Goal: Information Seeking & Learning: Stay updated

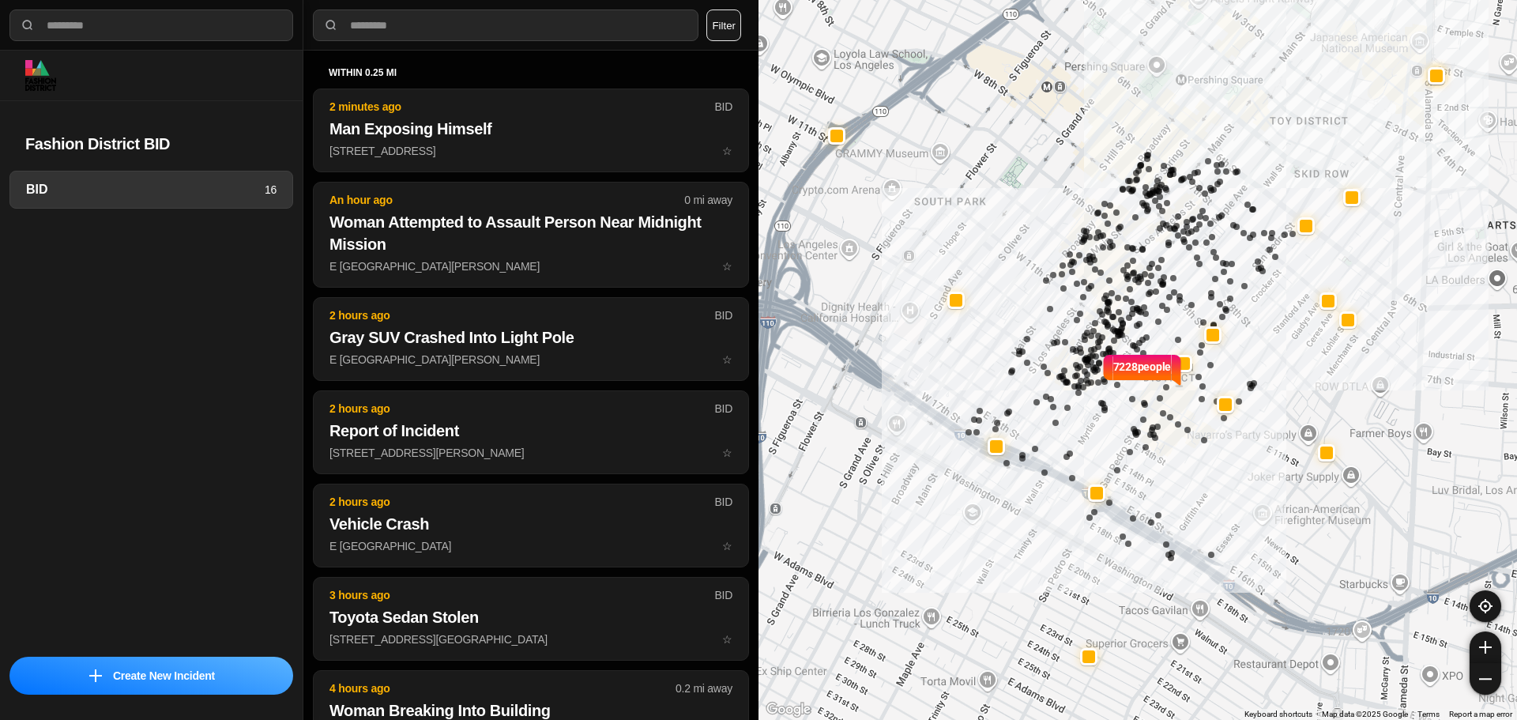
select select "*"
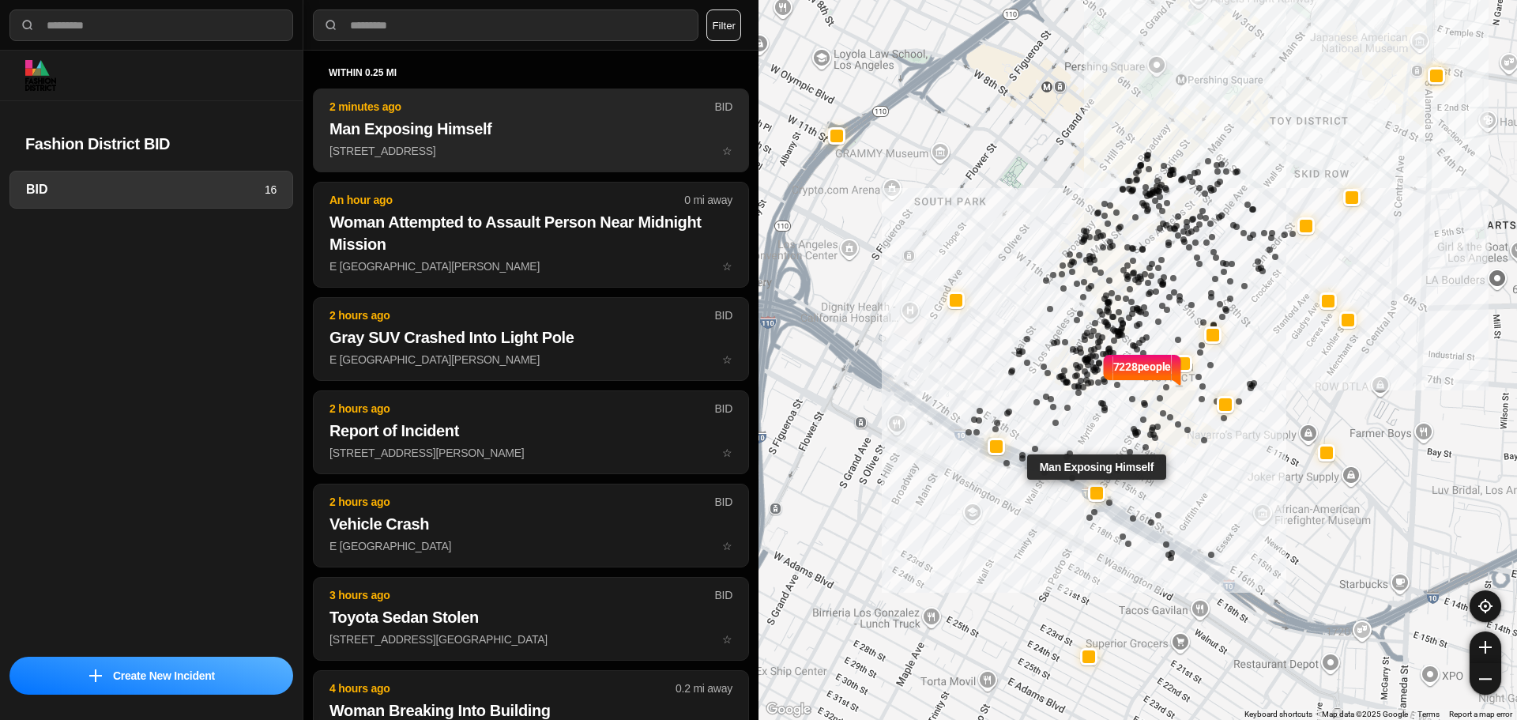
click at [473, 140] on button "2 minutes ago BID Man Exposing Himself 600 E 16th St ☆" at bounding box center [531, 130] width 436 height 84
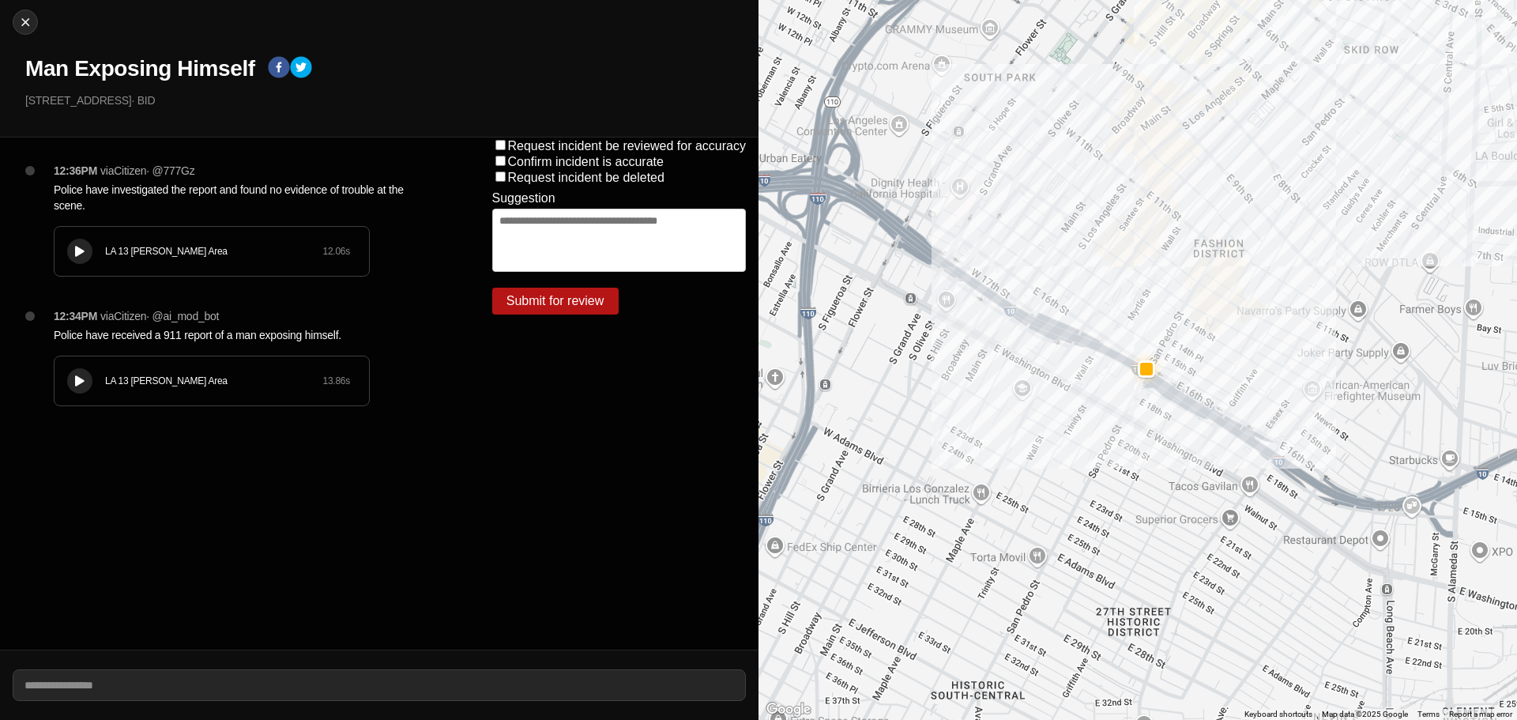
click at [142, 347] on div "12:34PM via Citizen · @ ai_mod_bot Police have received a 911 report of a man e…" at bounding box center [247, 373] width 413 height 130
click at [147, 367] on div "LA 13 Newton Area 13.86 s" at bounding box center [212, 380] width 314 height 49
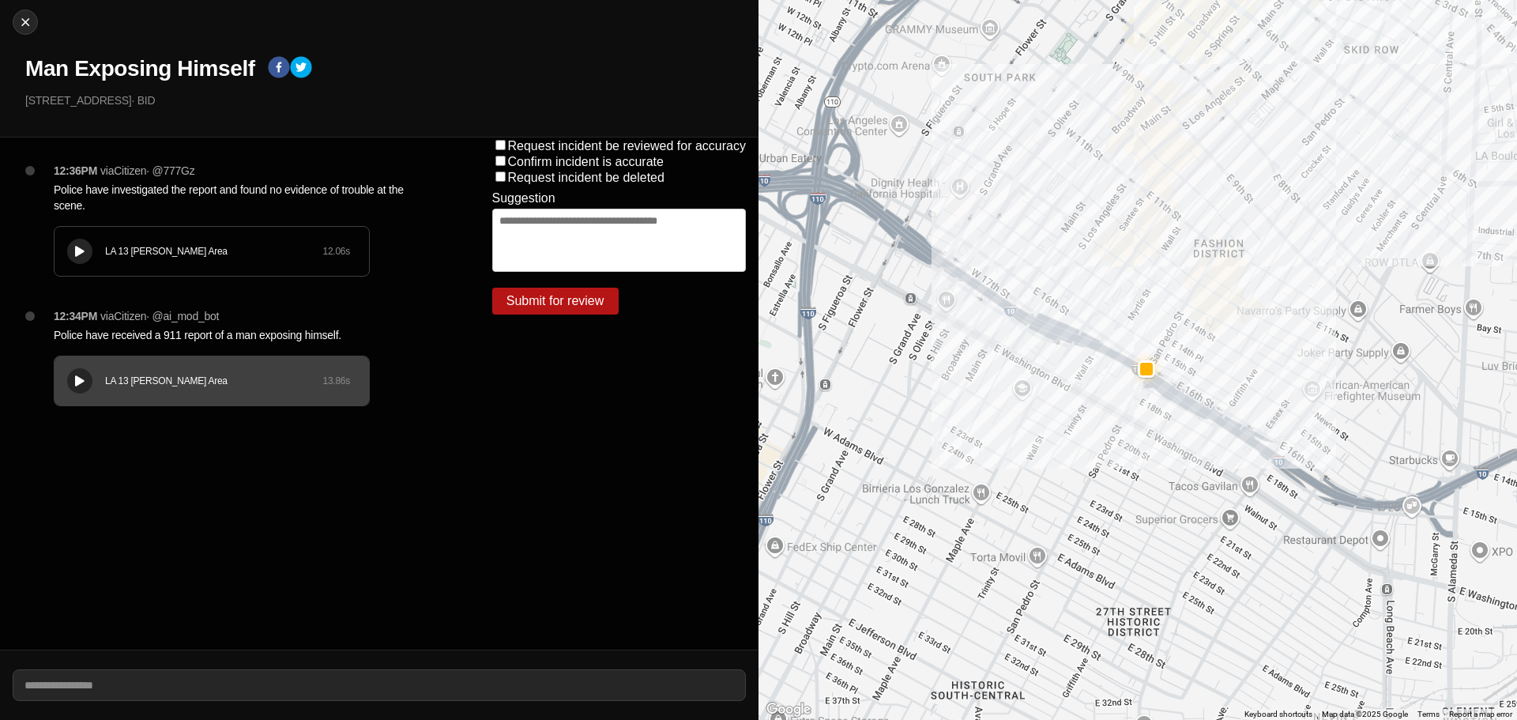
click at [126, 256] on div "LA 13 Newton Area" at bounding box center [213, 251] width 217 height 13
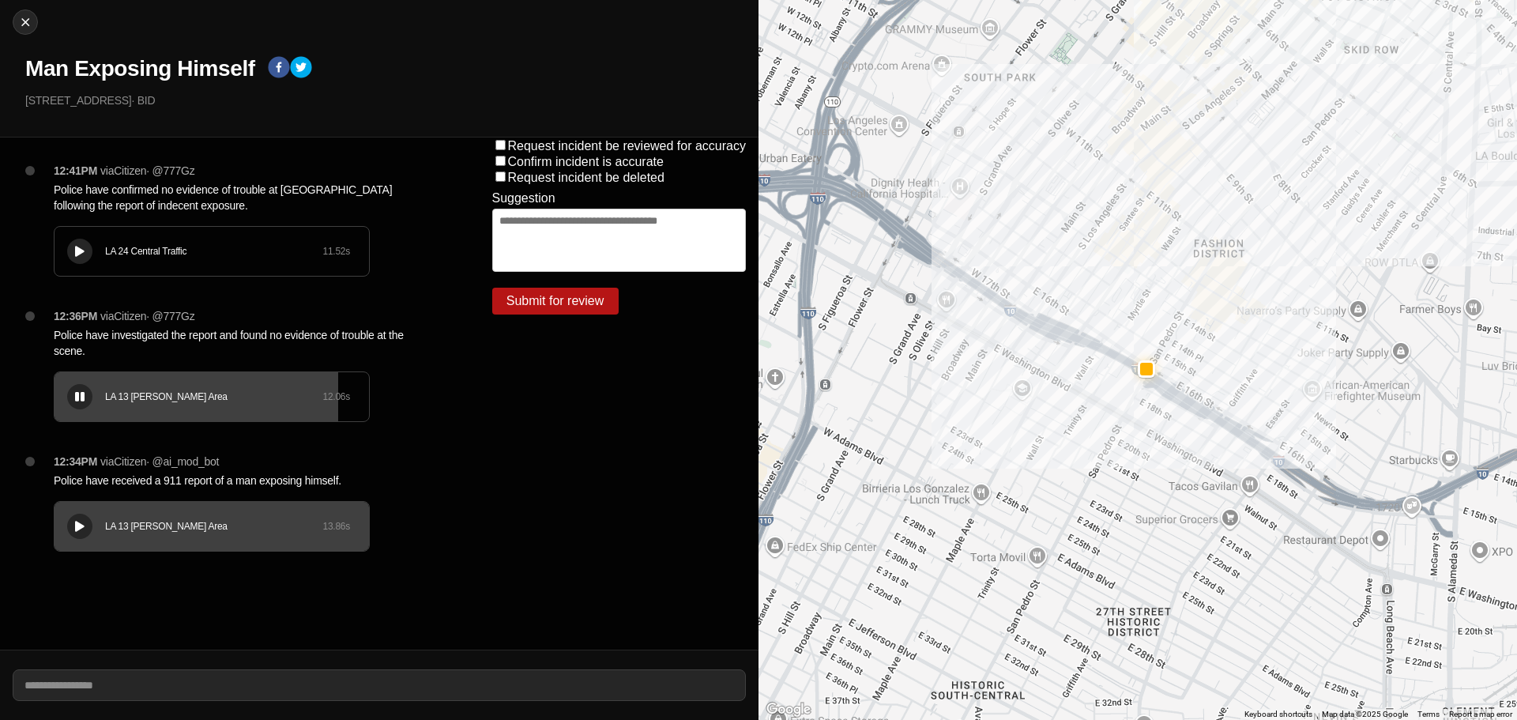
click at [82, 371] on div "LA 13 Newton Area 12.06 s" at bounding box center [212, 396] width 316 height 51
click at [173, 252] on div "LA 24 Central Traffic" at bounding box center [213, 251] width 217 height 13
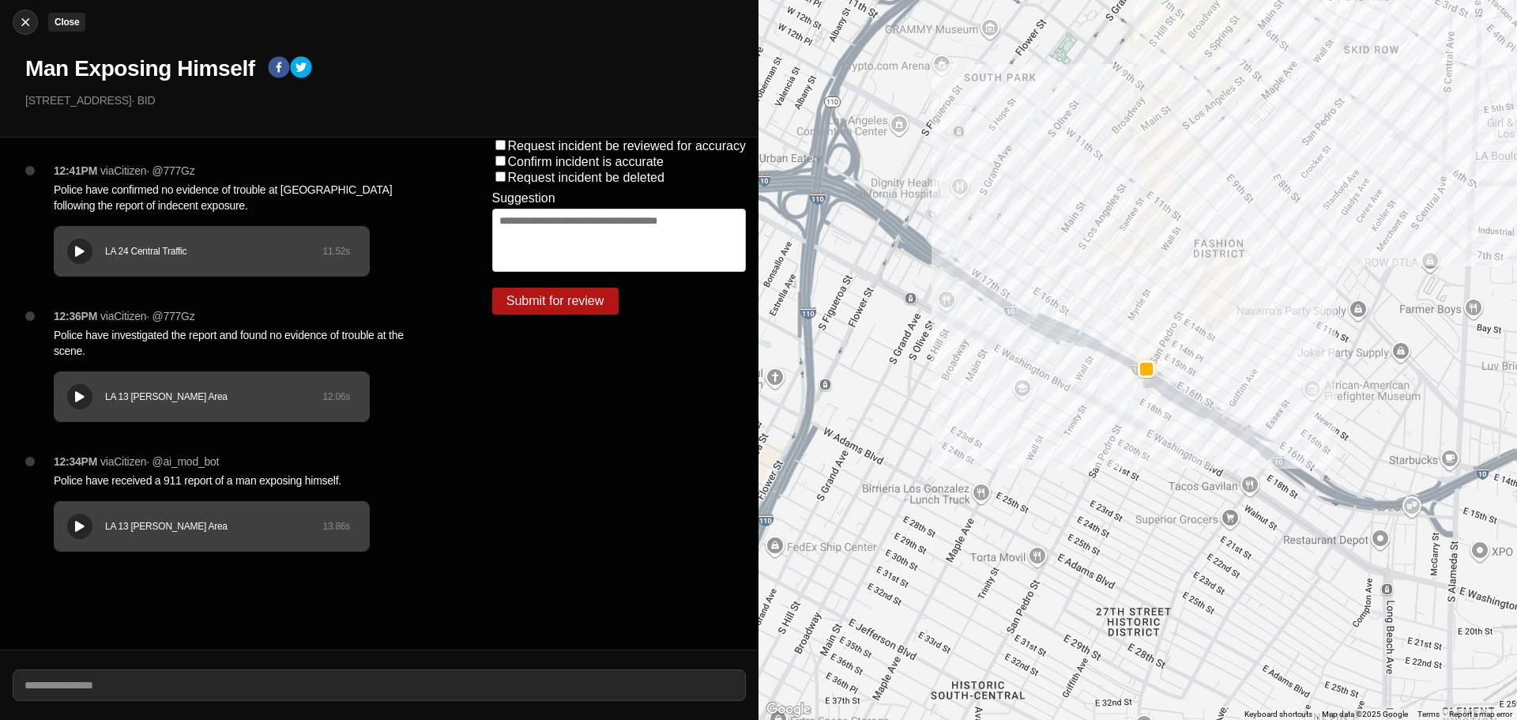
click at [19, 24] on img at bounding box center [25, 22] width 16 height 16
select select "*"
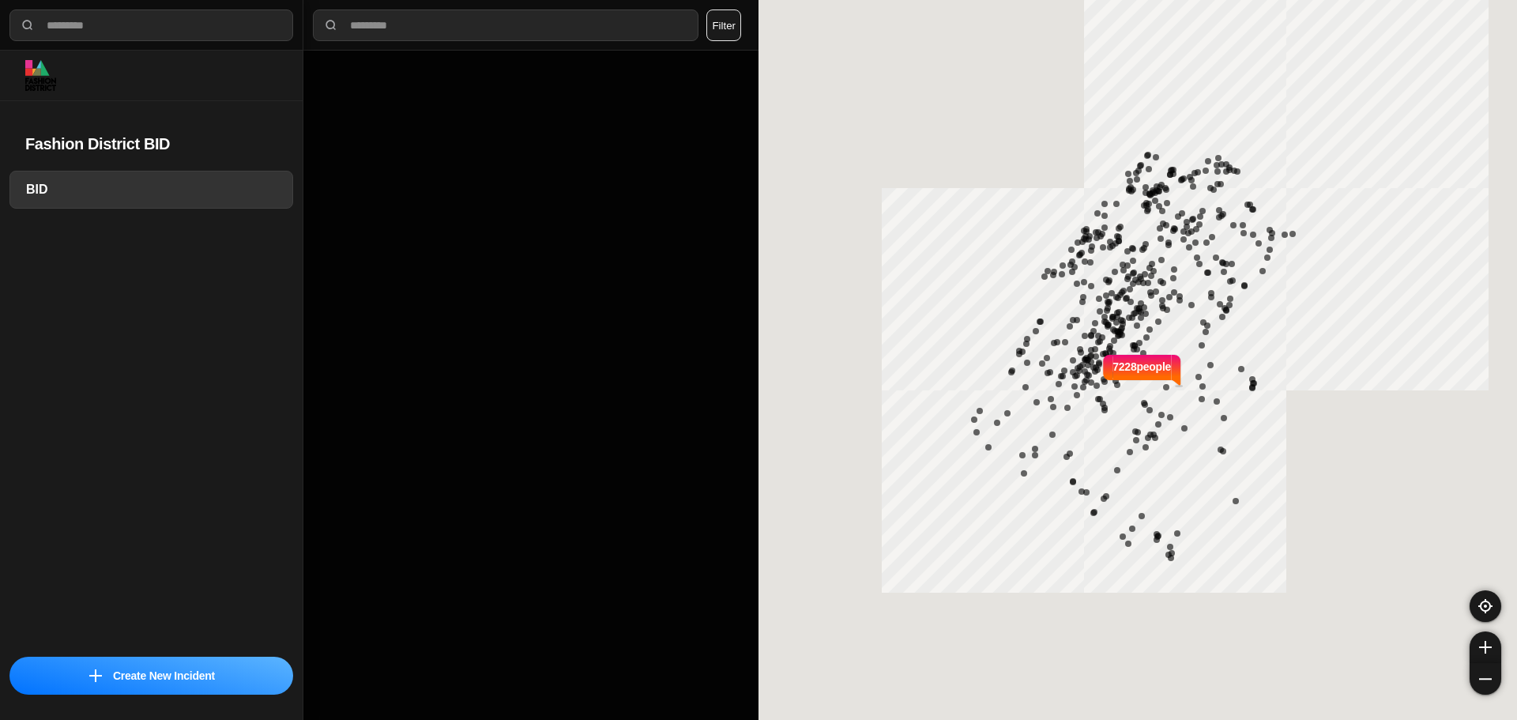
select select "*"
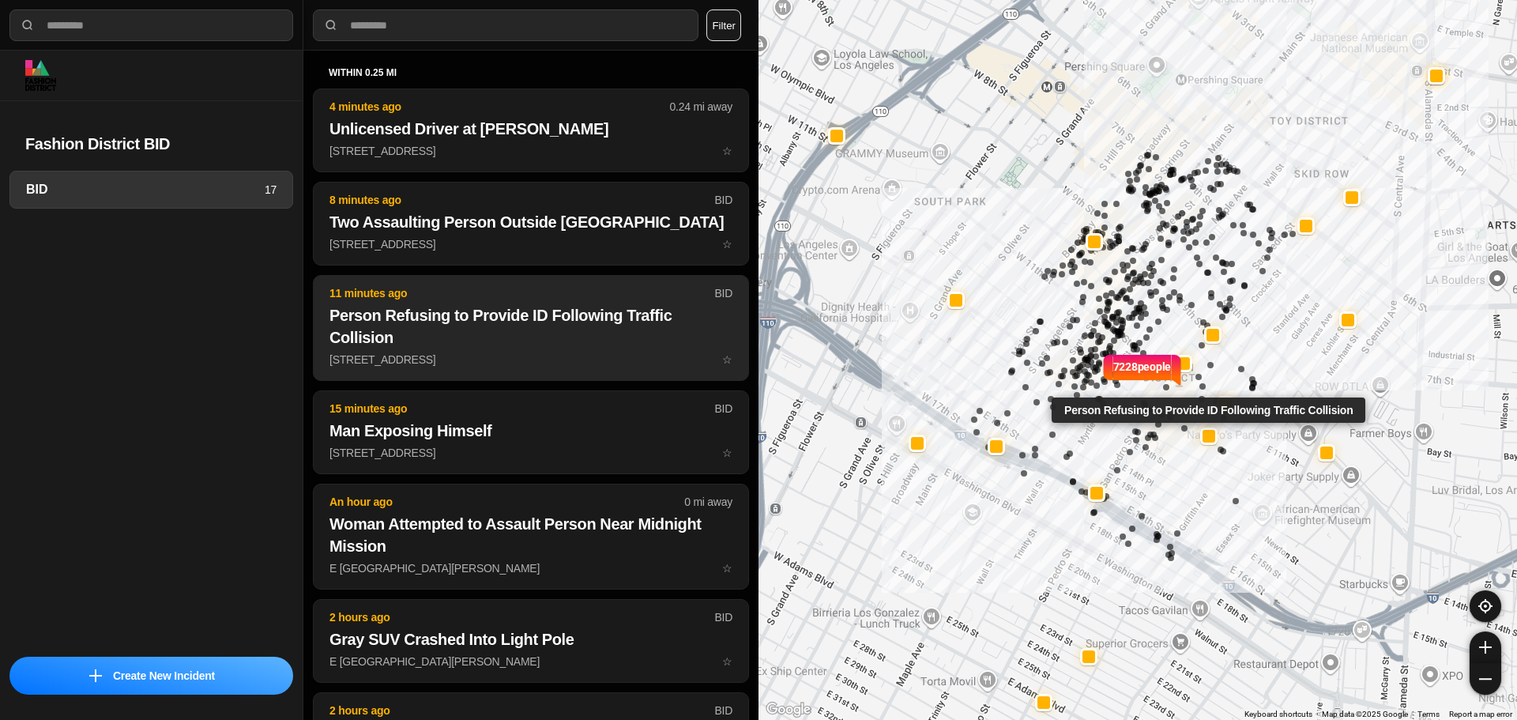
click at [470, 322] on h2 "Person Refusing to Provide ID Following Traffic Collision" at bounding box center [530, 326] width 403 height 44
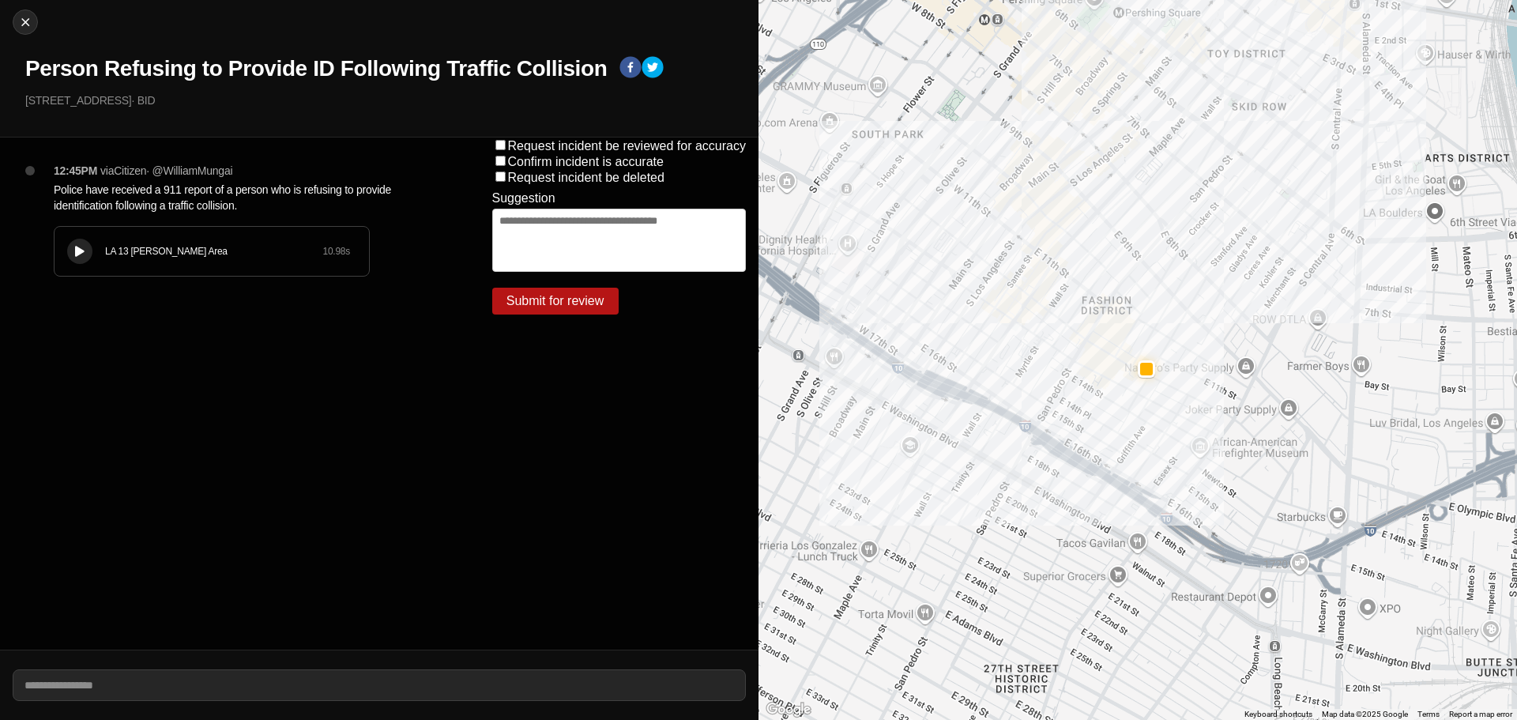
click at [202, 261] on div "LA 13 Newton Area 10.98 s" at bounding box center [212, 251] width 314 height 49
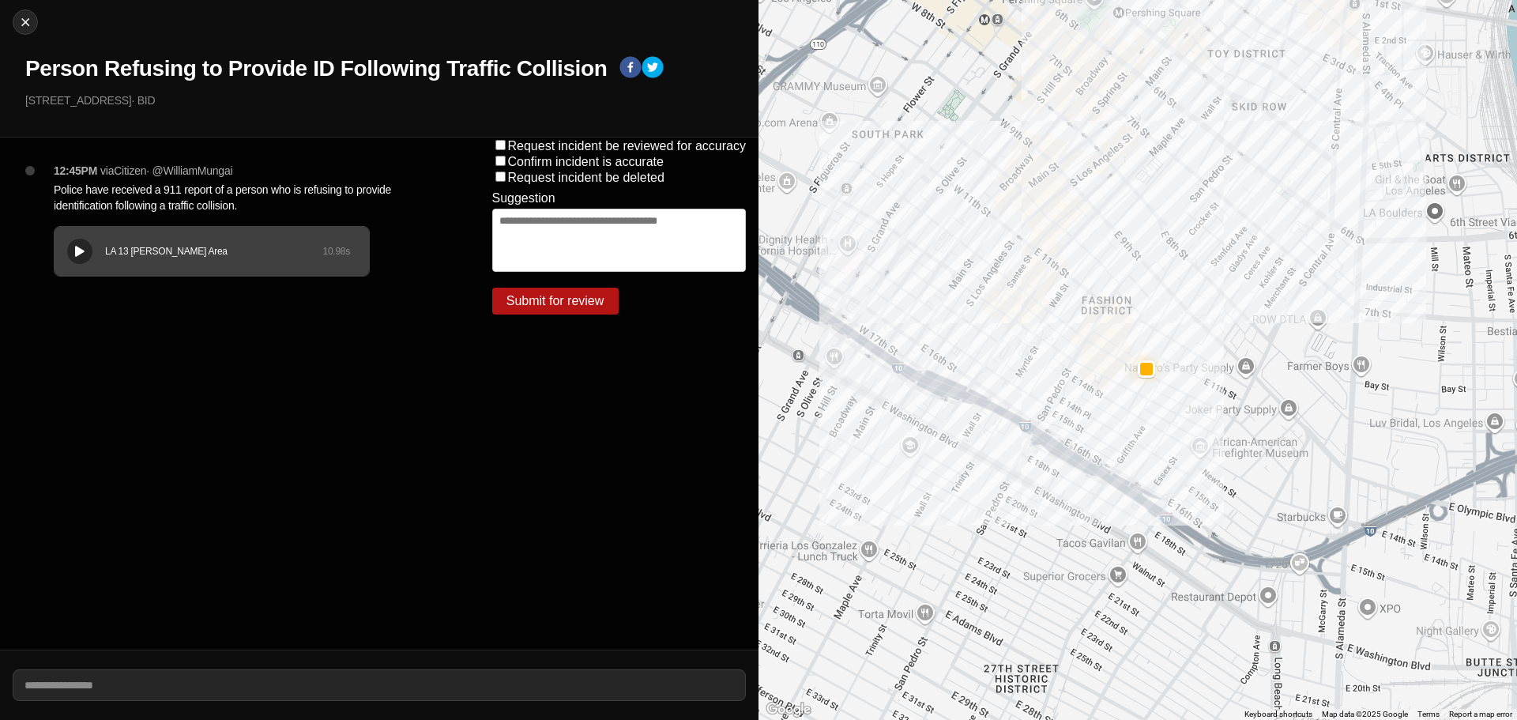
click at [155, 240] on div "LA 13 Newton Area 10.98 s" at bounding box center [212, 251] width 314 height 49
click at [60, 221] on div "12:45PM via Citizen · @ WilliamMungai Police have received a 911 report of a pe…" at bounding box center [247, 235] width 413 height 145
click at [62, 228] on div "LA 13 Newton Area 10.98 s" at bounding box center [212, 251] width 314 height 49
click at [68, 232] on div "LA 13 Newton Area 10.98 s" at bounding box center [212, 251] width 314 height 49
click at [119, 234] on div "LA 13 Newton Area 10.98 s" at bounding box center [212, 251] width 314 height 49
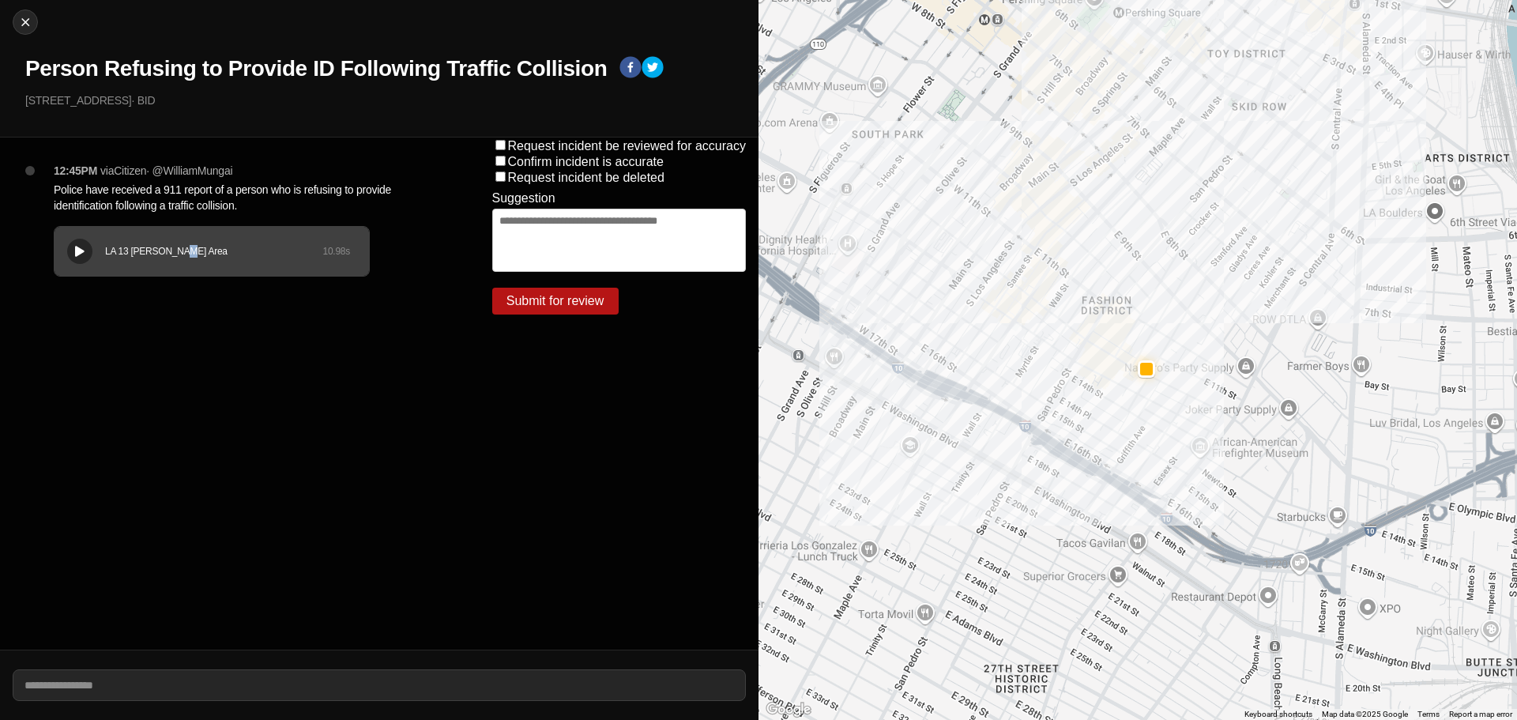
click at [181, 235] on div "LA 13 Newton Area 10.98 s" at bounding box center [212, 251] width 314 height 49
click at [28, 29] on img at bounding box center [25, 22] width 16 height 16
select select "*"
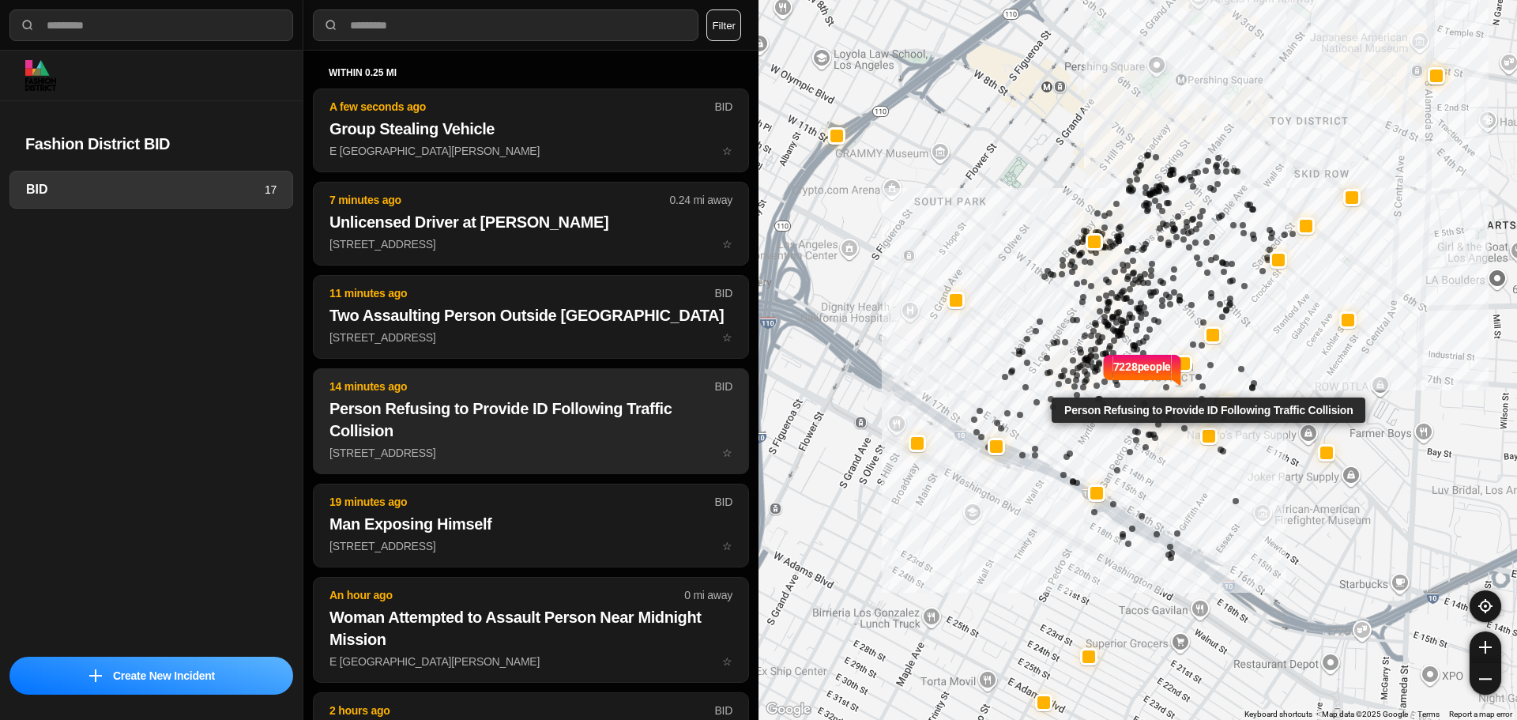
click at [534, 436] on h2 "Person Refusing to Provide ID Following Traffic Collision" at bounding box center [530, 419] width 403 height 44
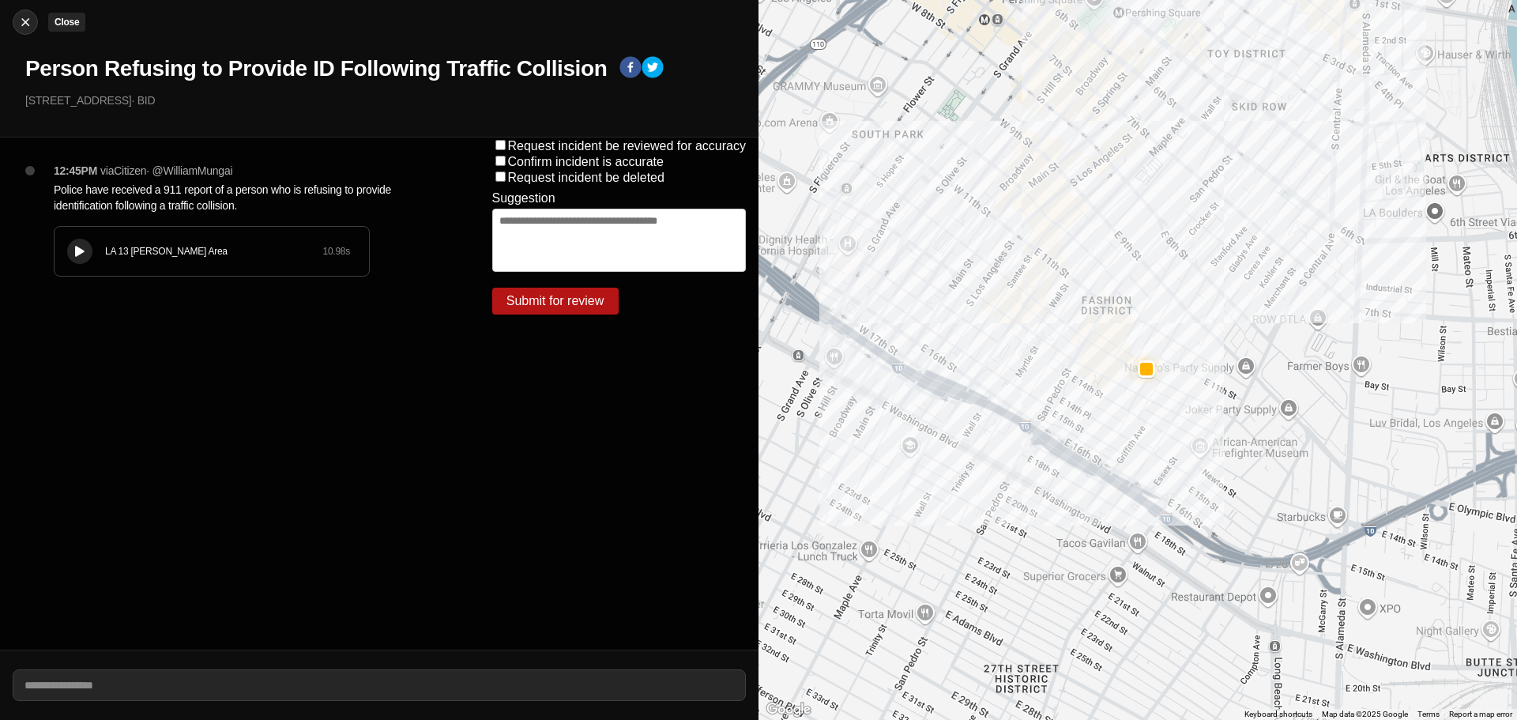
click at [27, 21] on img at bounding box center [25, 22] width 16 height 16
select select "*"
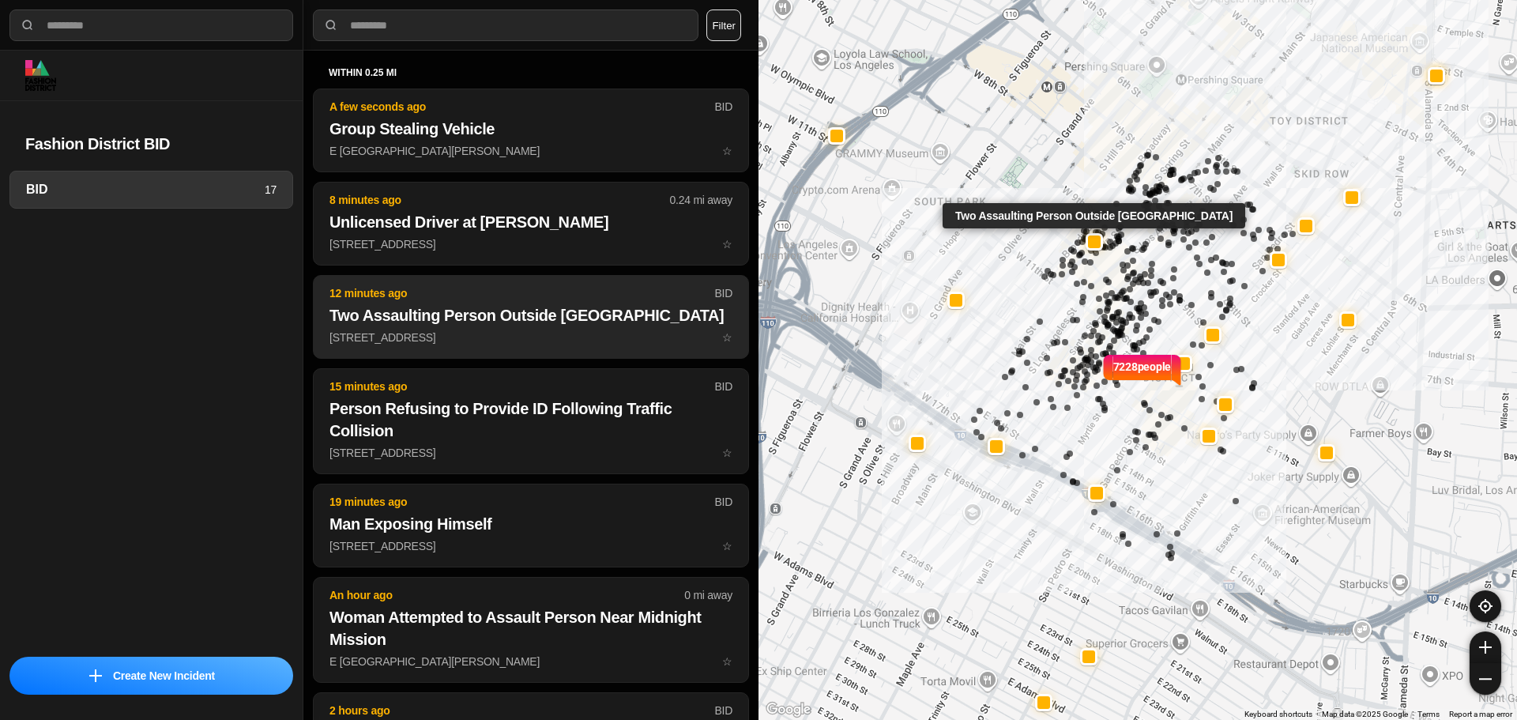
click at [498, 333] on p "930 S Broadway ☆" at bounding box center [530, 337] width 403 height 16
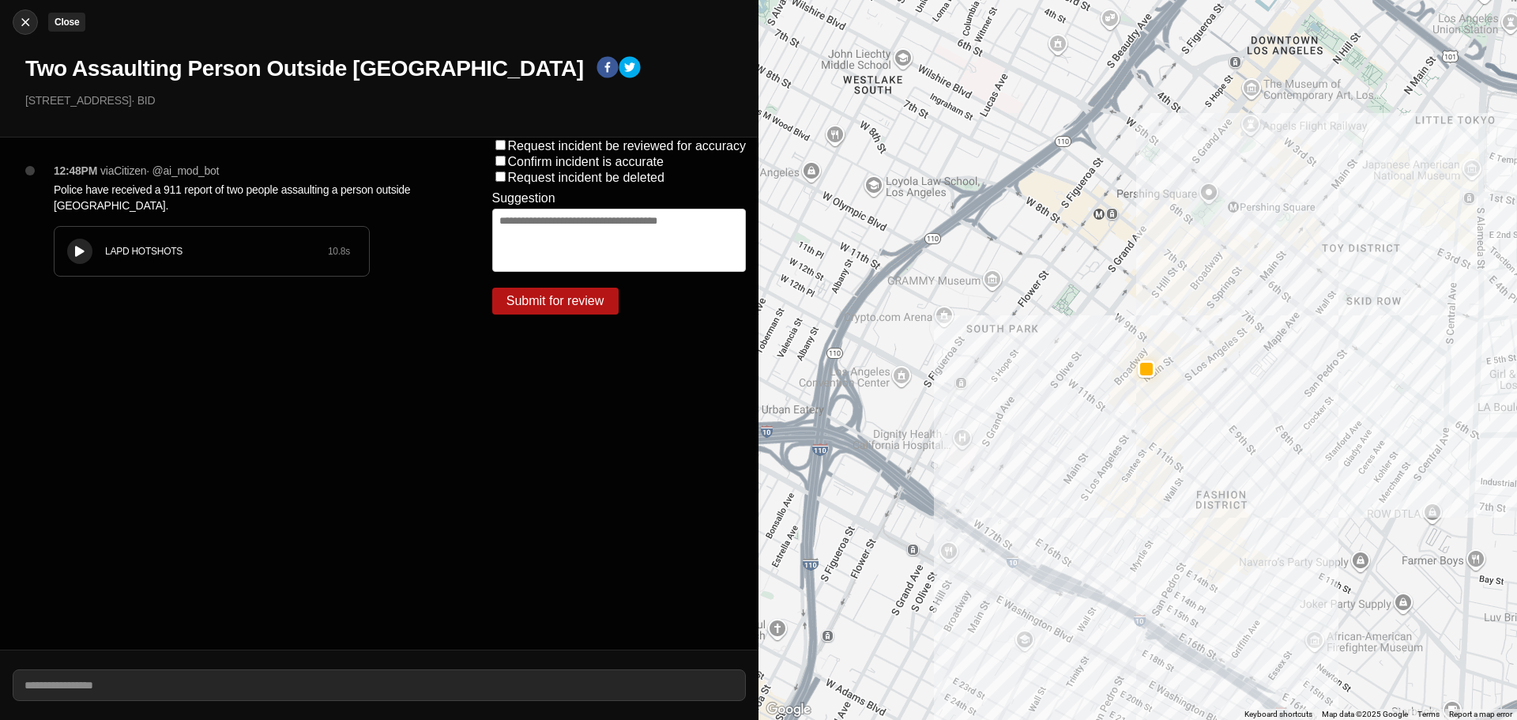
click at [31, 21] on img at bounding box center [25, 22] width 16 height 16
select select "*"
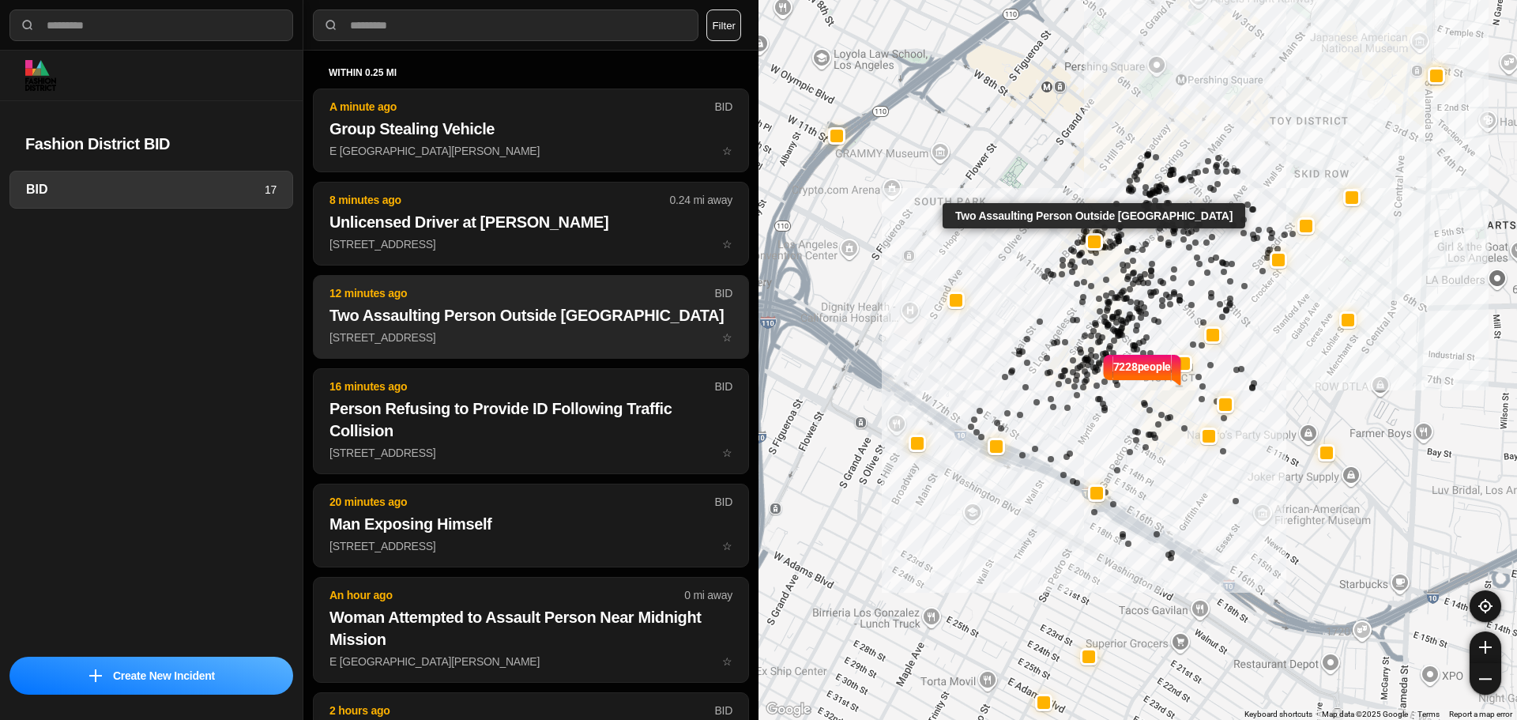
click at [522, 329] on p "930 S Broadway ☆" at bounding box center [530, 337] width 403 height 16
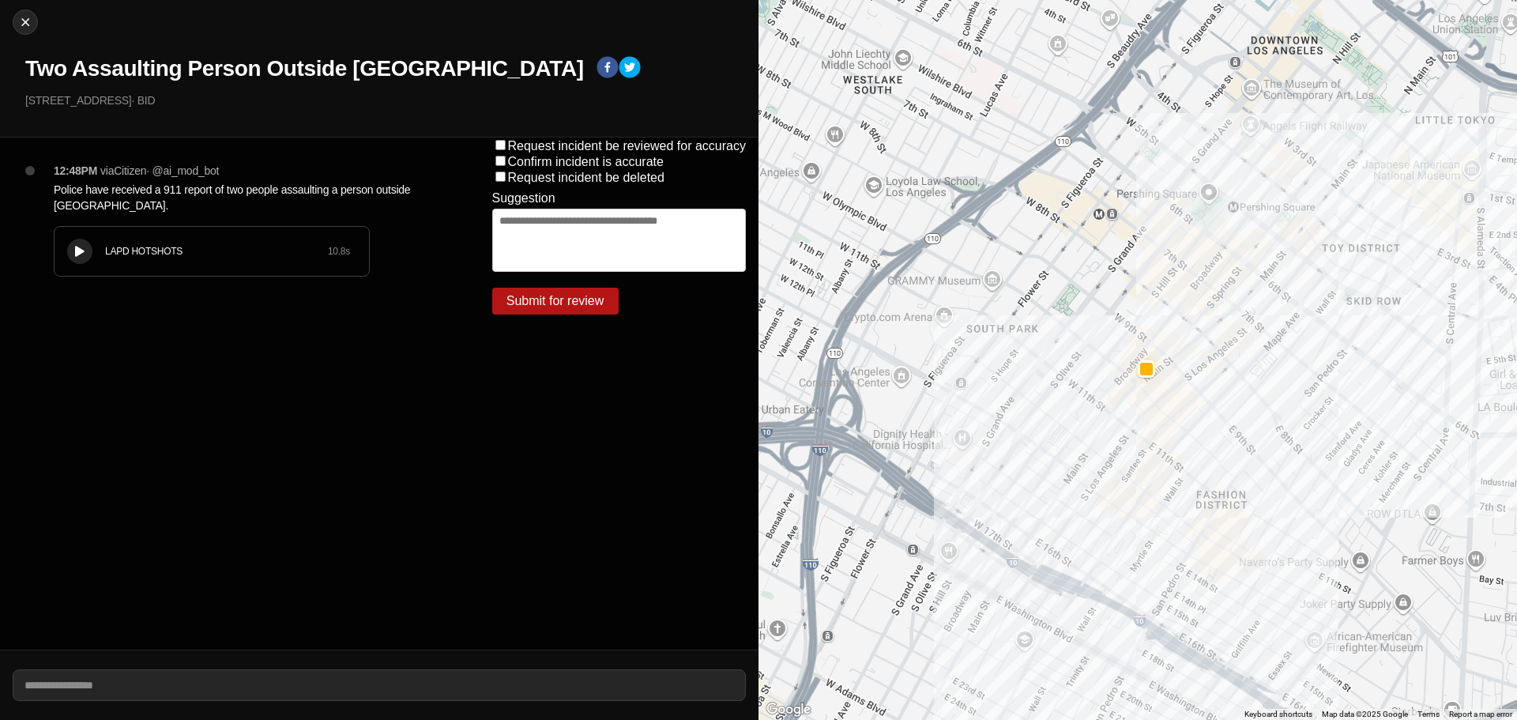
click at [183, 262] on div "LAPD HOTSHOTS 10.8 s" at bounding box center [212, 251] width 314 height 49
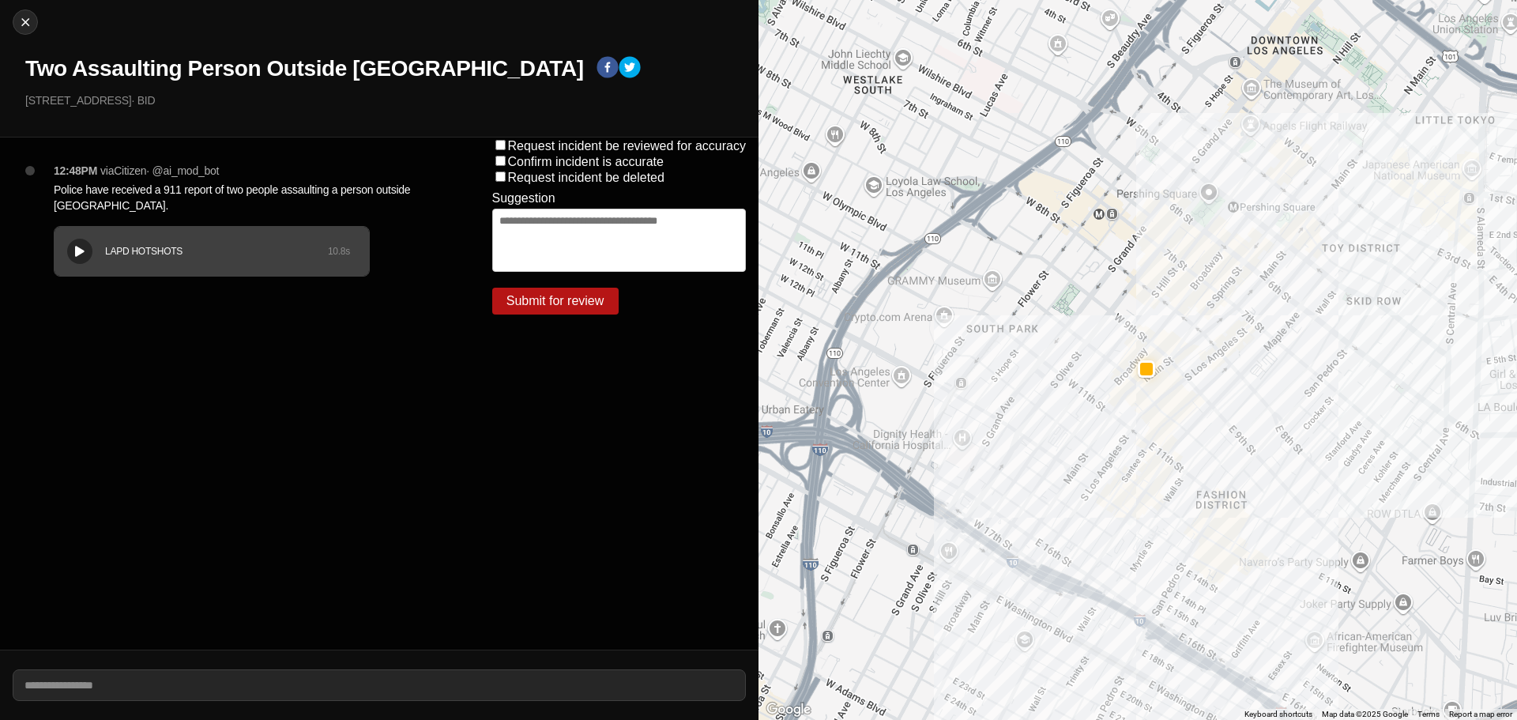
click at [72, 220] on div "12:48PM via Citizen · @ ai_mod_bot Police have received a 911 report of two peo…" at bounding box center [247, 235] width 413 height 145
click at [73, 230] on div "LAPD HOTSHOTS 10.8 s" at bounding box center [212, 251] width 314 height 49
click at [24, 23] on img at bounding box center [25, 22] width 16 height 16
select select "*"
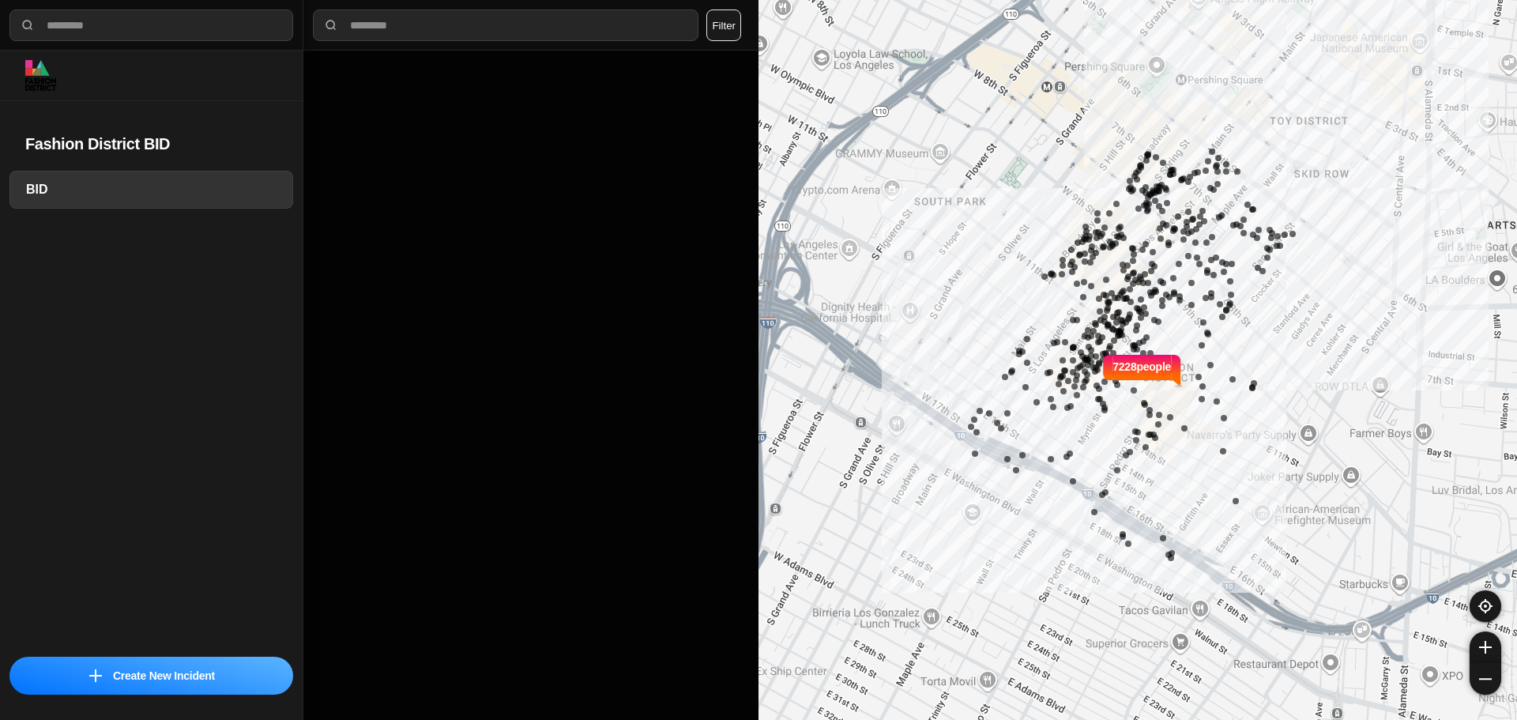
select select "*"
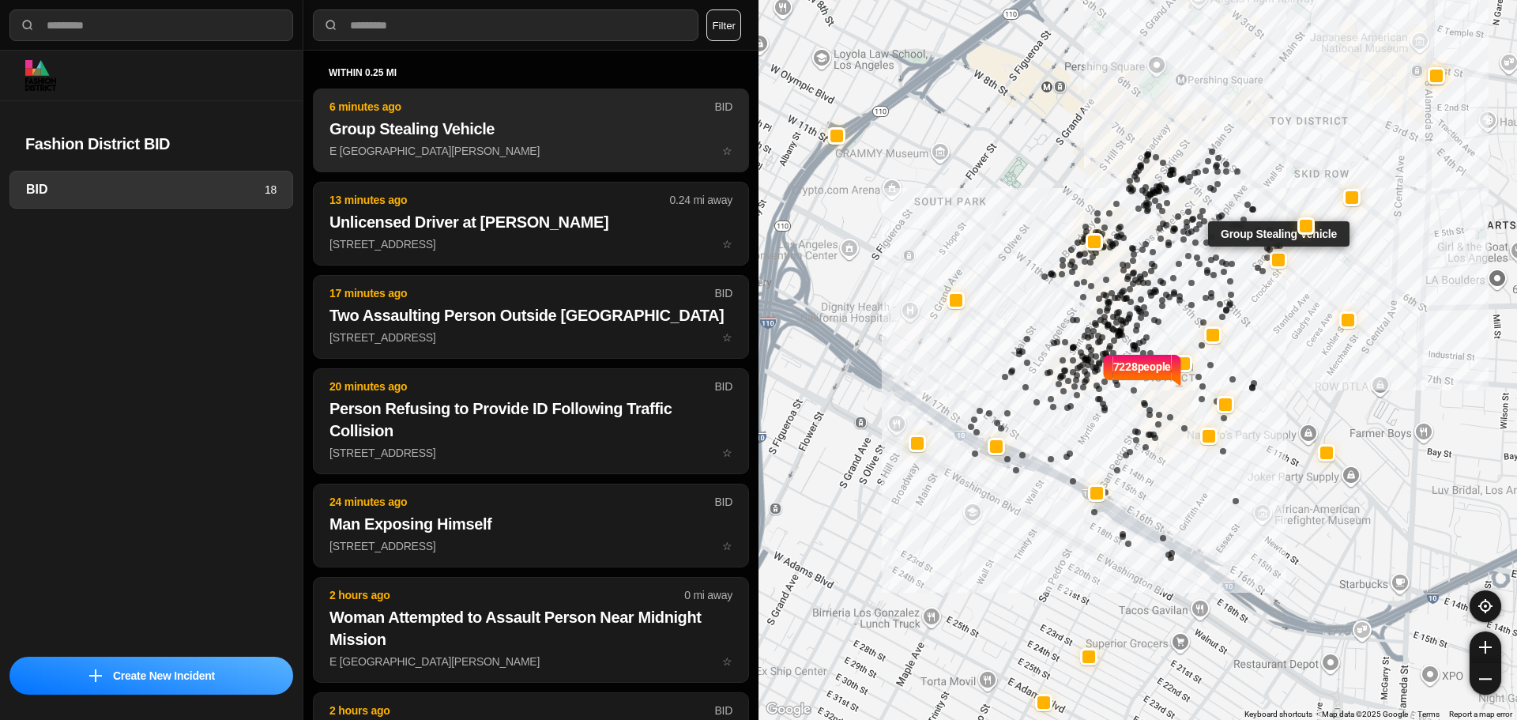
click at [382, 118] on h2 "Group Stealing Vehicle" at bounding box center [530, 129] width 403 height 22
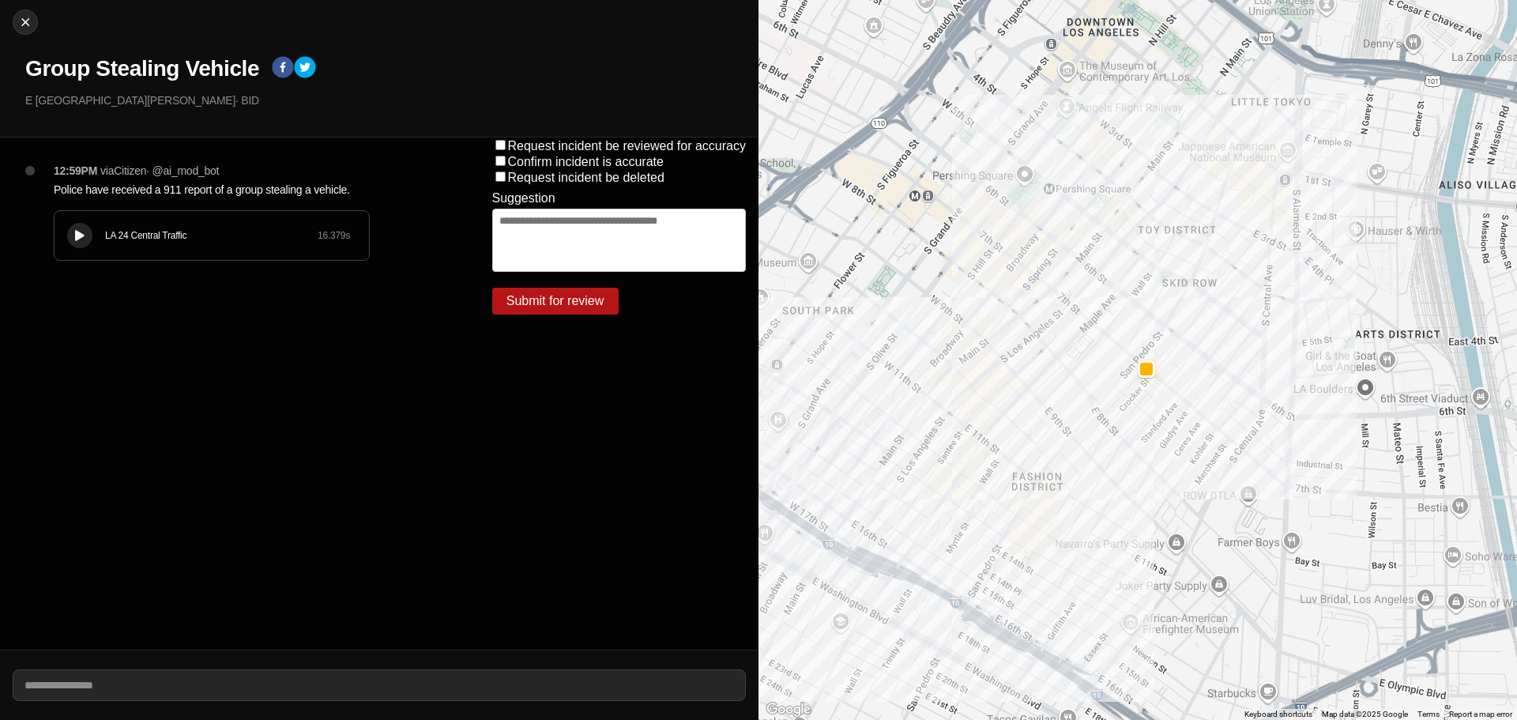
click at [73, 226] on button at bounding box center [79, 235] width 25 height 25
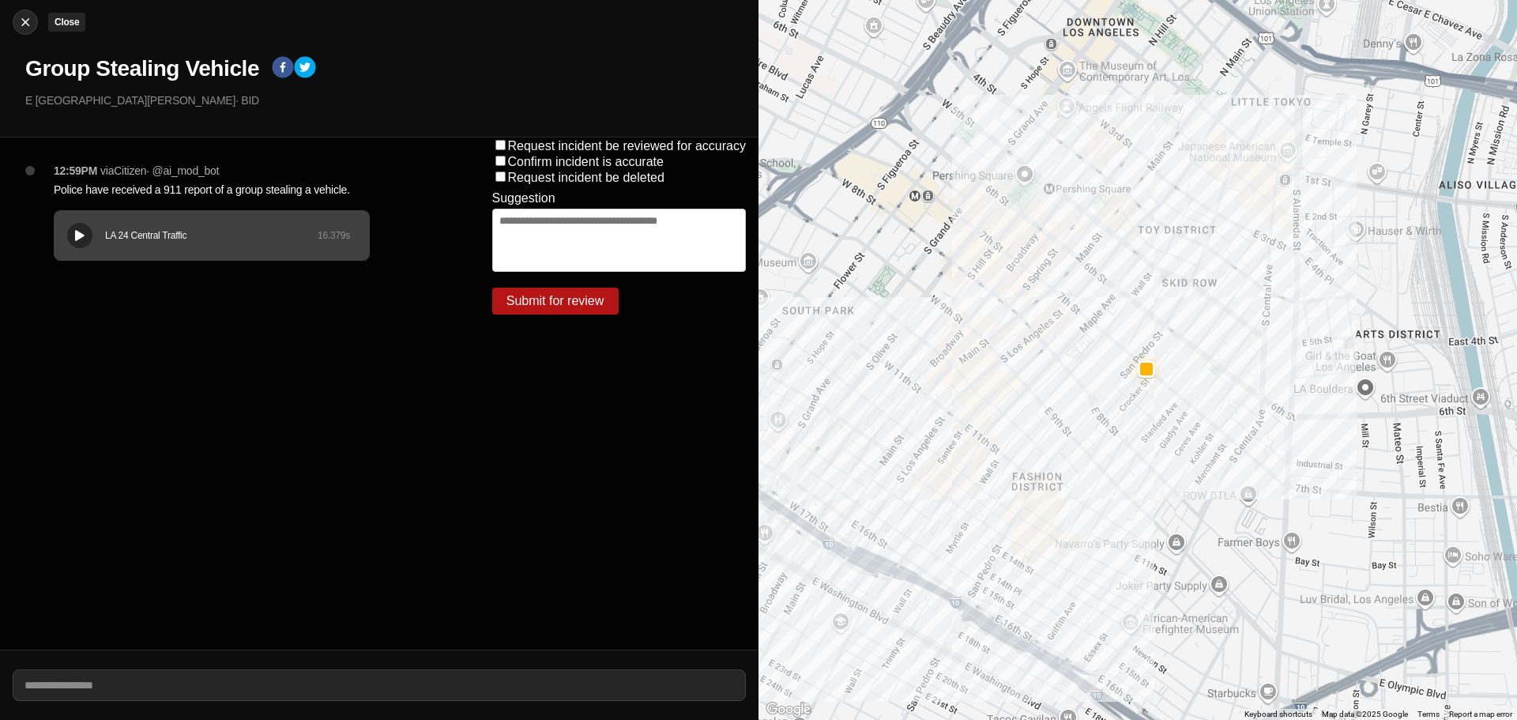
click at [23, 13] on button "Close" at bounding box center [25, 21] width 25 height 25
select select "*"
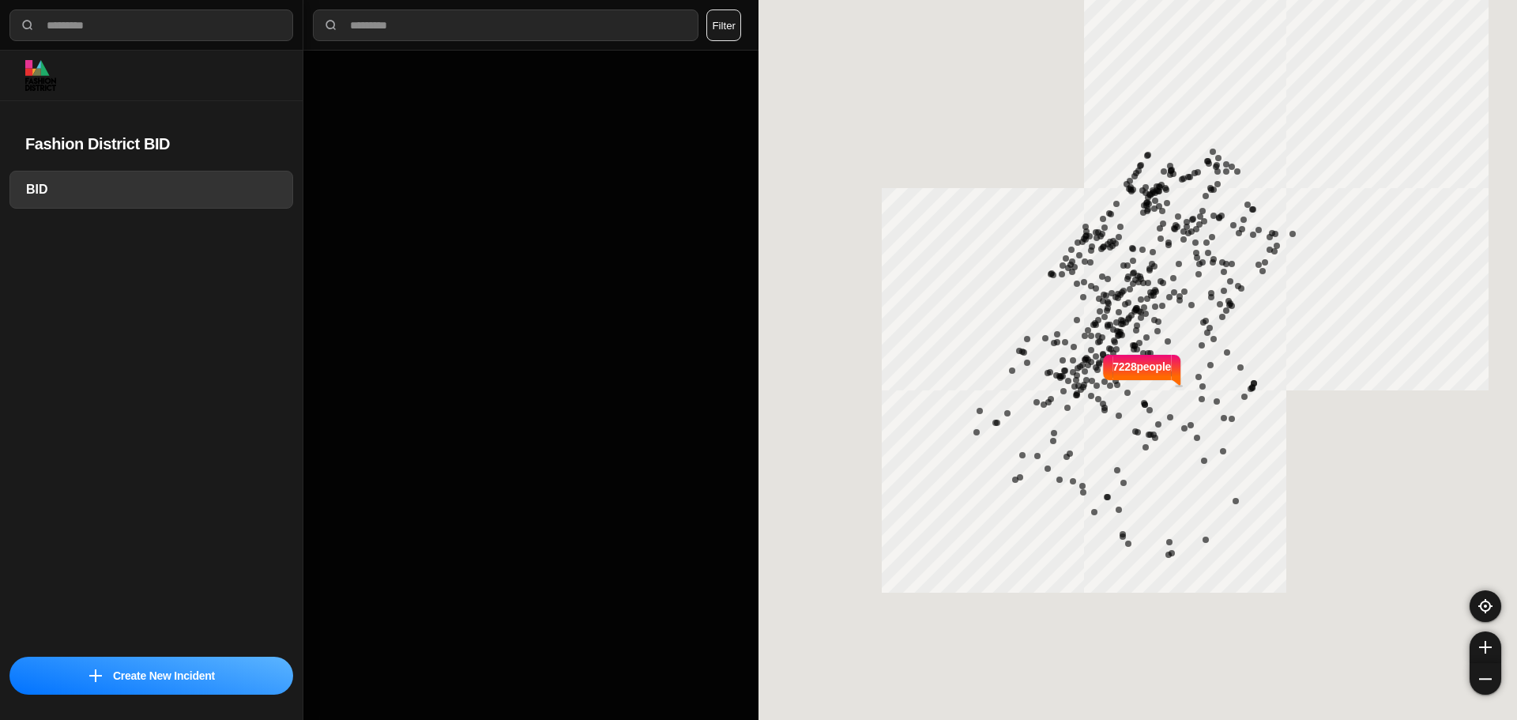
select select "*"
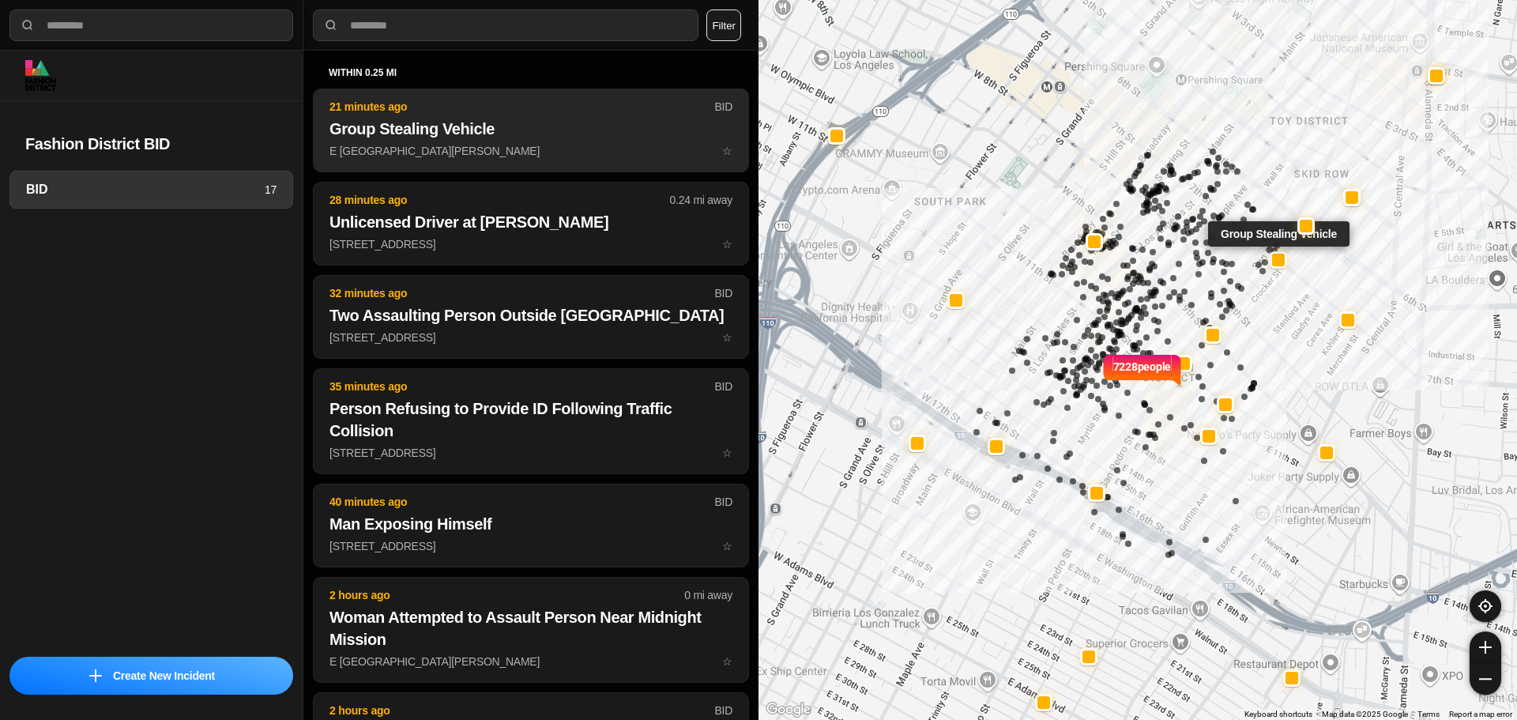
click at [468, 146] on p "E 7th St & S San Pedro St ☆" at bounding box center [530, 151] width 403 height 16
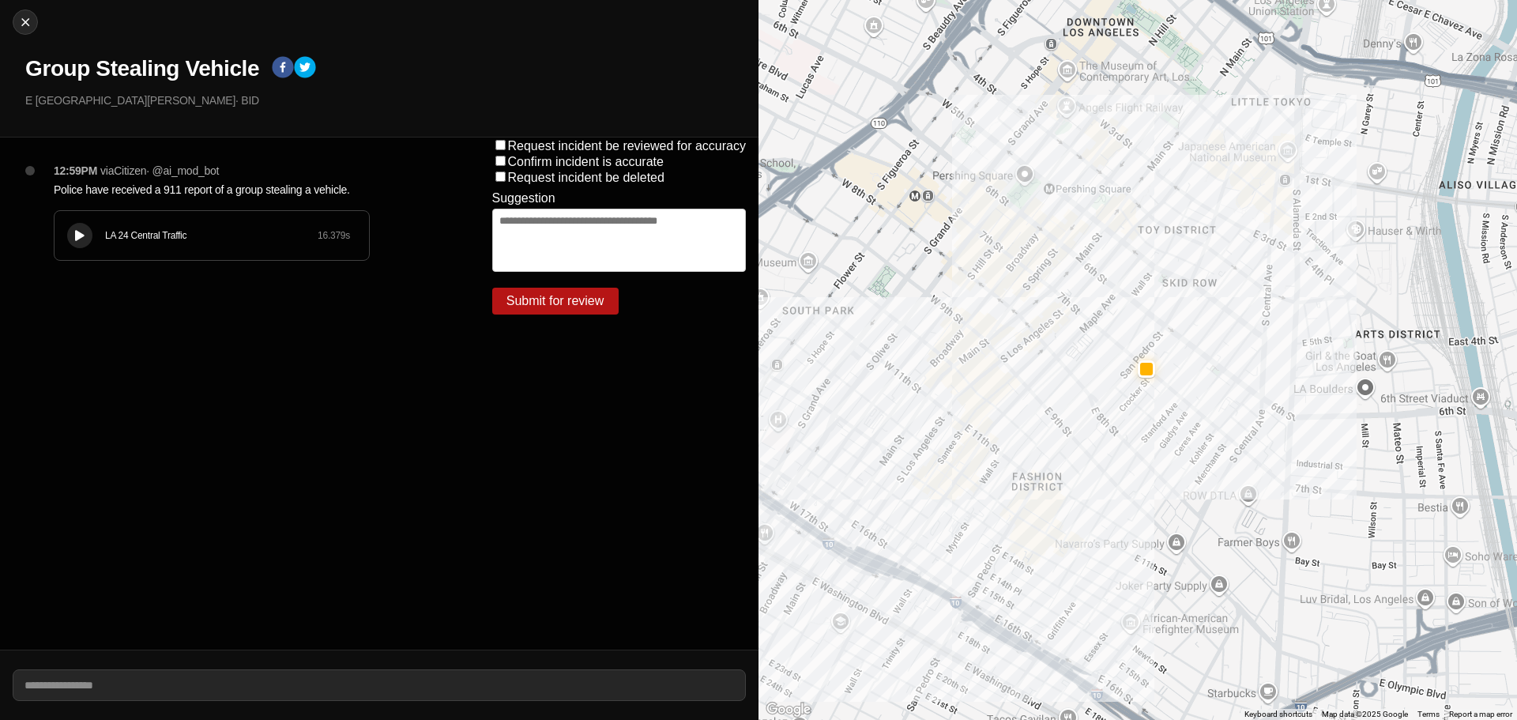
click at [79, 238] on icon at bounding box center [79, 236] width 9 height 10
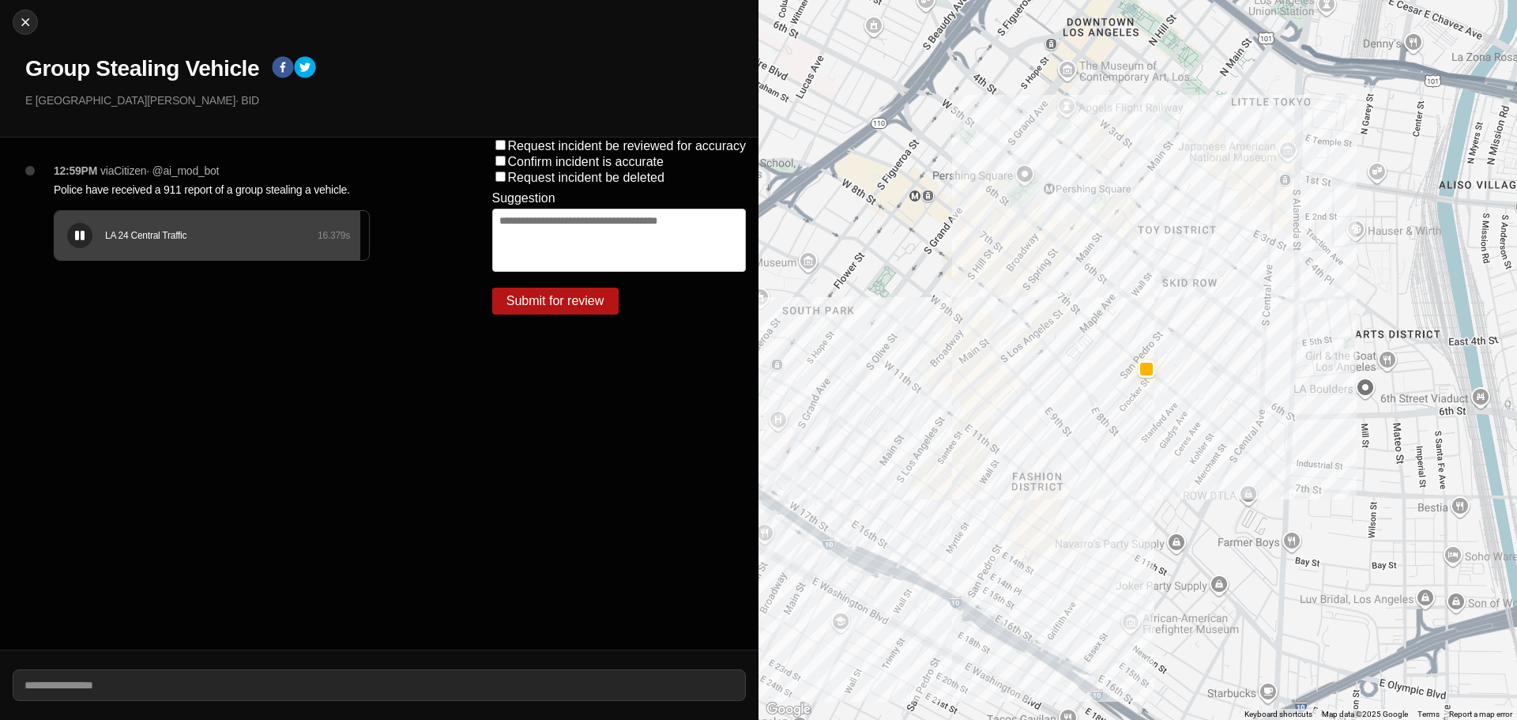
click at [81, 234] on icon at bounding box center [79, 236] width 9 height 10
click at [17, 16] on div at bounding box center [25, 22] width 24 height 16
select select "*"
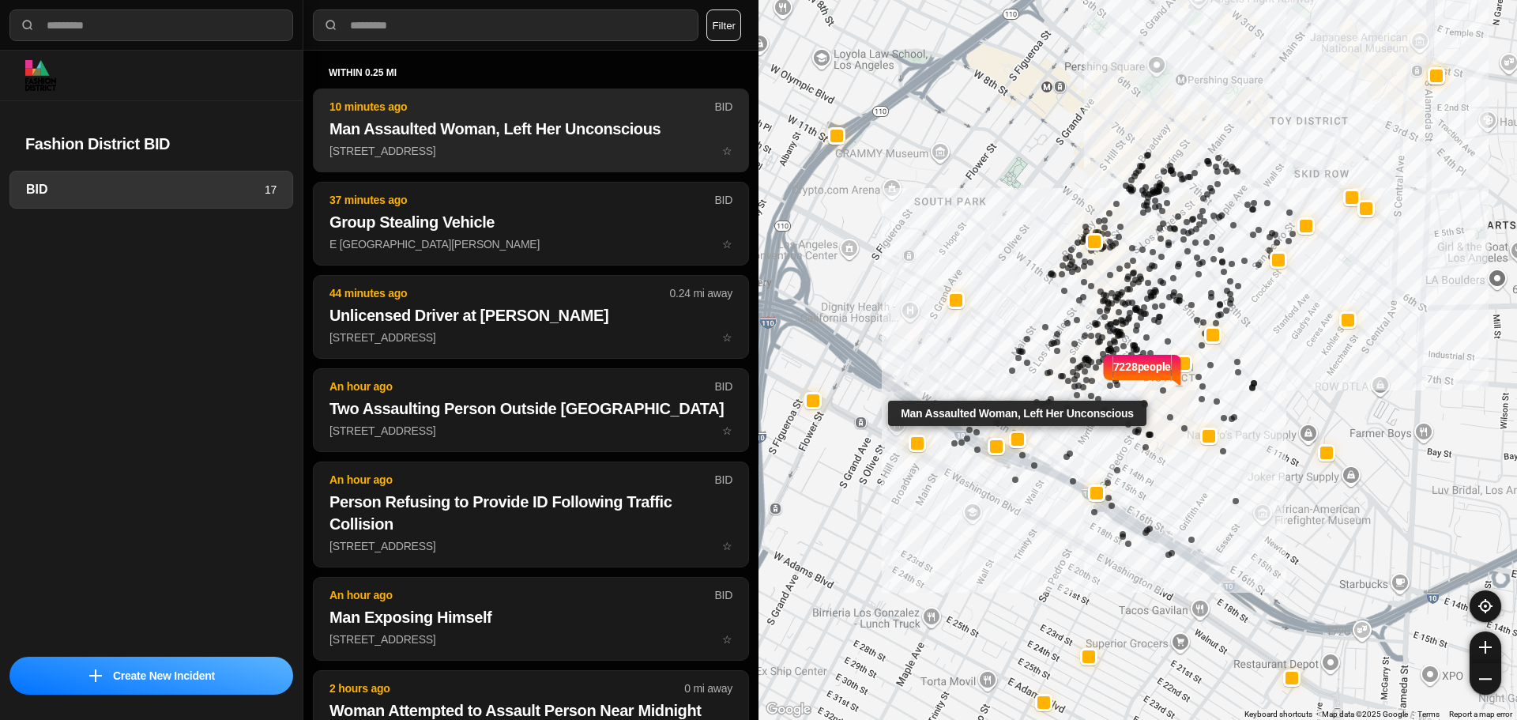
click at [414, 146] on p "222 E 16th St ☆" at bounding box center [530, 151] width 403 height 16
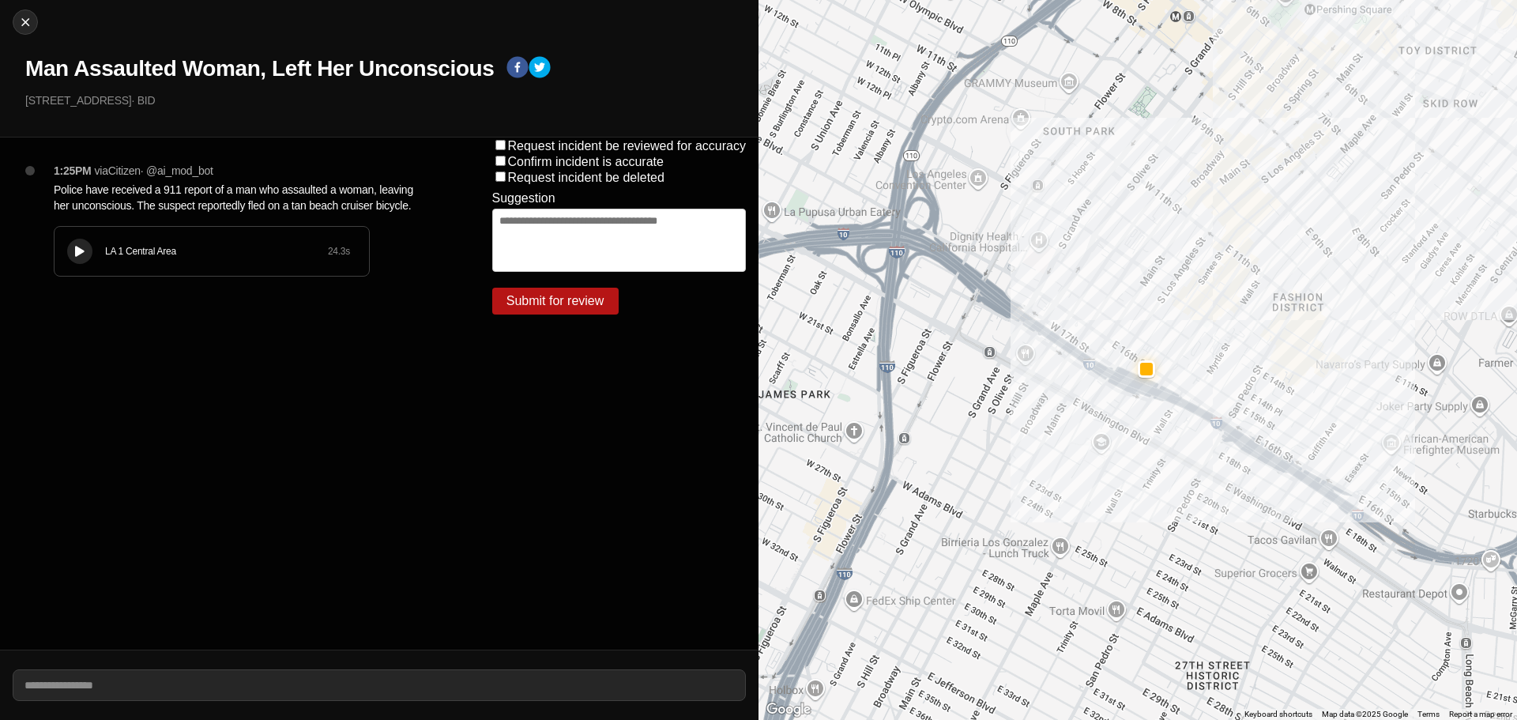
click at [88, 245] on button at bounding box center [79, 251] width 25 height 25
click at [81, 248] on icon at bounding box center [79, 251] width 9 height 10
drag, startPoint x: 274, startPoint y: 253, endPoint x: 237, endPoint y: 268, distance: 40.0
click at [237, 268] on div "LA 1 Central Area 24.3 s" at bounding box center [212, 251] width 314 height 49
click at [82, 251] on icon at bounding box center [79, 251] width 9 height 10
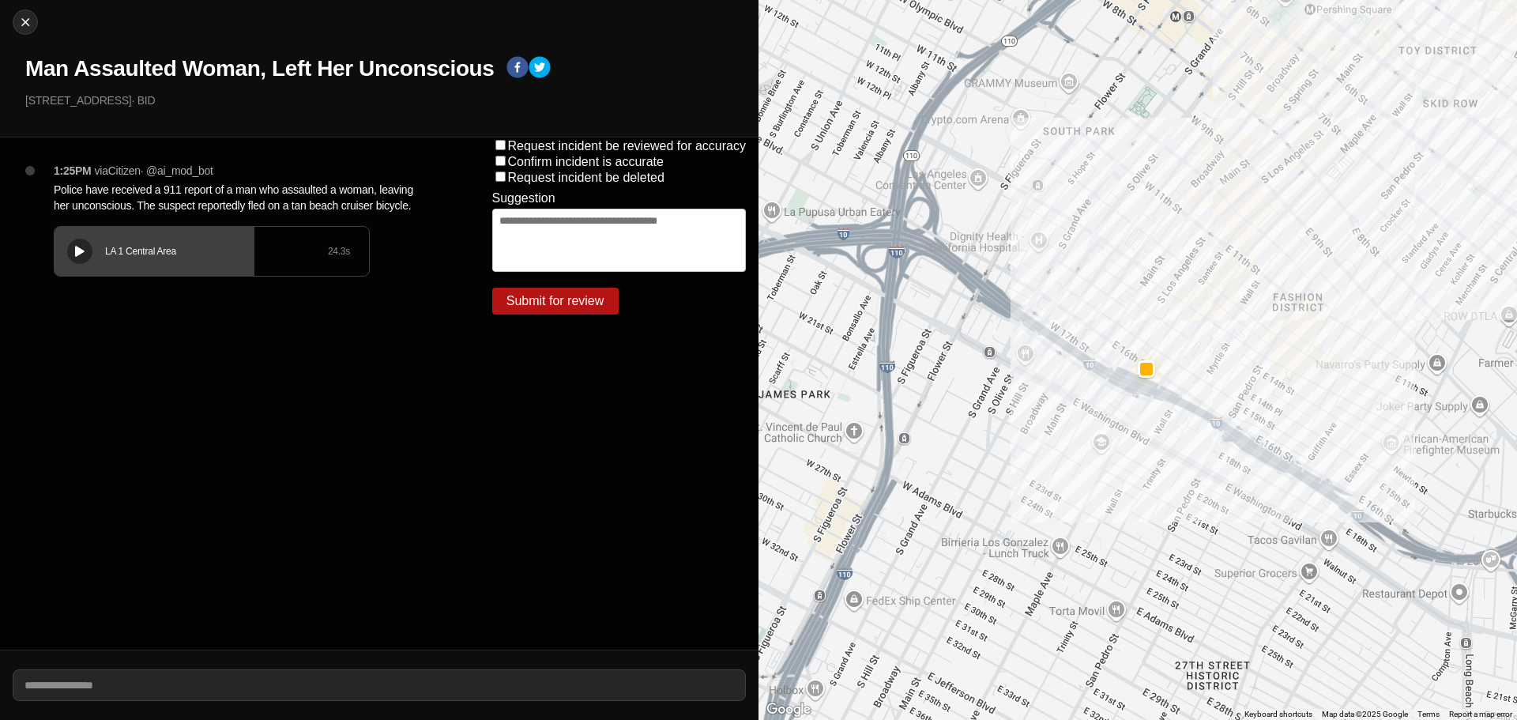
click at [218, 261] on div "LA 1 Central Area 24.3 s" at bounding box center [212, 251] width 314 height 49
click at [77, 254] on icon at bounding box center [79, 251] width 9 height 10
click at [73, 250] on div at bounding box center [80, 252] width 16 height 12
click at [76, 250] on icon at bounding box center [79, 251] width 9 height 10
click at [82, 254] on icon at bounding box center [79, 251] width 9 height 10
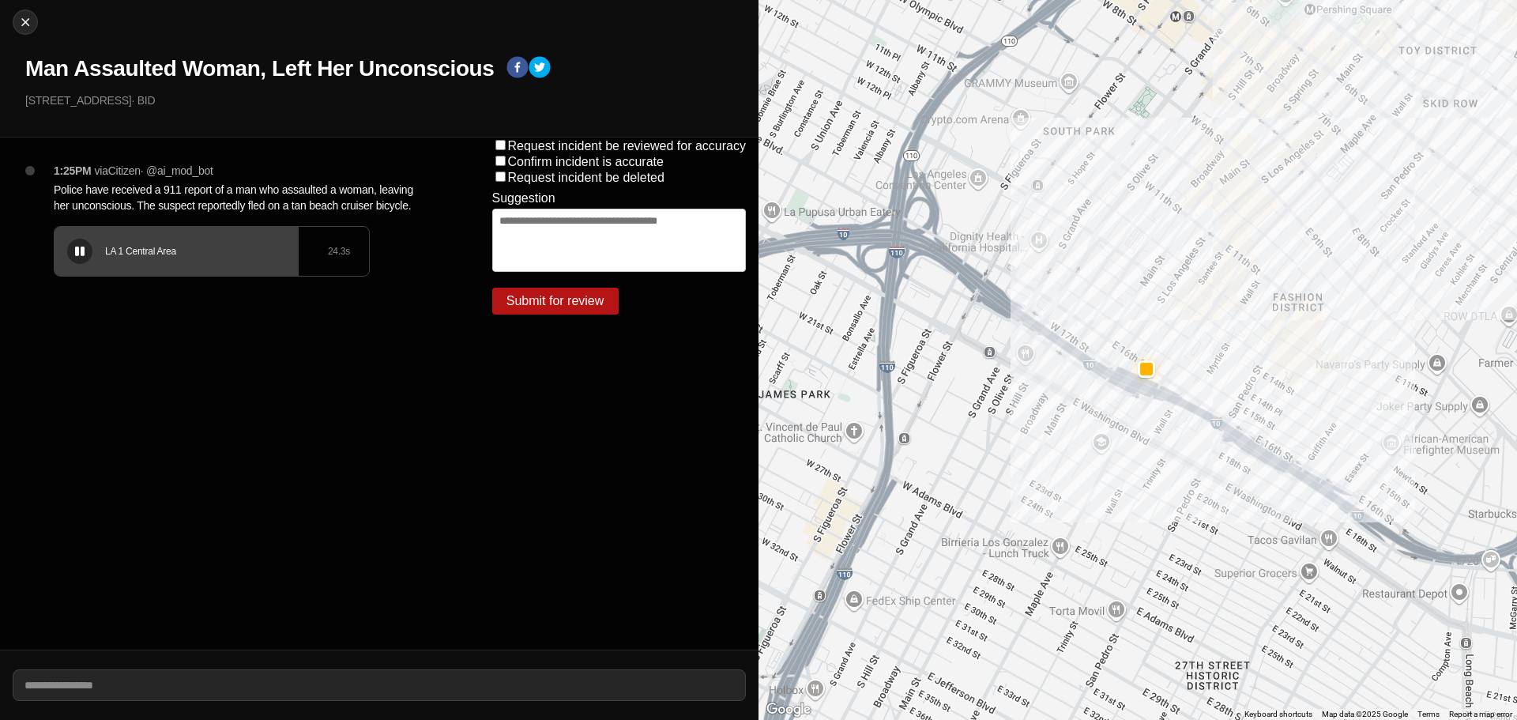
click at [254, 253] on div "LA 1 Central Area" at bounding box center [216, 251] width 223 height 13
click at [80, 249] on icon at bounding box center [79, 251] width 9 height 10
click at [75, 250] on icon at bounding box center [79, 251] width 9 height 10
click at [22, 22] on img at bounding box center [25, 22] width 16 height 16
select select "*"
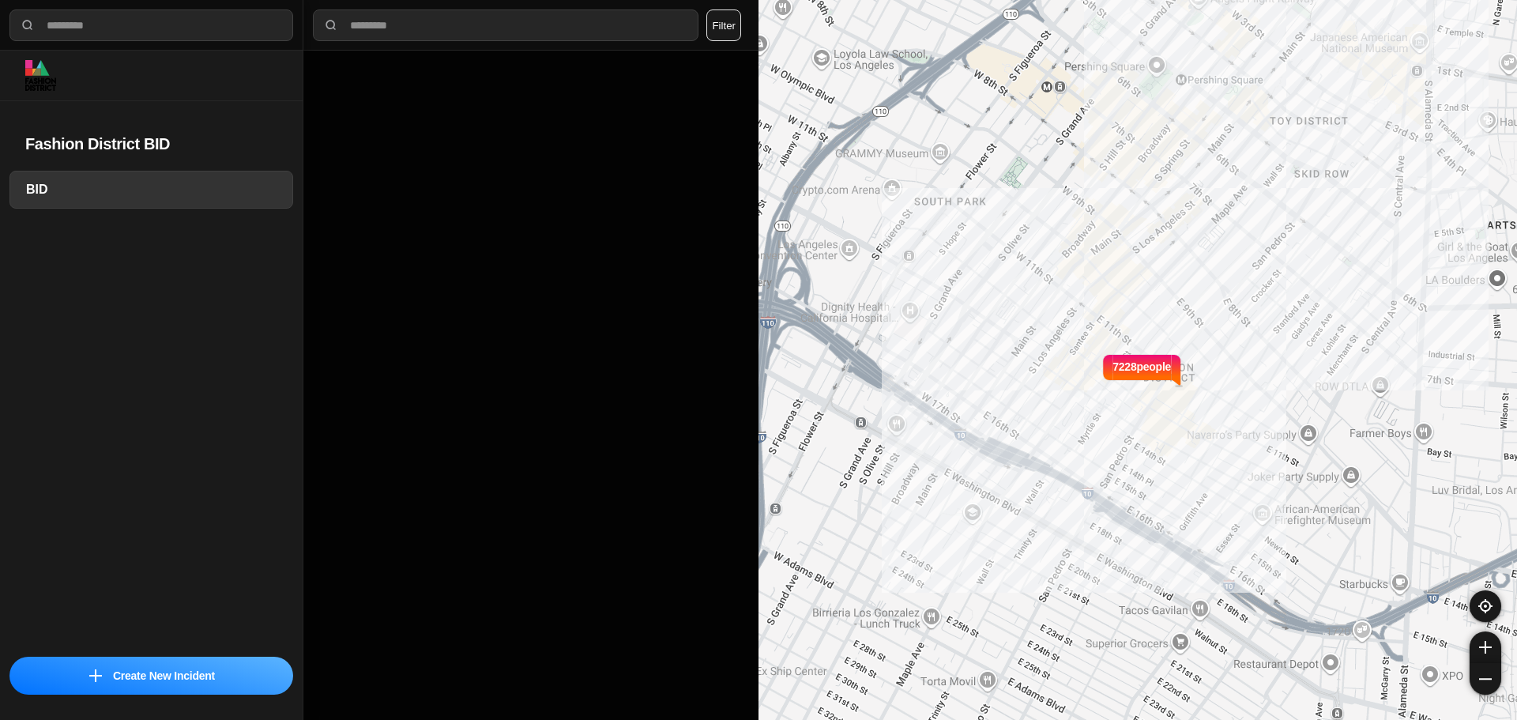
select select "*"
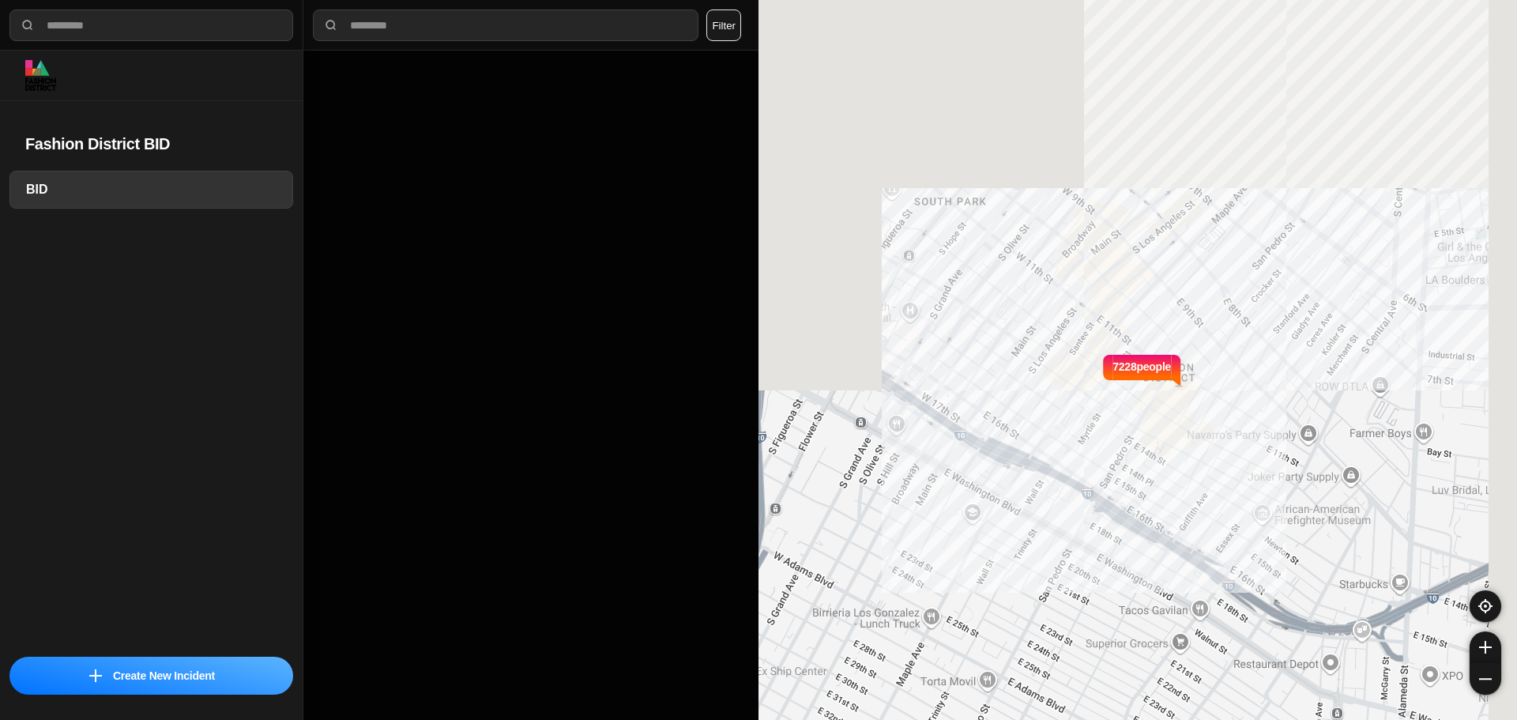
select select "*"
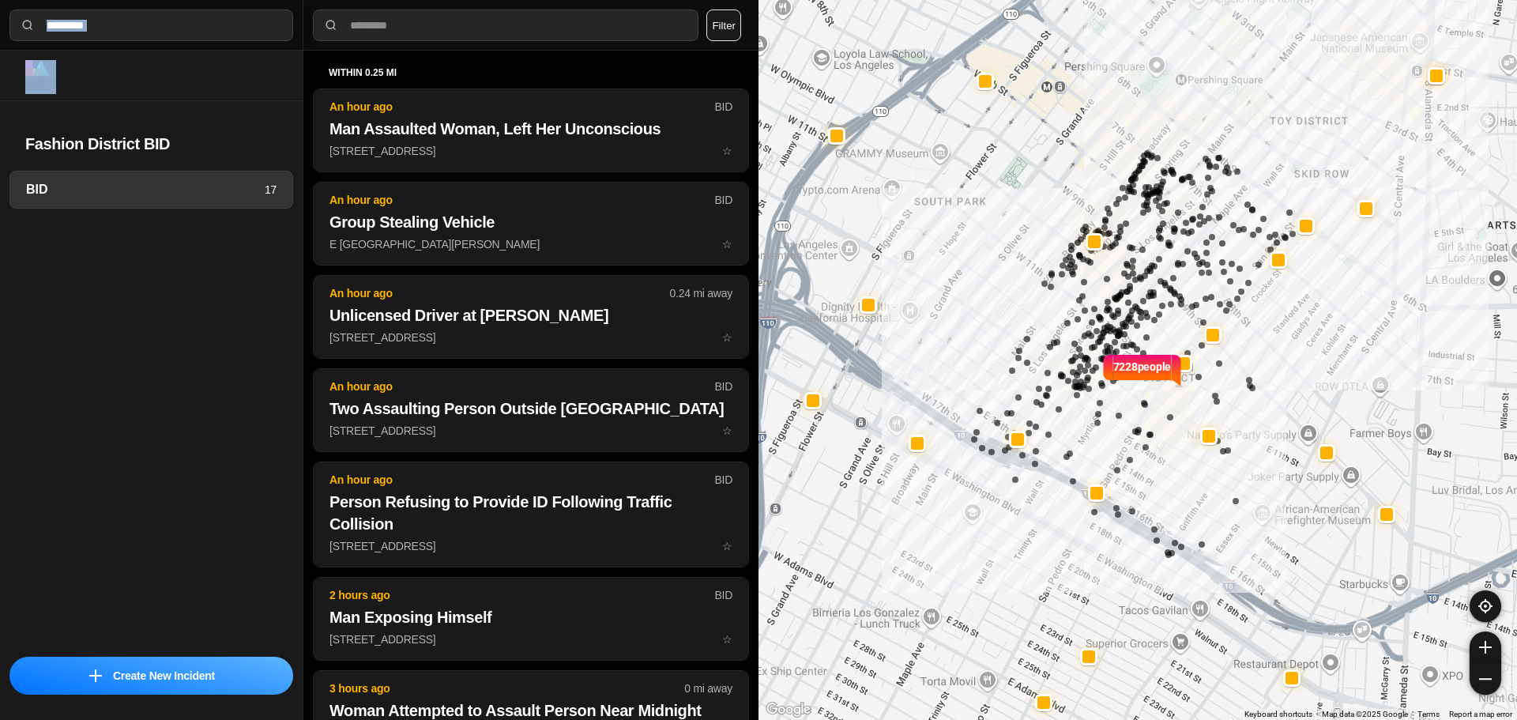
drag, startPoint x: 209, startPoint y: 87, endPoint x: 215, endPoint y: 116, distance: 29.9
click at [212, 114] on div "Fashion District BID BID 17 Create New Incident" at bounding box center [151, 360] width 303 height 720
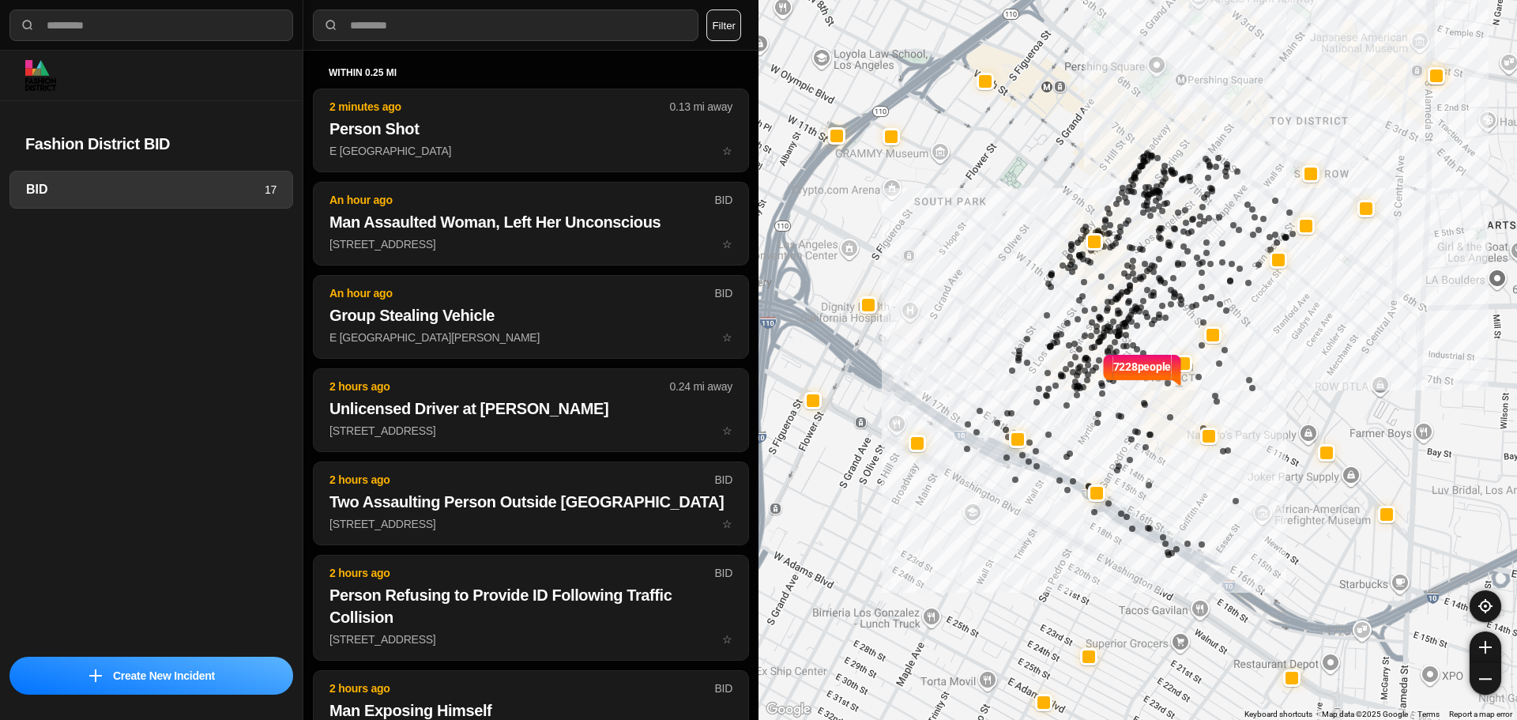
select select "*"
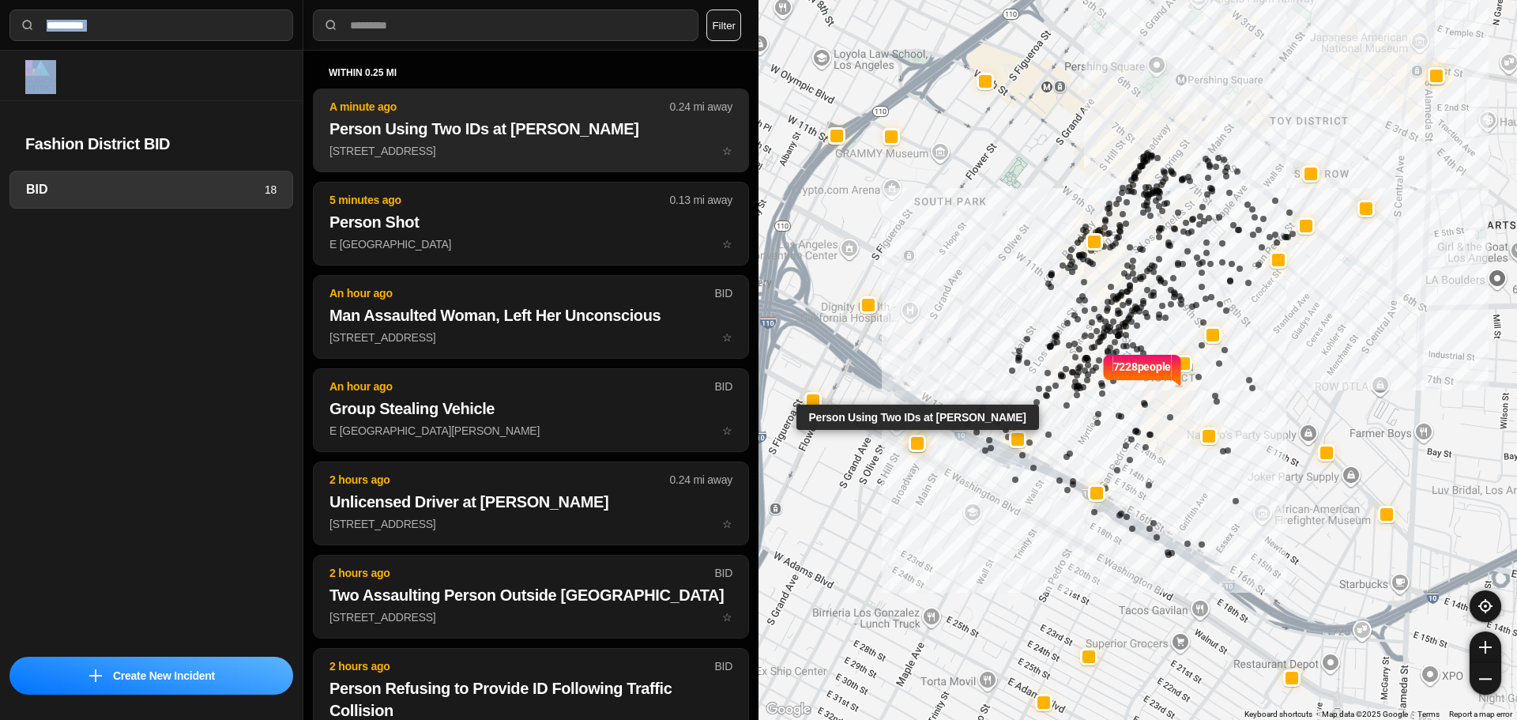
click at [551, 142] on button "A minute ago 0.24 mi away Person Using Two IDs at [PERSON_NAME] [STREET_ADDRESS…" at bounding box center [531, 130] width 436 height 84
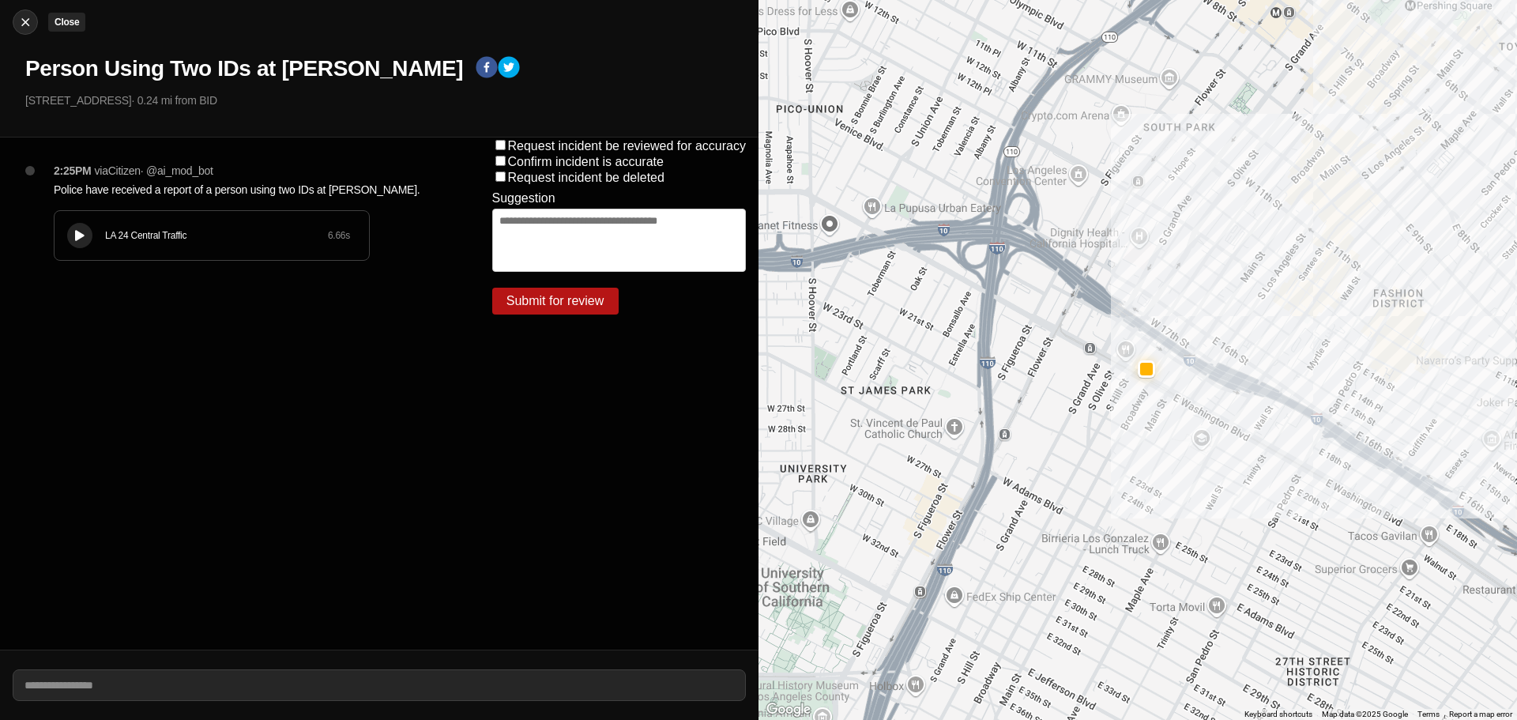
click at [23, 16] on img at bounding box center [25, 22] width 16 height 16
select select "*"
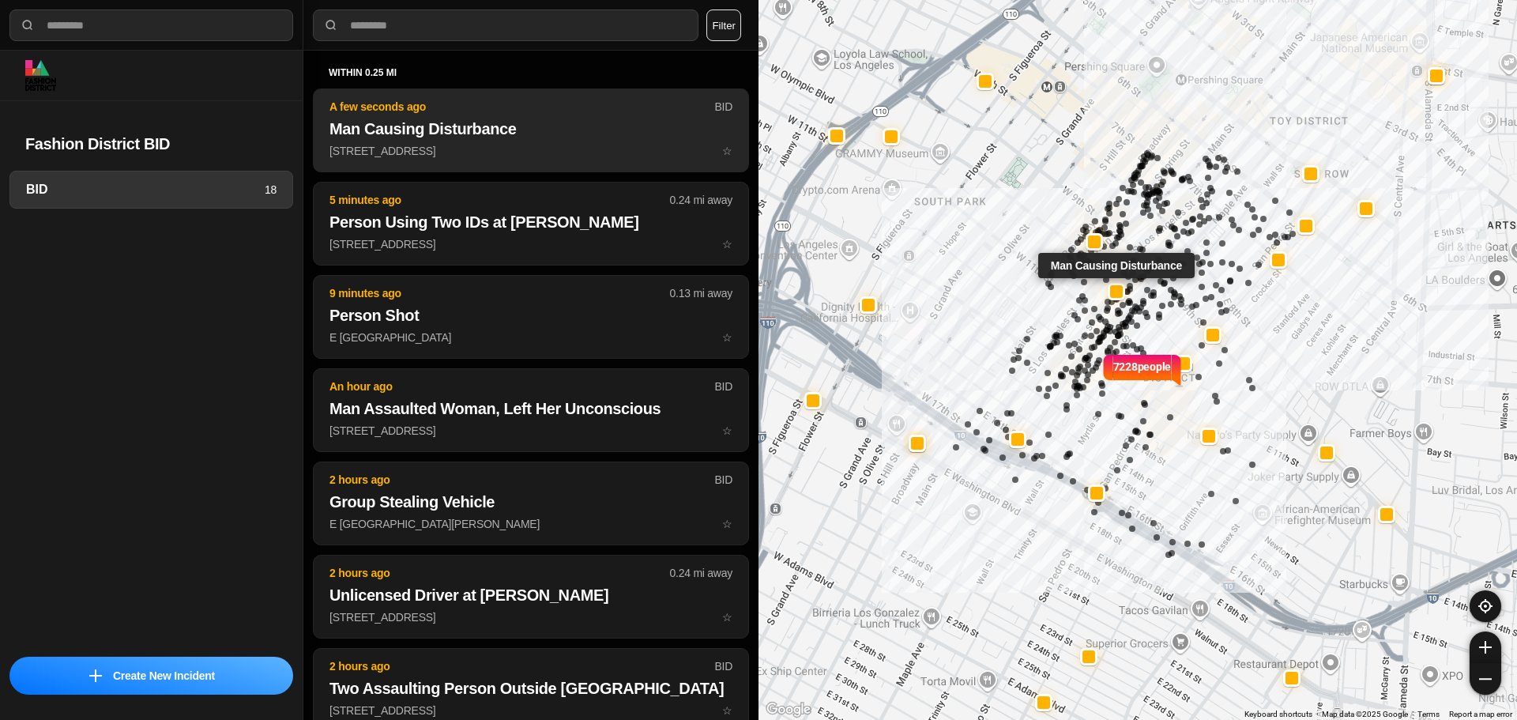
click at [426, 154] on p "210 E Olympic Blvd ☆" at bounding box center [530, 151] width 403 height 16
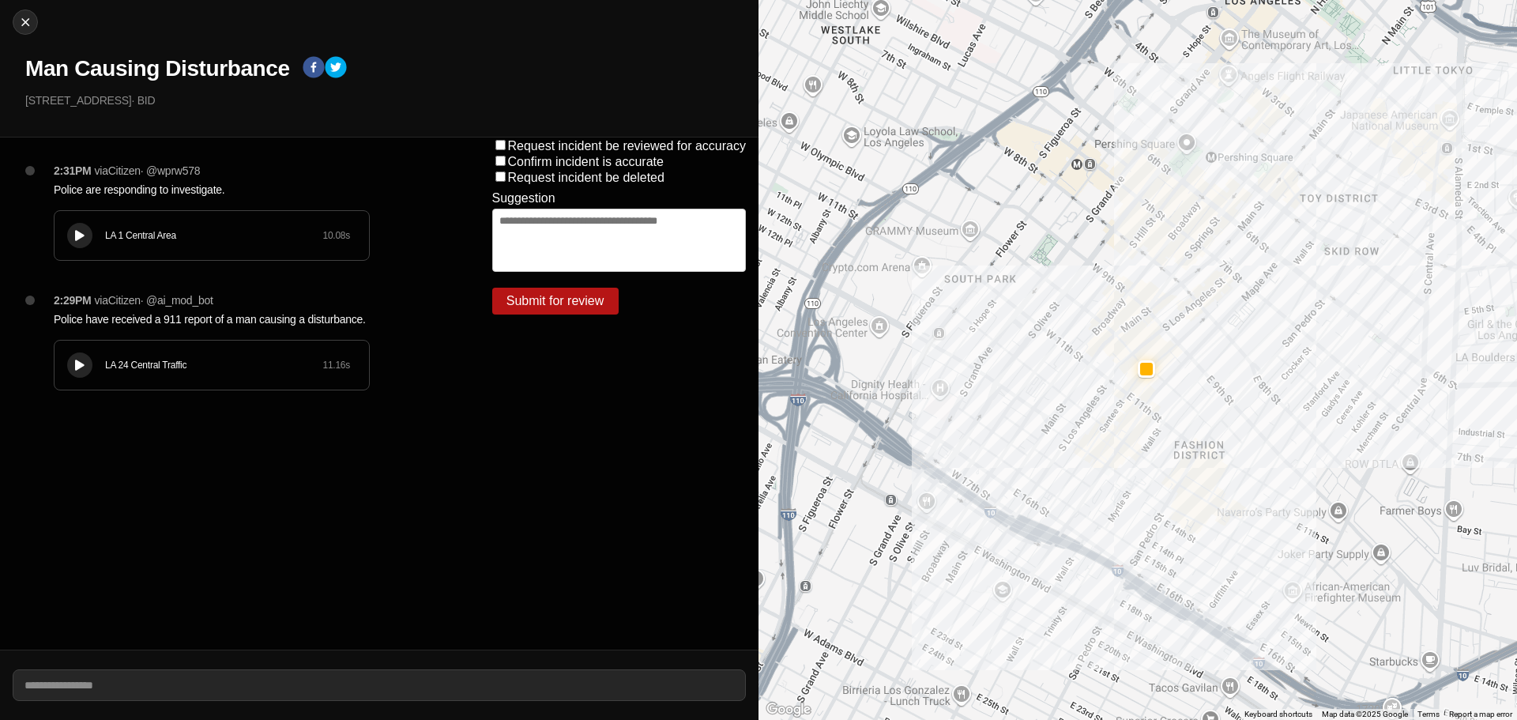
click at [85, 234] on div at bounding box center [80, 236] width 16 height 12
click at [82, 236] on icon at bounding box center [79, 236] width 9 height 10
click at [80, 237] on icon at bounding box center [79, 236] width 9 height 10
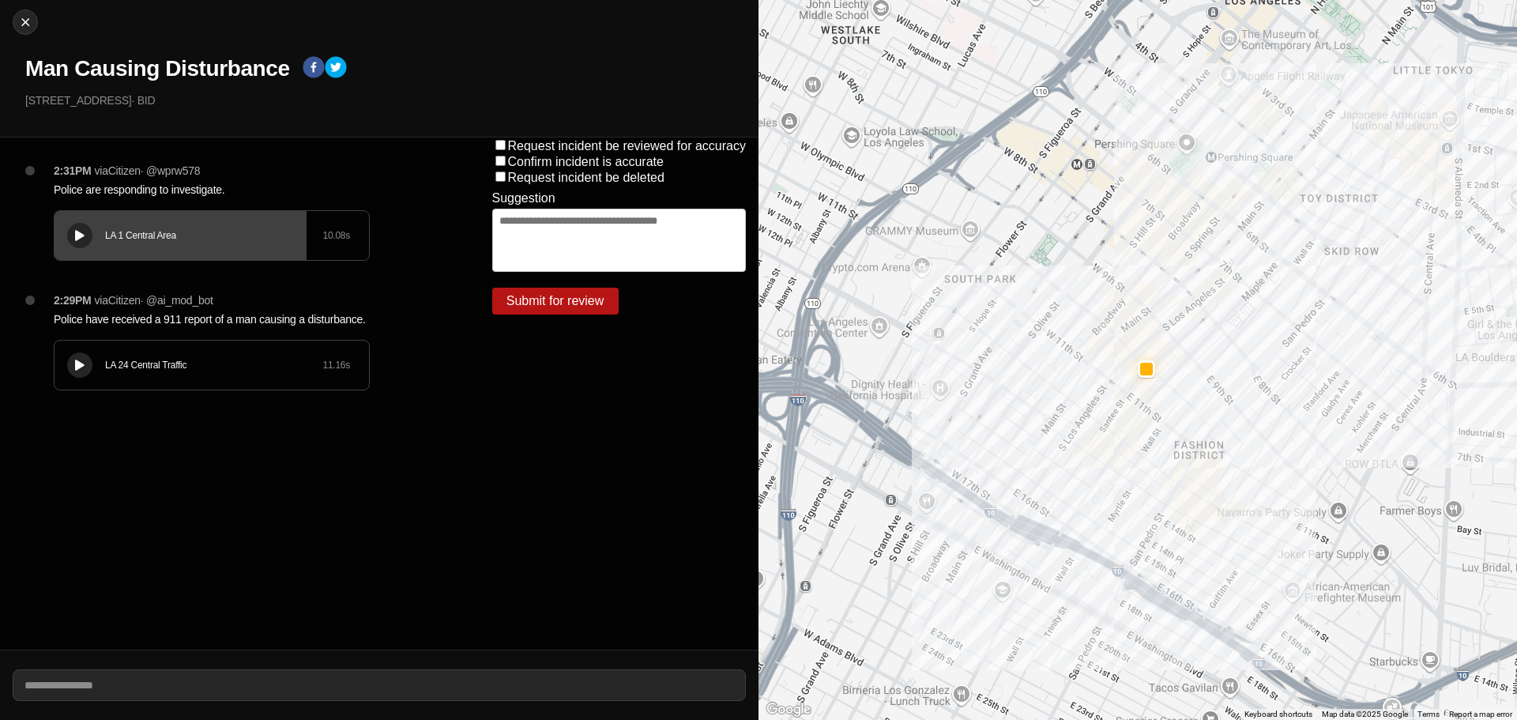
click at [81, 232] on icon at bounding box center [79, 236] width 9 height 10
click at [77, 367] on icon at bounding box center [79, 365] width 9 height 10
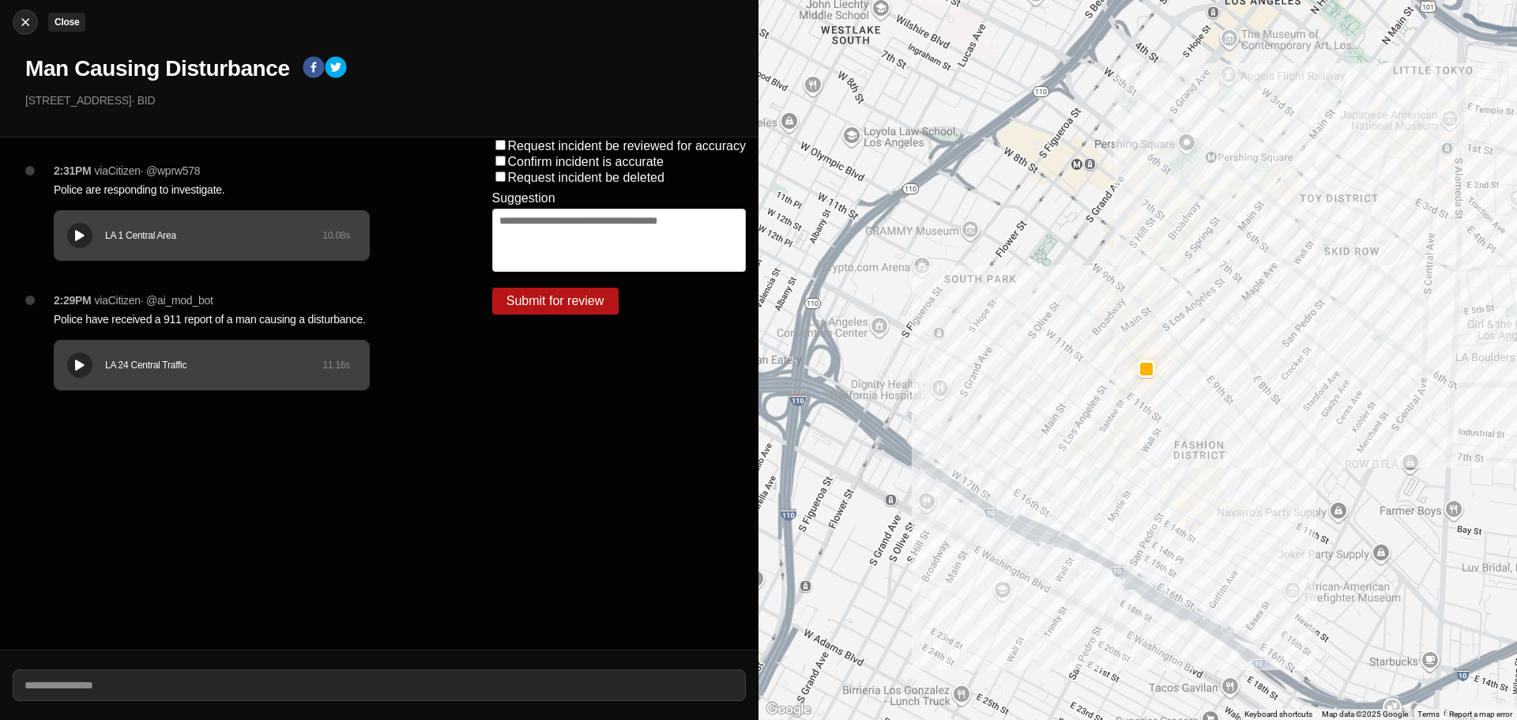
click at [24, 28] on img at bounding box center [25, 22] width 16 height 16
select select "*"
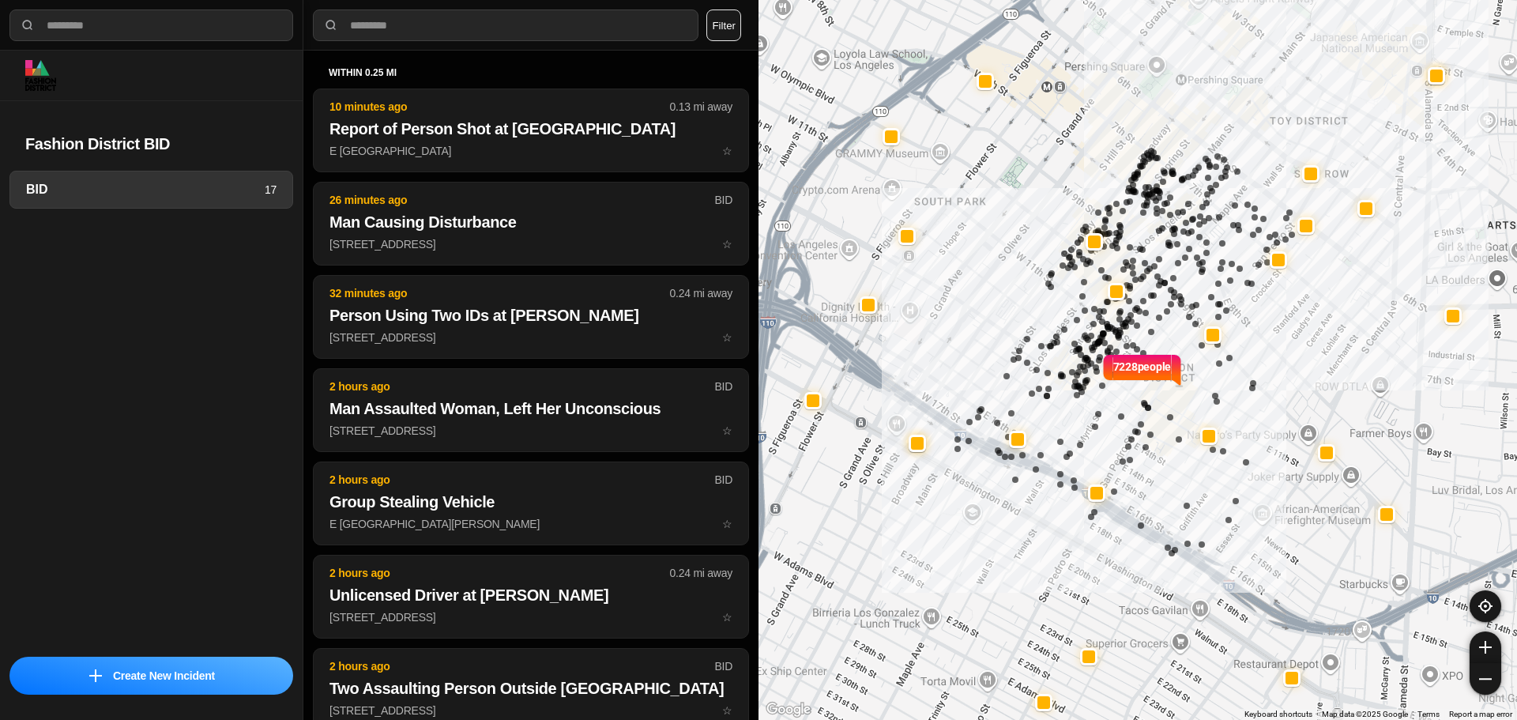
select select "*"
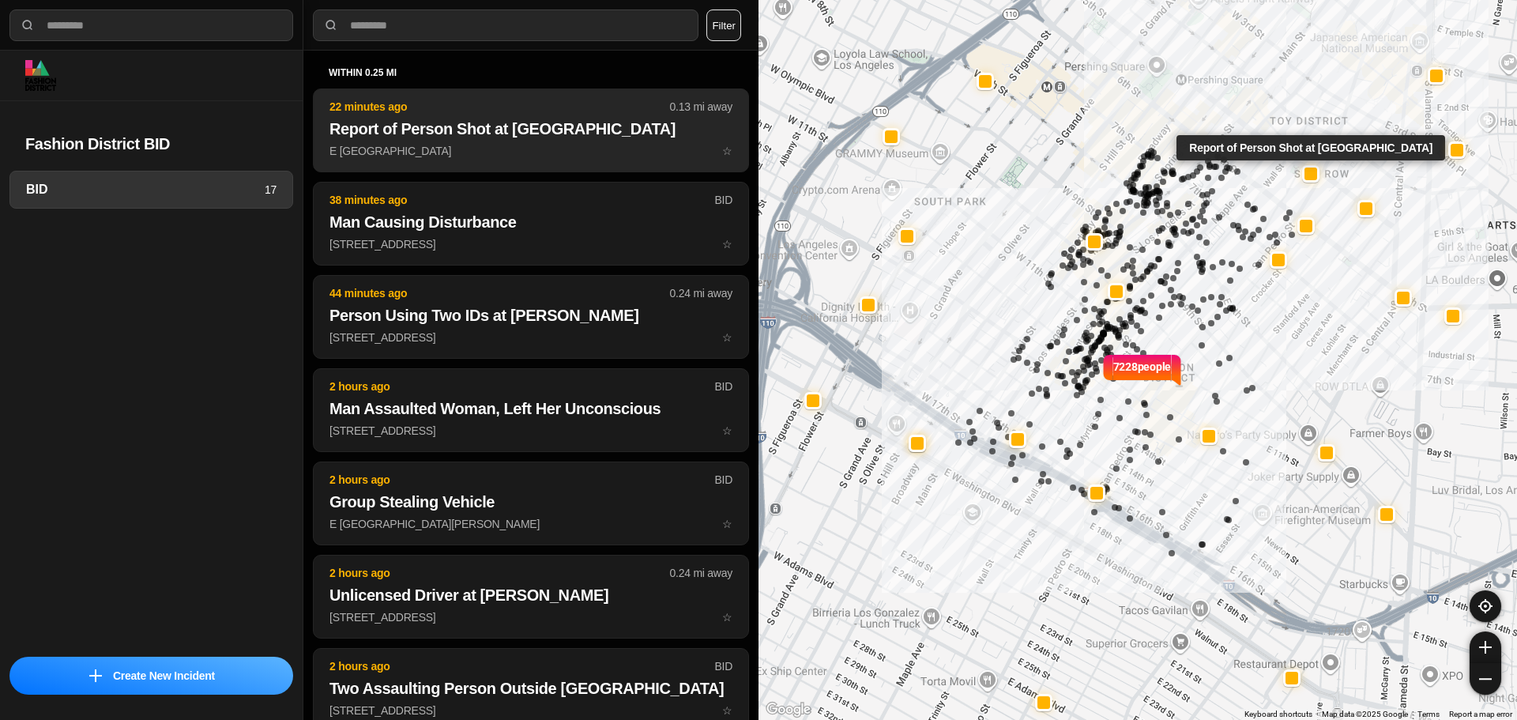
click at [576, 153] on p "E 5th St & San Julian St ☆" at bounding box center [530, 151] width 403 height 16
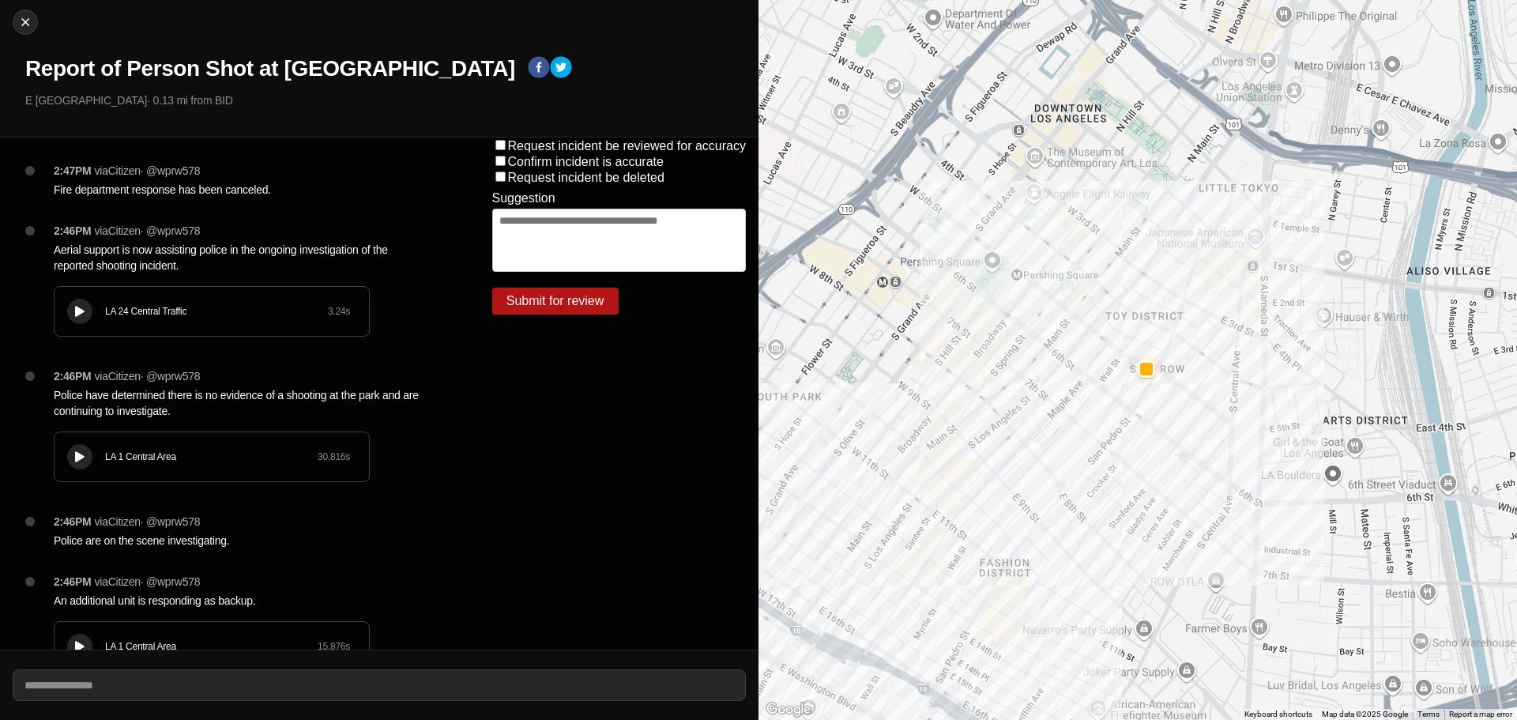
click at [91, 317] on button at bounding box center [79, 311] width 25 height 25
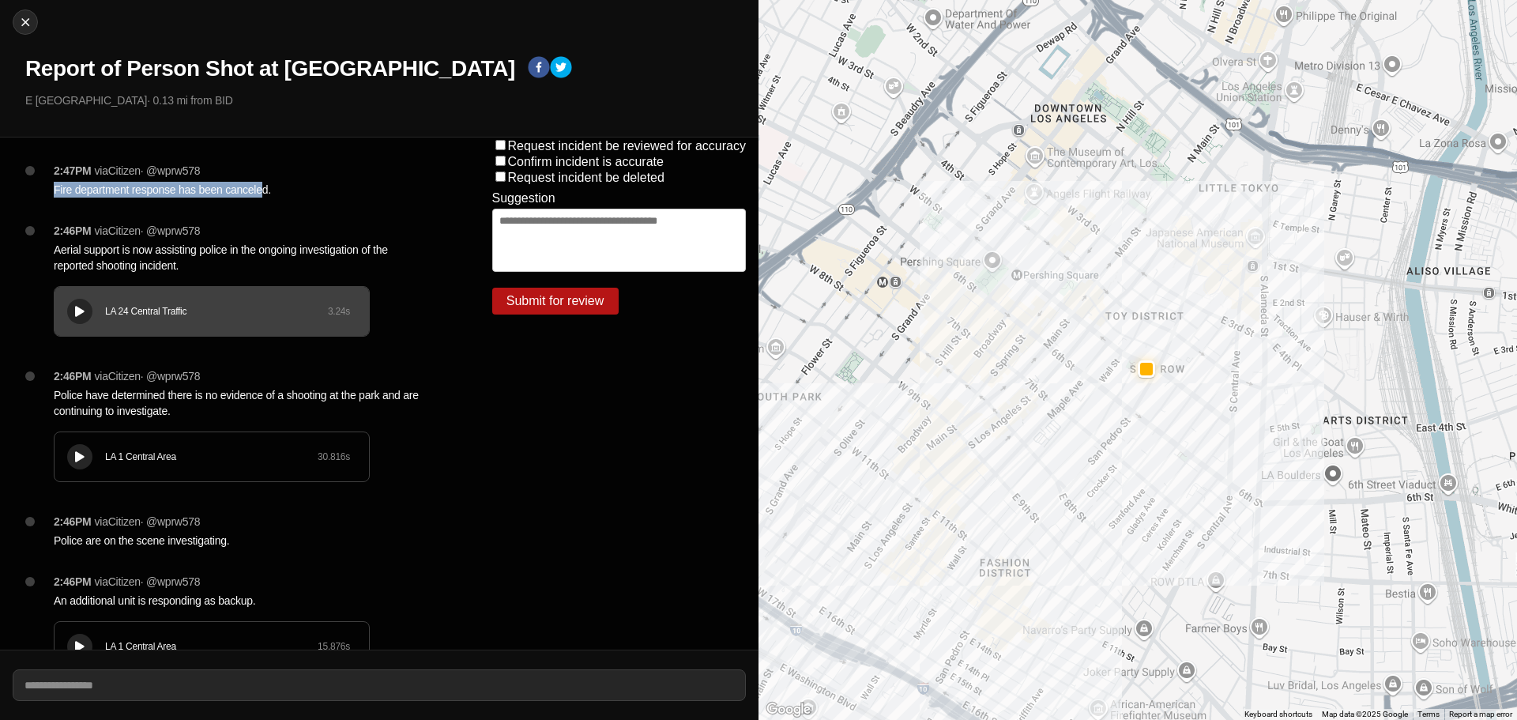
click at [258, 242] on div "2:47PM via Citizen · @ wprw578 Fire department response has been canceled. 2:46…" at bounding box center [239, 393] width 479 height 512
click at [537, 75] on div "Report of Person Shot at [GEOGRAPHIC_DATA]" at bounding box center [385, 69] width 720 height 28
click at [89, 460] on button at bounding box center [79, 456] width 25 height 25
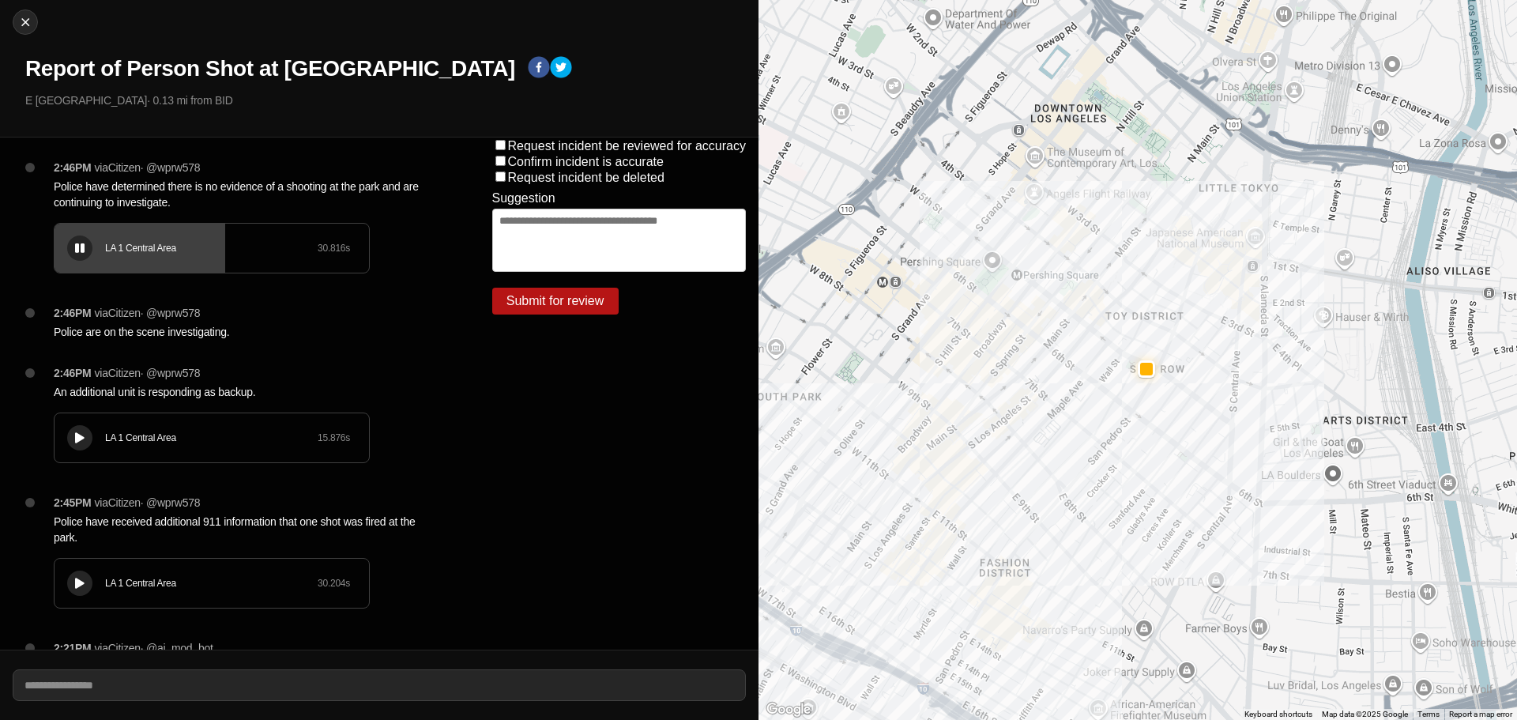
scroll to position [237, 0]
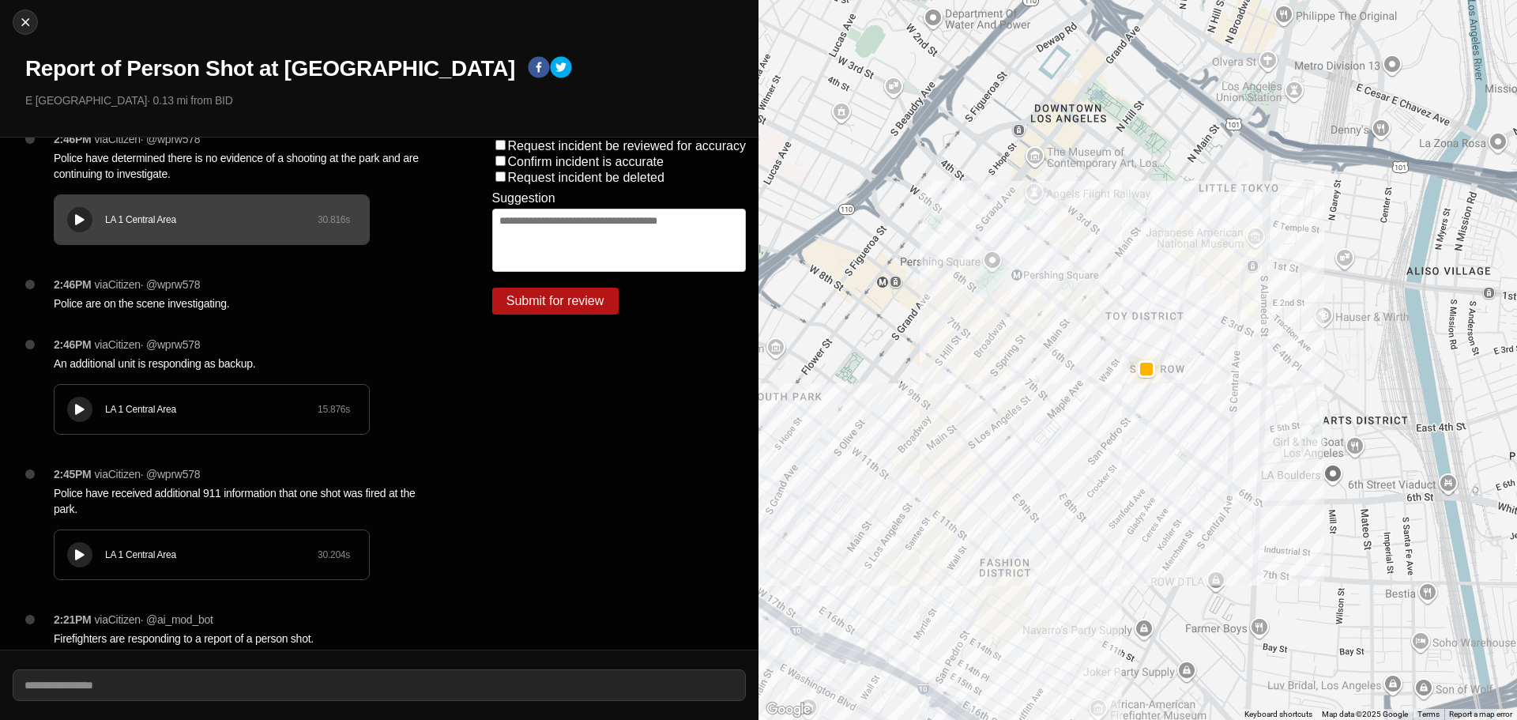
click at [78, 404] on div at bounding box center [80, 410] width 16 height 12
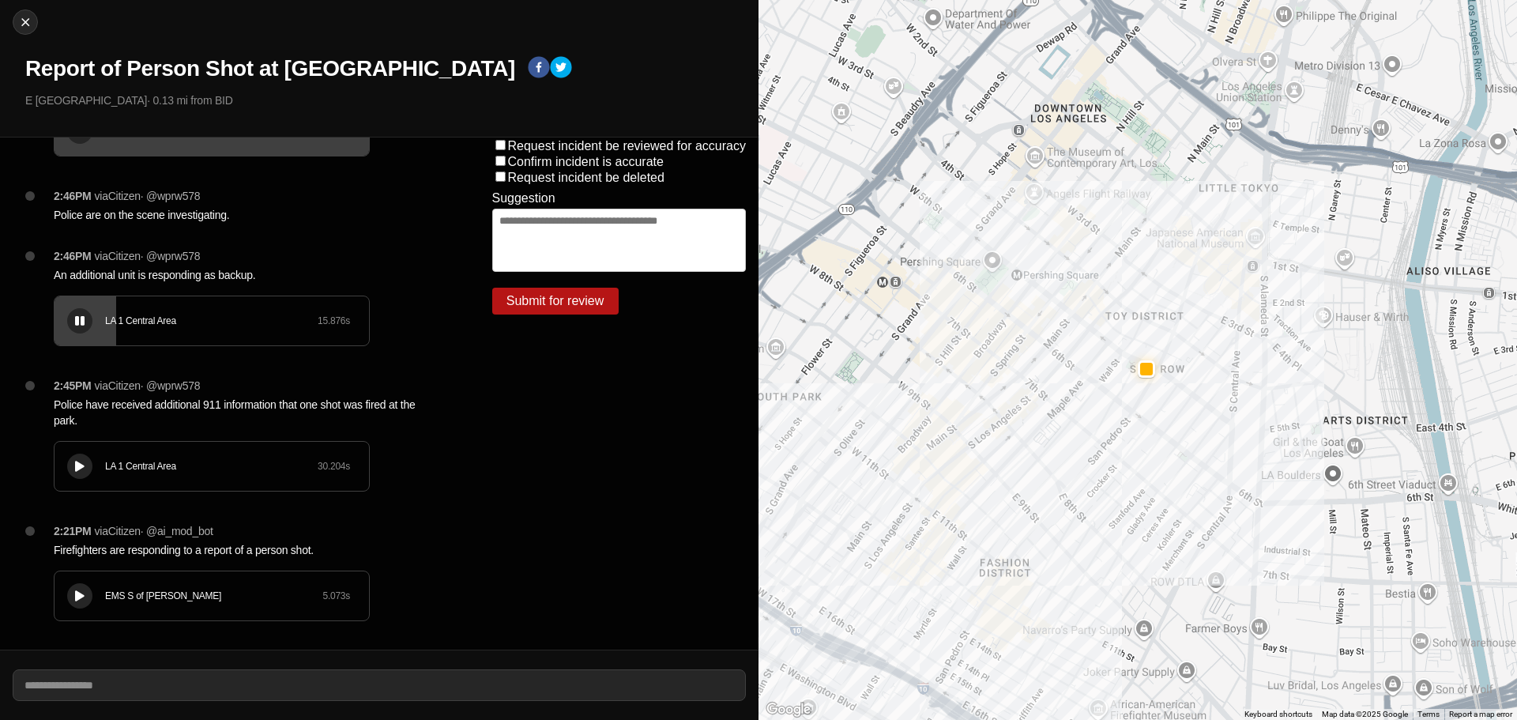
scroll to position [329, 0]
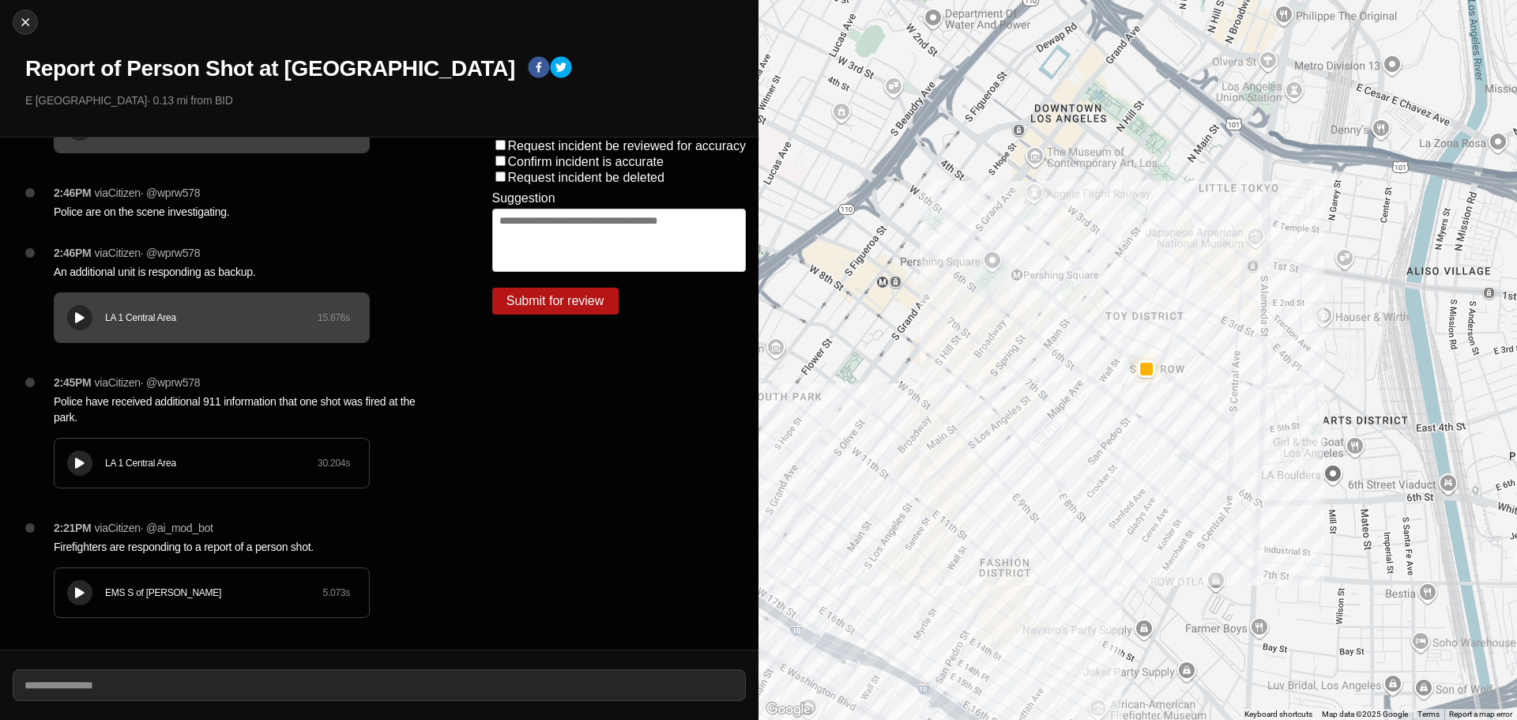
click at [66, 461] on div "LA 1 Central Area 30.204 s" at bounding box center [212, 462] width 314 height 49
click at [18, 26] on img at bounding box center [25, 22] width 16 height 16
select select "*"
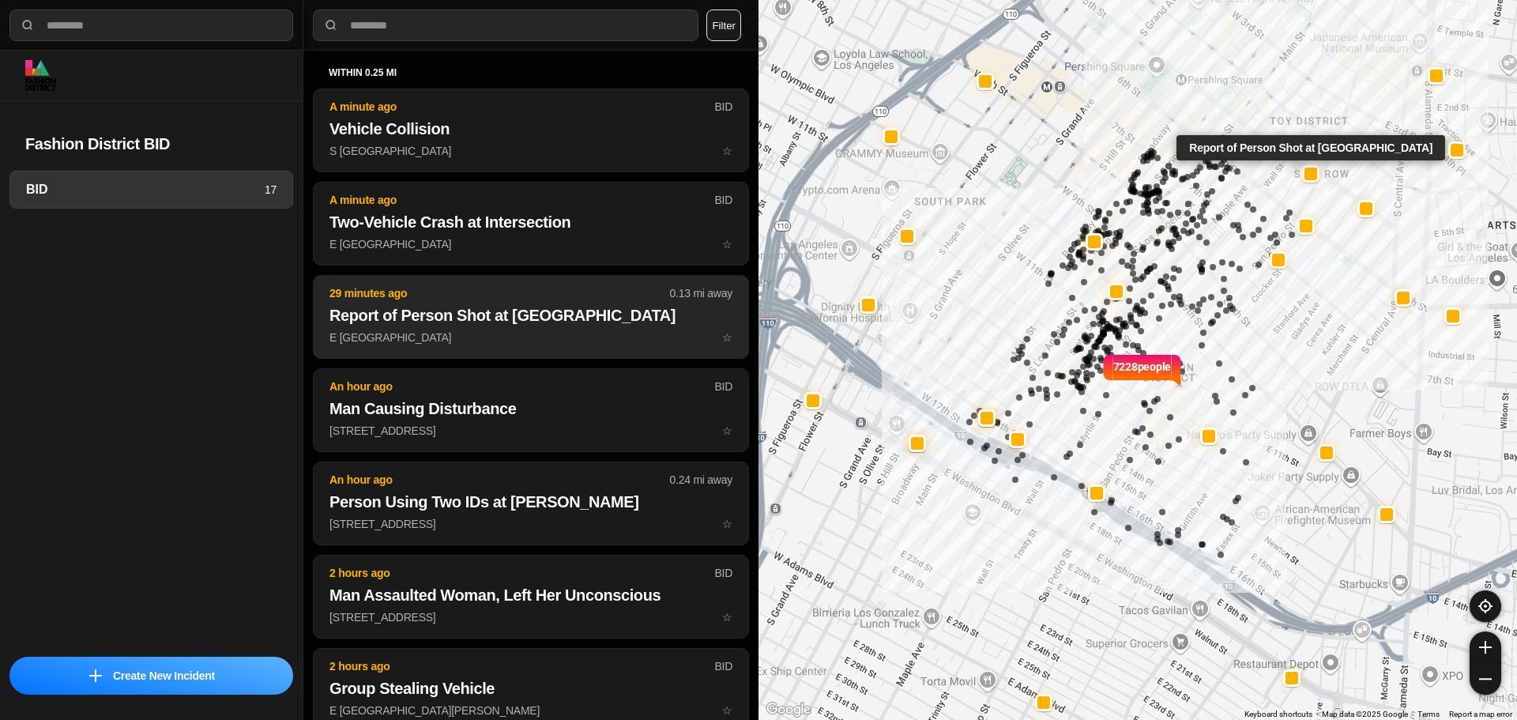
click at [454, 327] on button "29 minutes ago 0.13 mi away Report of Person Shot at Park E 5th St & San Julian…" at bounding box center [531, 317] width 436 height 84
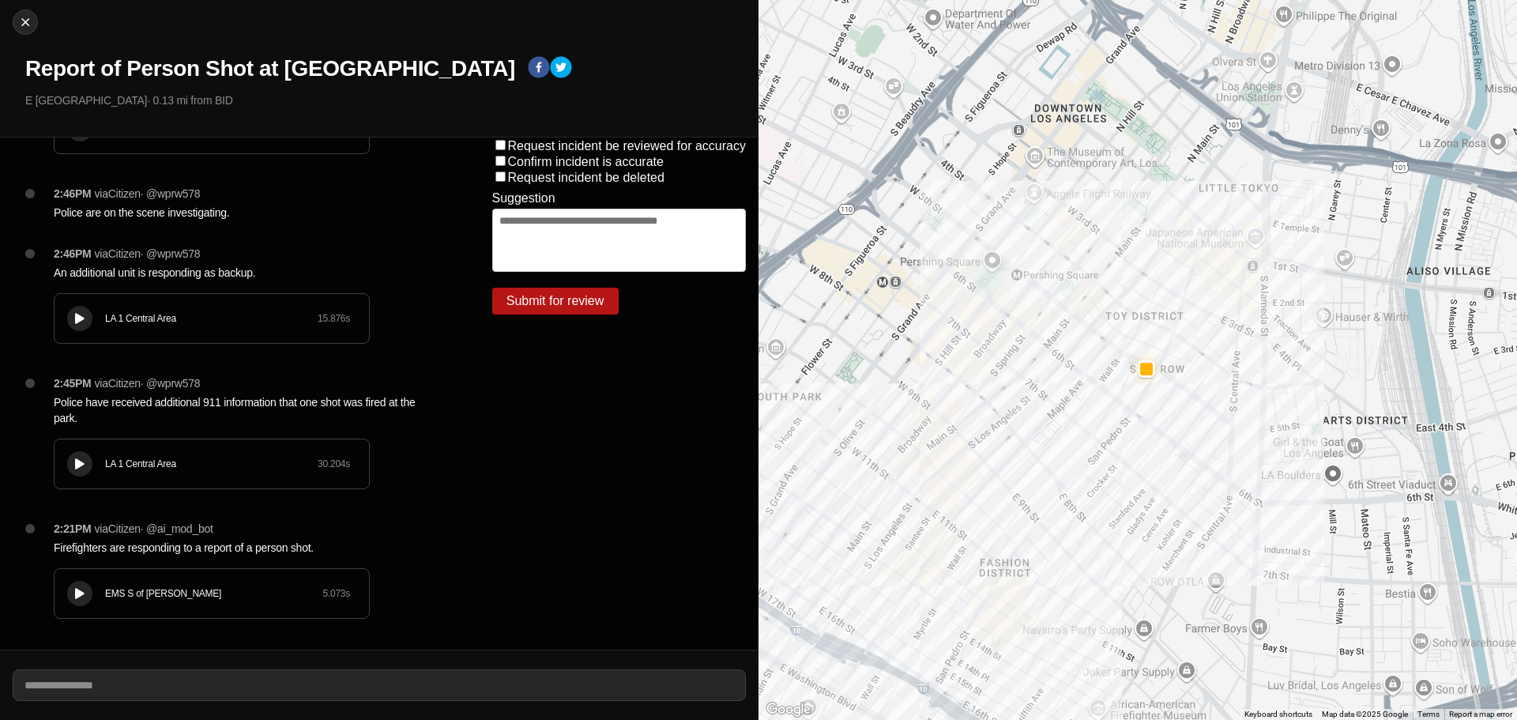
scroll to position [329, 0]
click at [20, 27] on img at bounding box center [25, 22] width 16 height 16
select select "*"
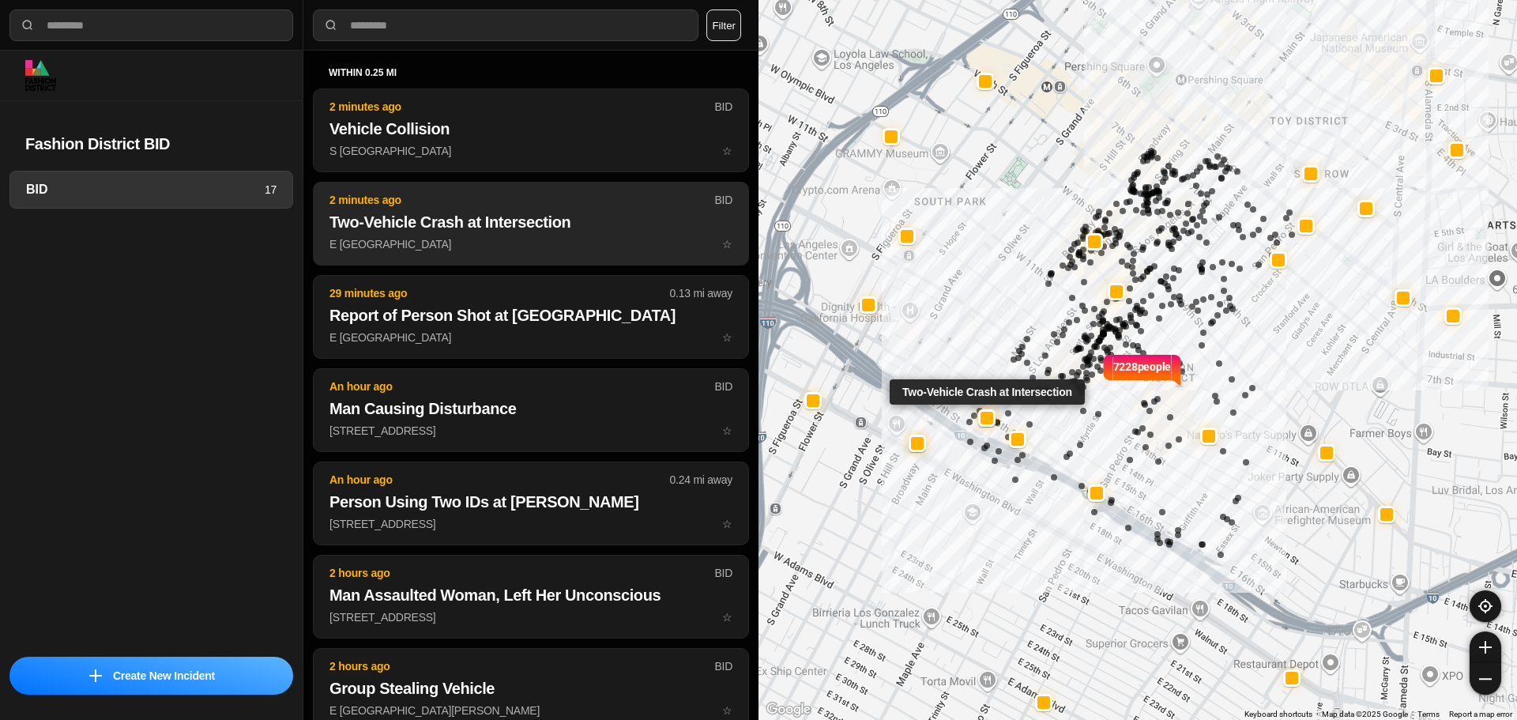
click at [532, 229] on h2 "Two-Vehicle Crash at Intersection" at bounding box center [530, 222] width 403 height 22
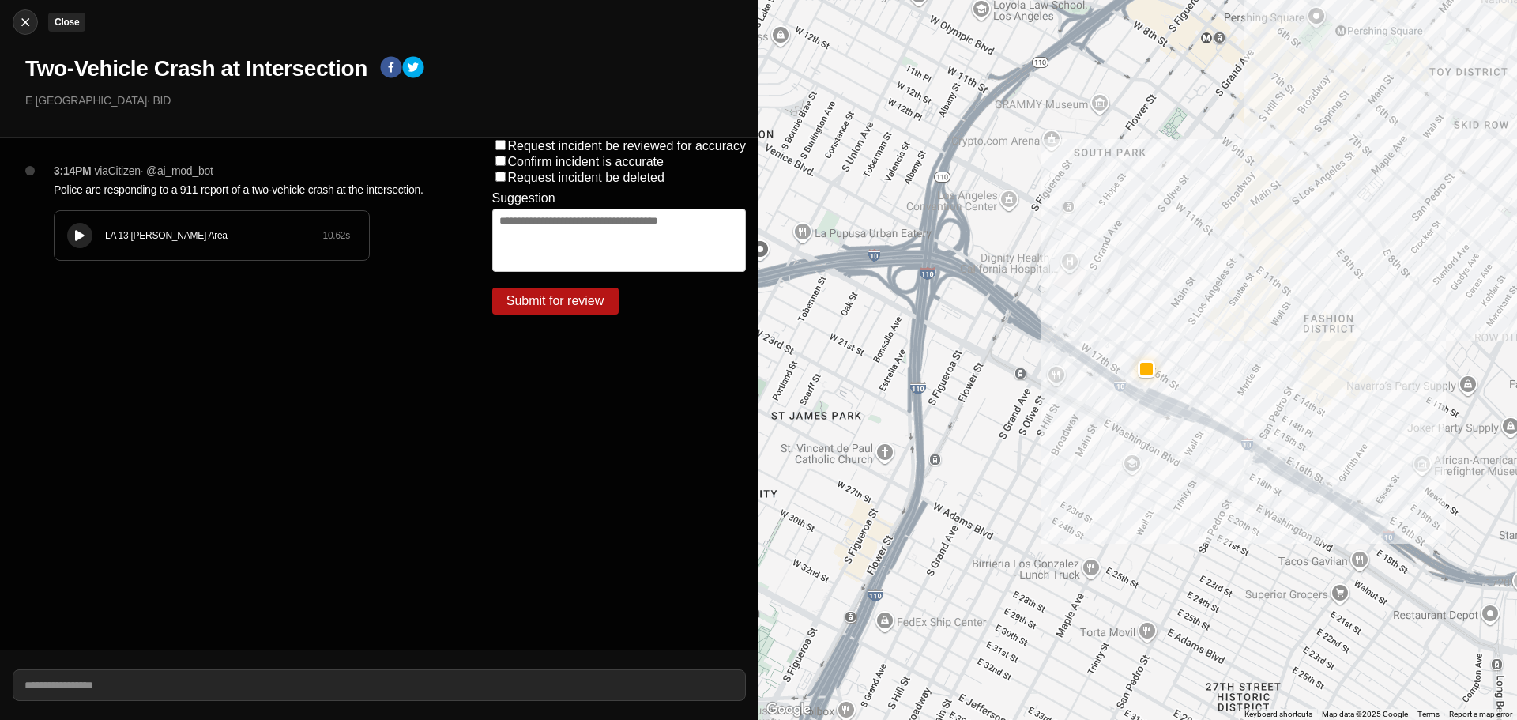
click at [33, 21] on div at bounding box center [25, 22] width 24 height 16
select select "*"
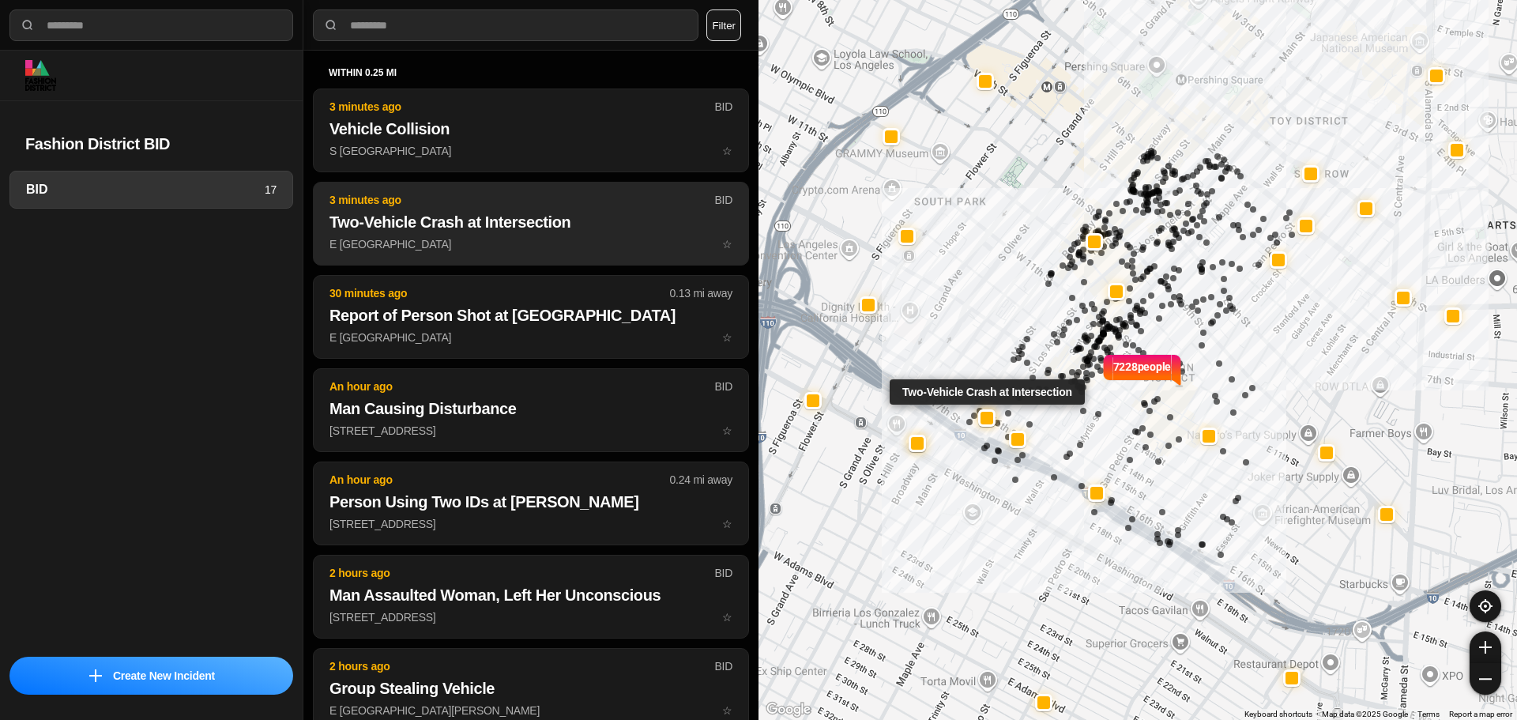
click at [468, 239] on p "E 16th St & S Main St ☆" at bounding box center [530, 244] width 403 height 16
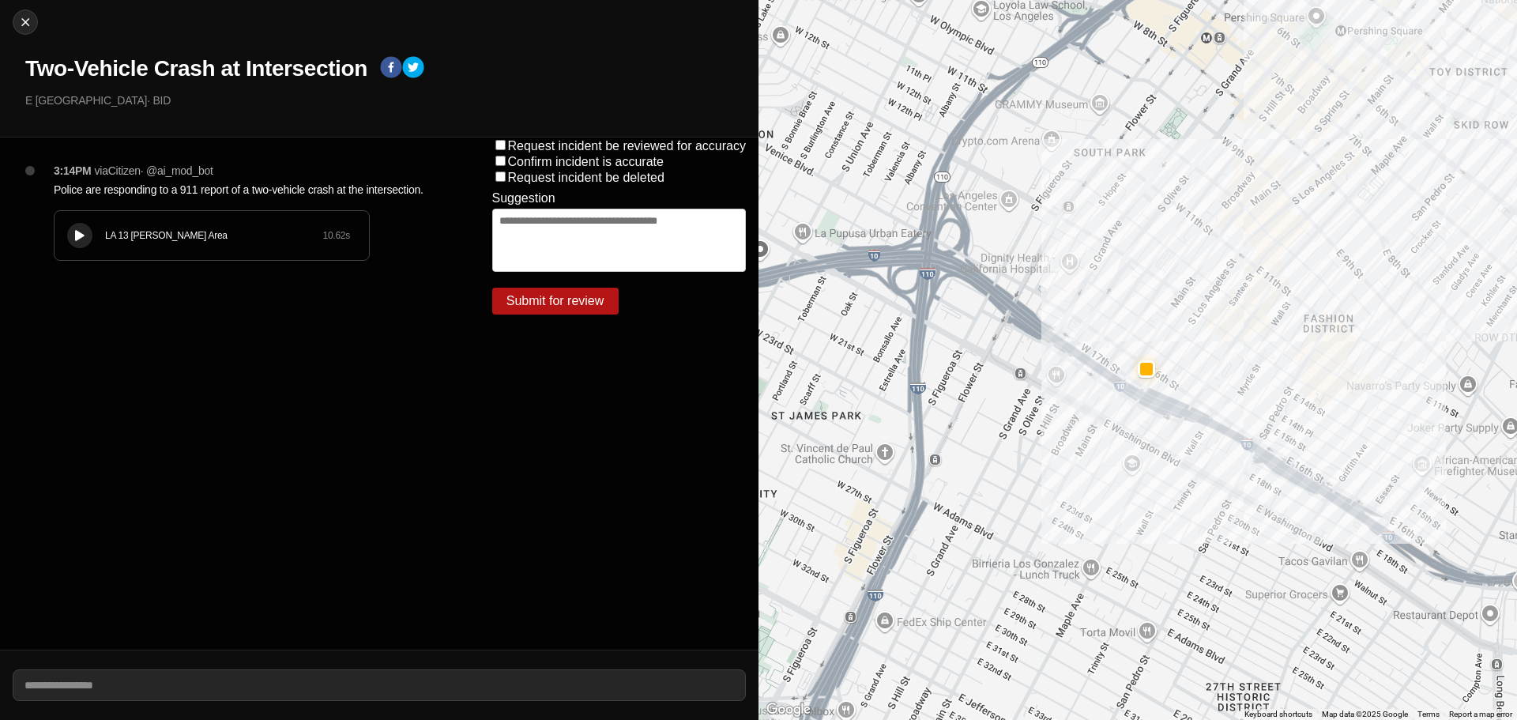
click at [62, 239] on div "LA 13 [PERSON_NAME] Area 10.62 s" at bounding box center [212, 235] width 314 height 49
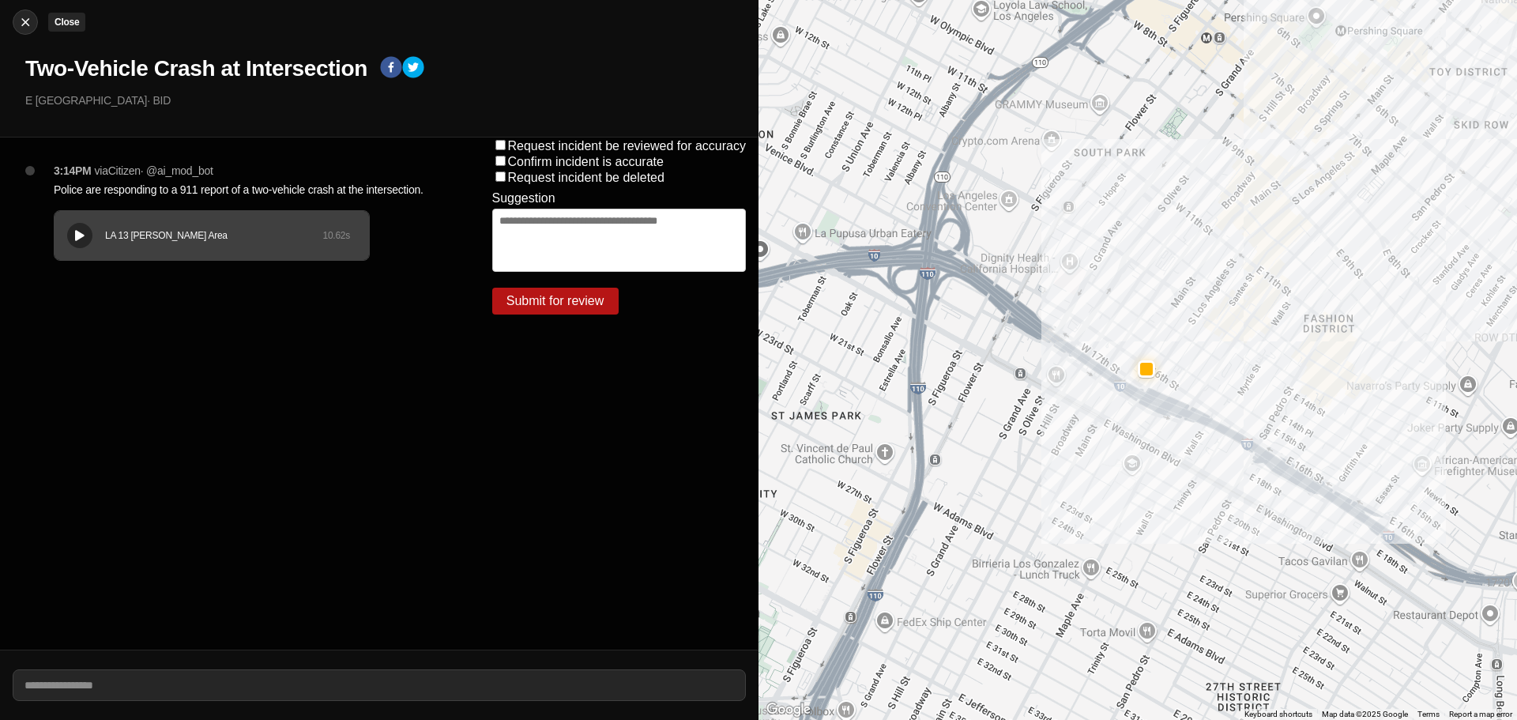
click at [20, 20] on img at bounding box center [25, 22] width 16 height 16
select select "*"
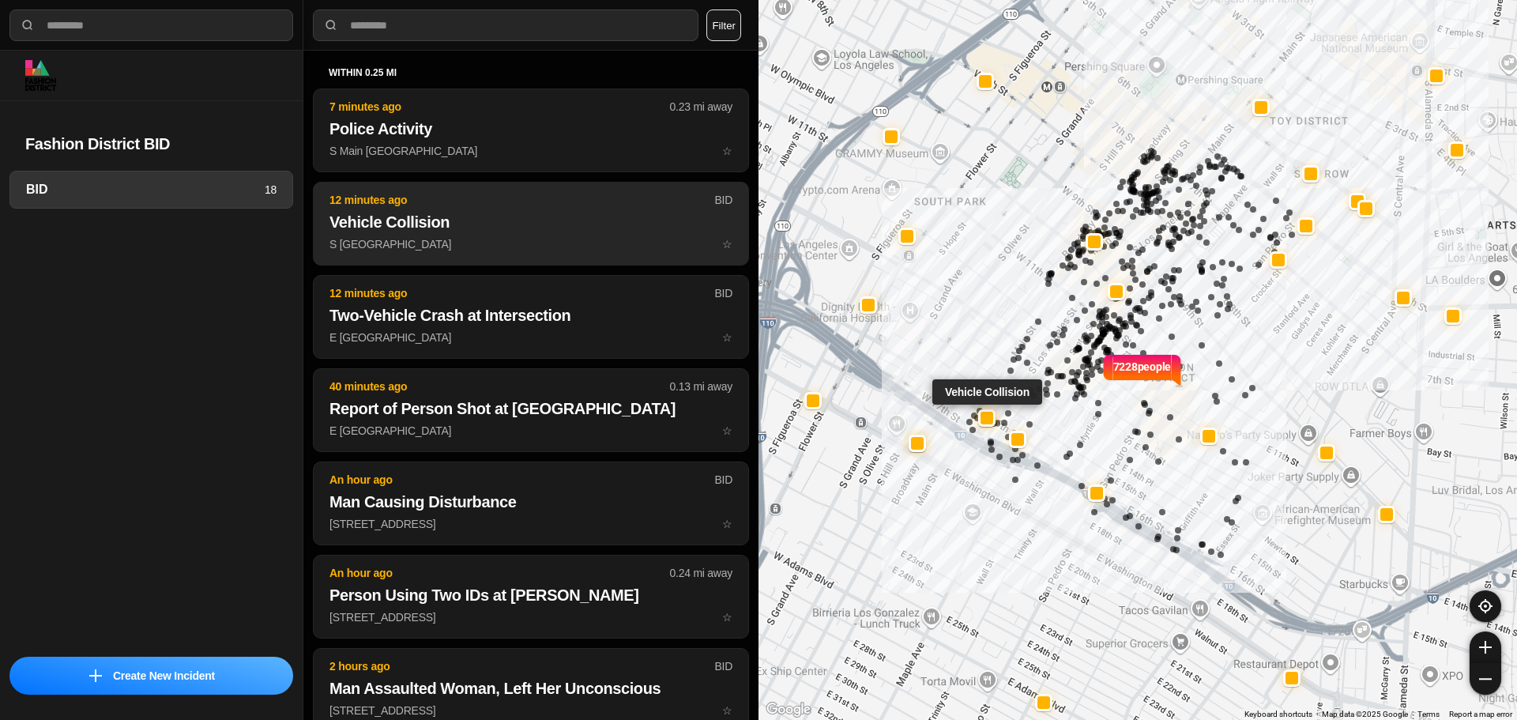
click at [431, 210] on button "12 minutes ago BID Vehicle Collision S Main St & E 16th St ☆" at bounding box center [531, 224] width 436 height 84
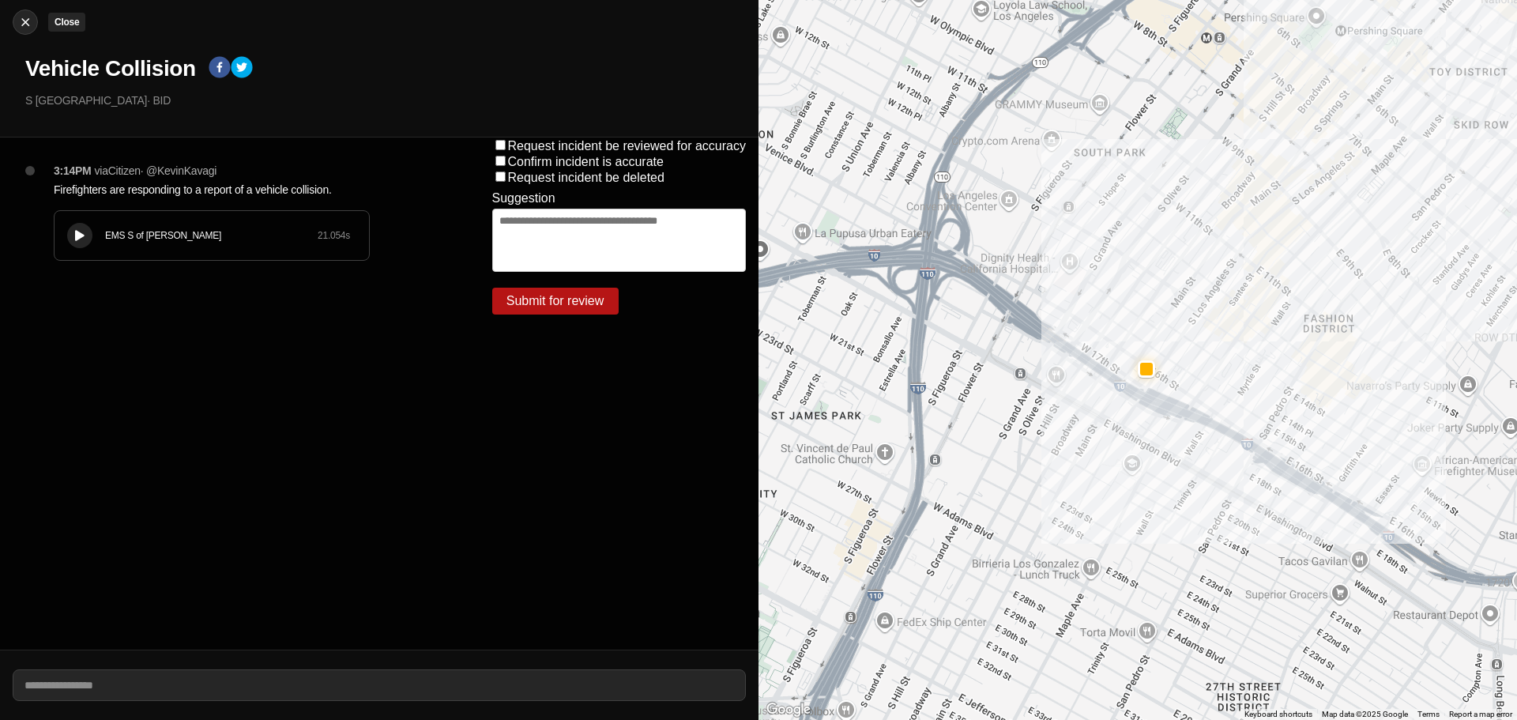
click at [23, 19] on img at bounding box center [25, 22] width 16 height 16
select select "*"
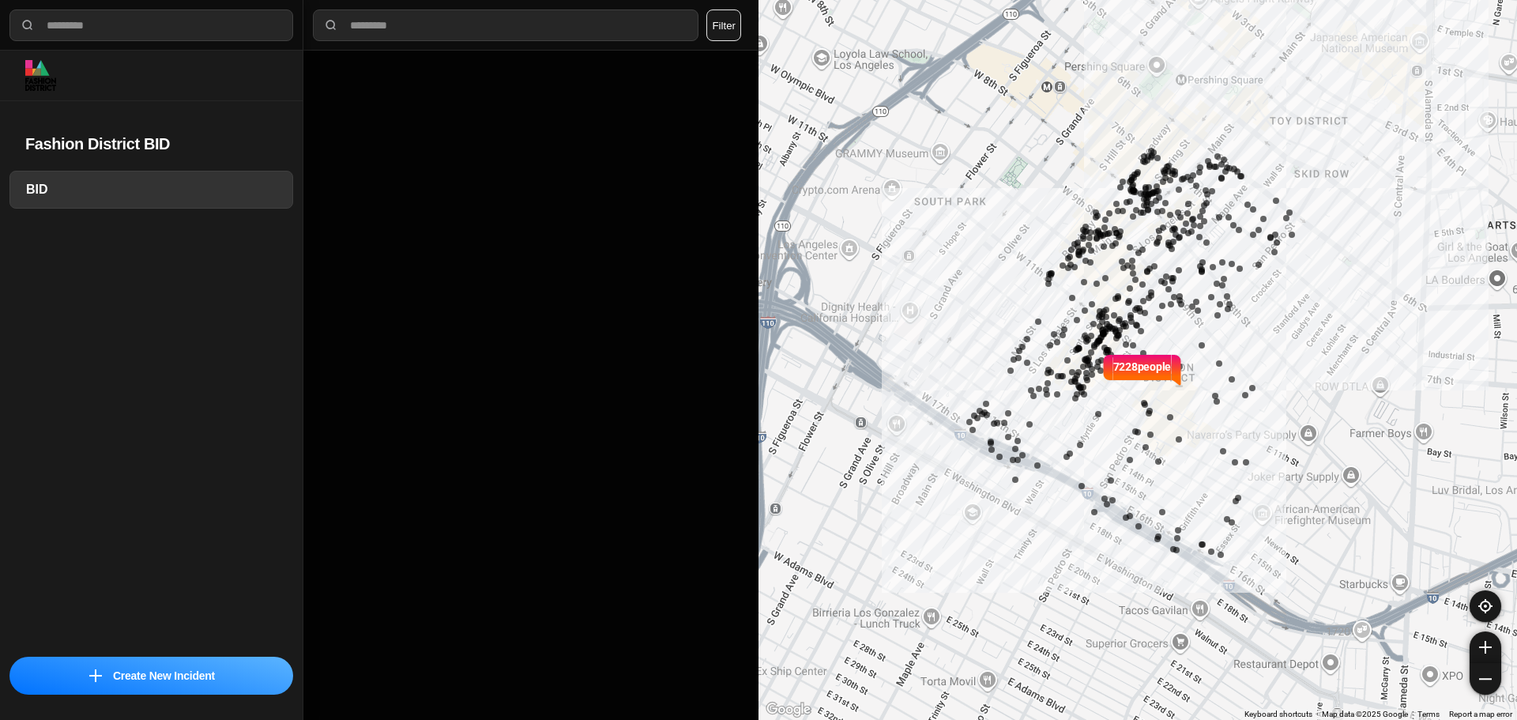
click at [469, 303] on div at bounding box center [530, 385] width 455 height 669
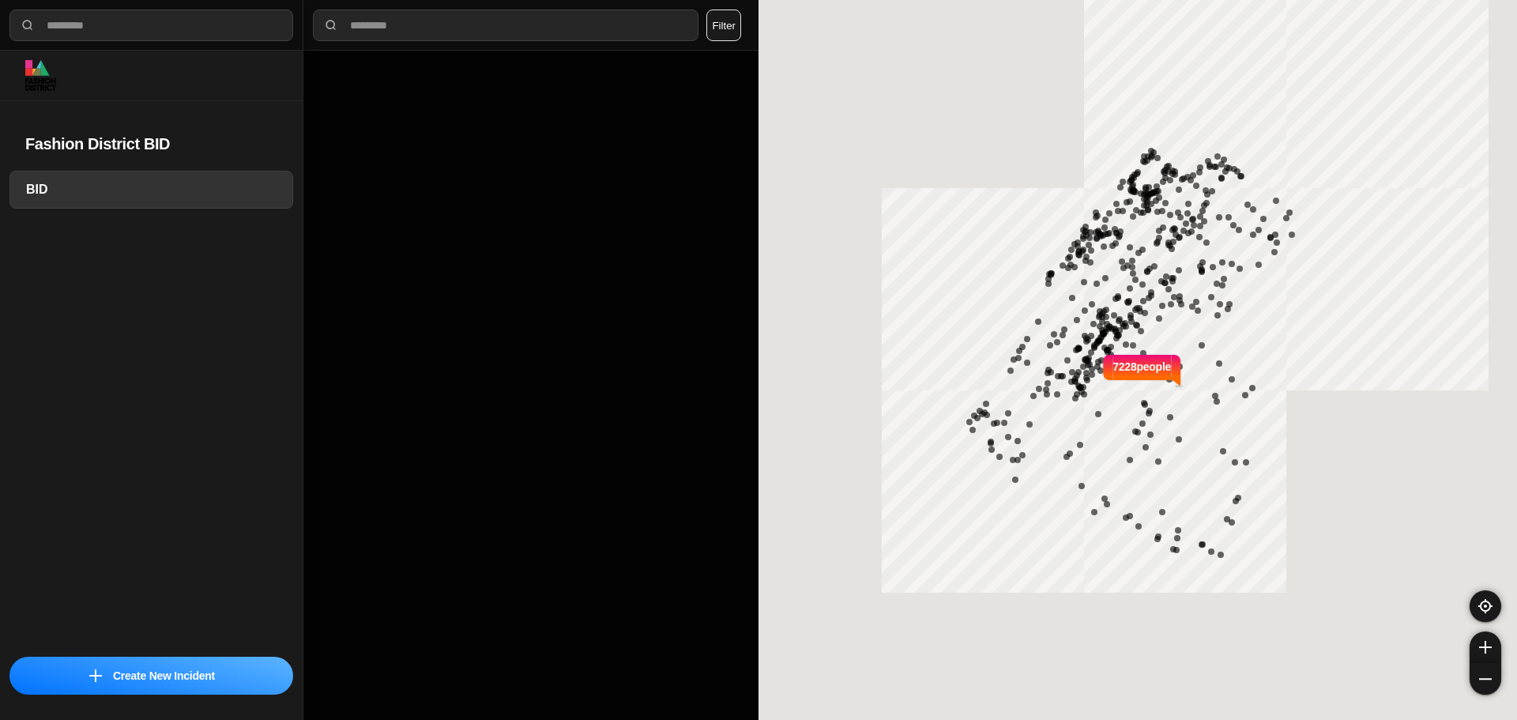
select select "*"
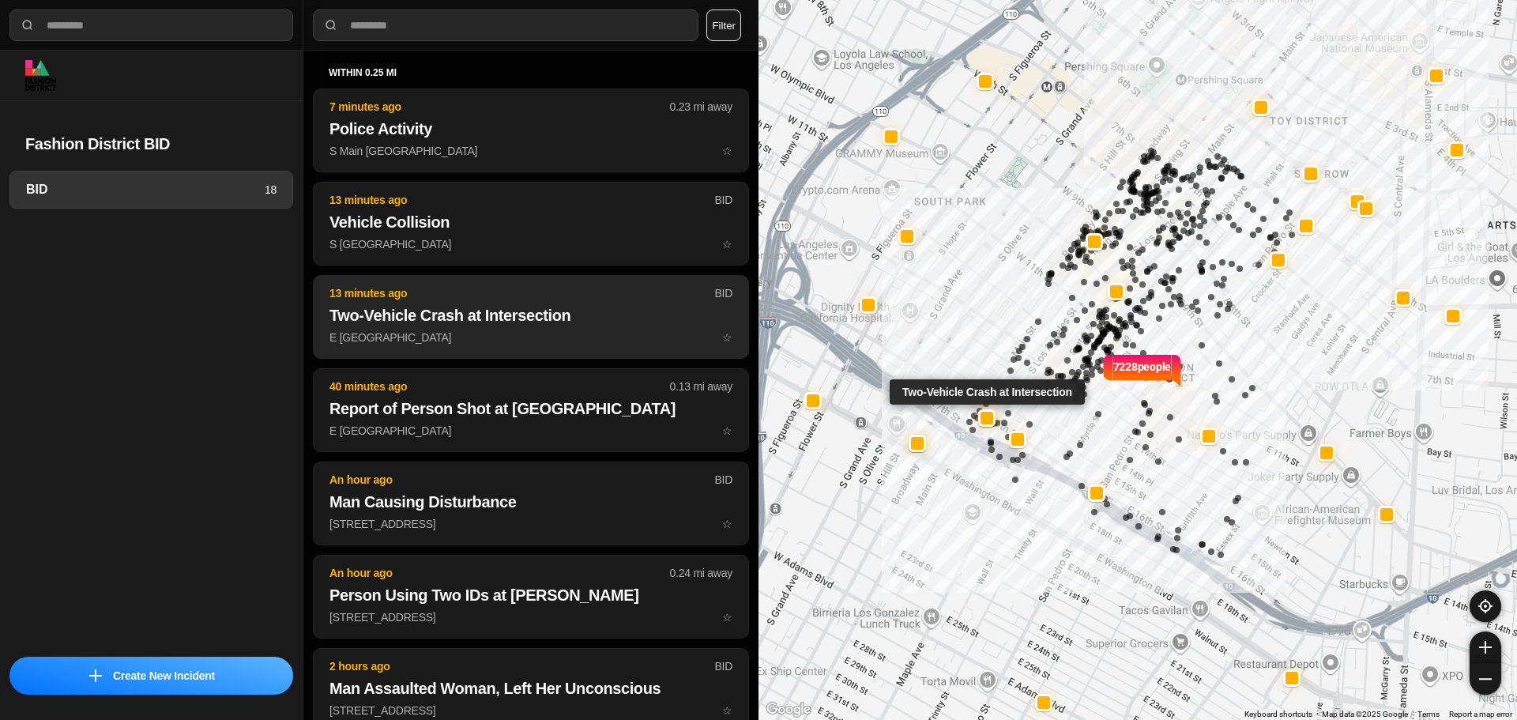
click at [443, 314] on h2 "Two-Vehicle Crash at Intersection" at bounding box center [530, 315] width 403 height 22
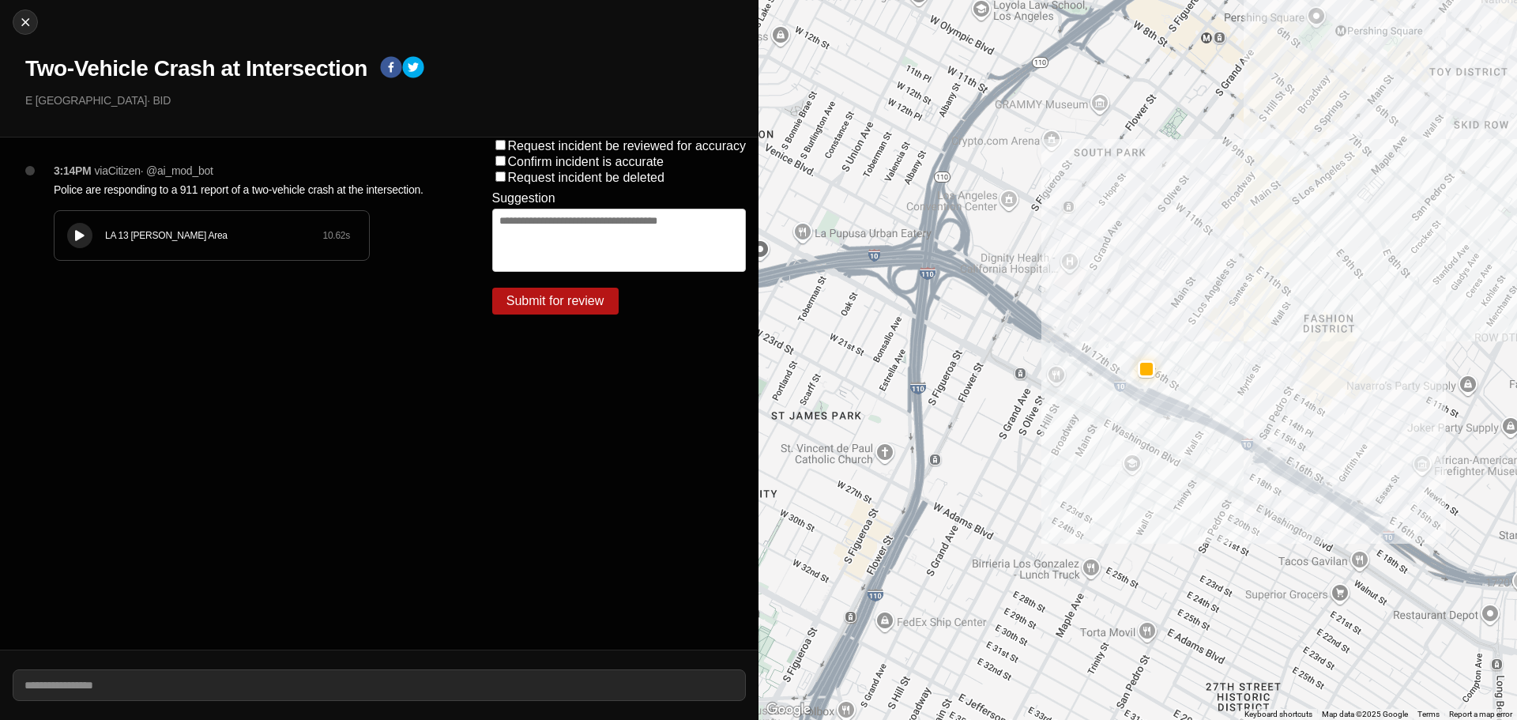
click at [78, 236] on icon at bounding box center [79, 236] width 9 height 10
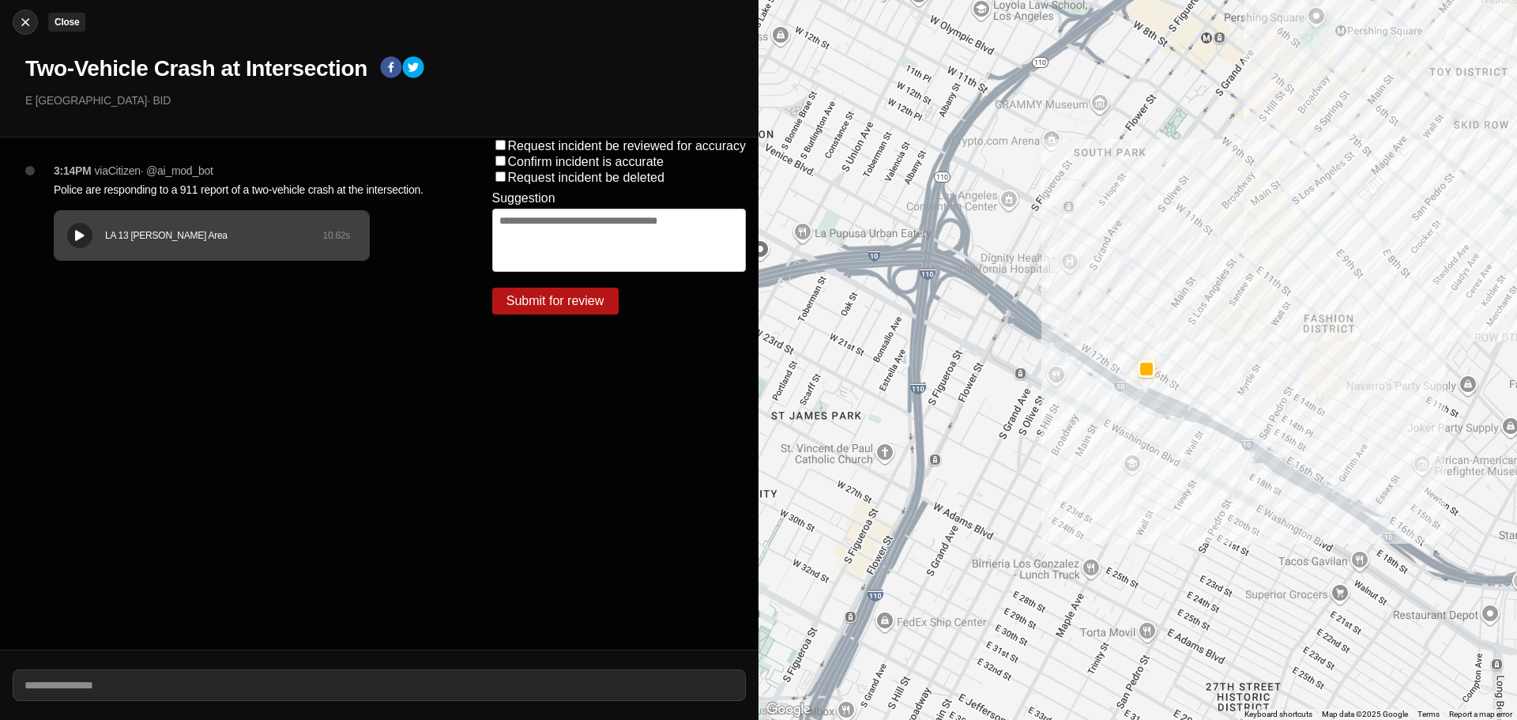
click at [32, 28] on img at bounding box center [25, 22] width 16 height 16
select select "*"
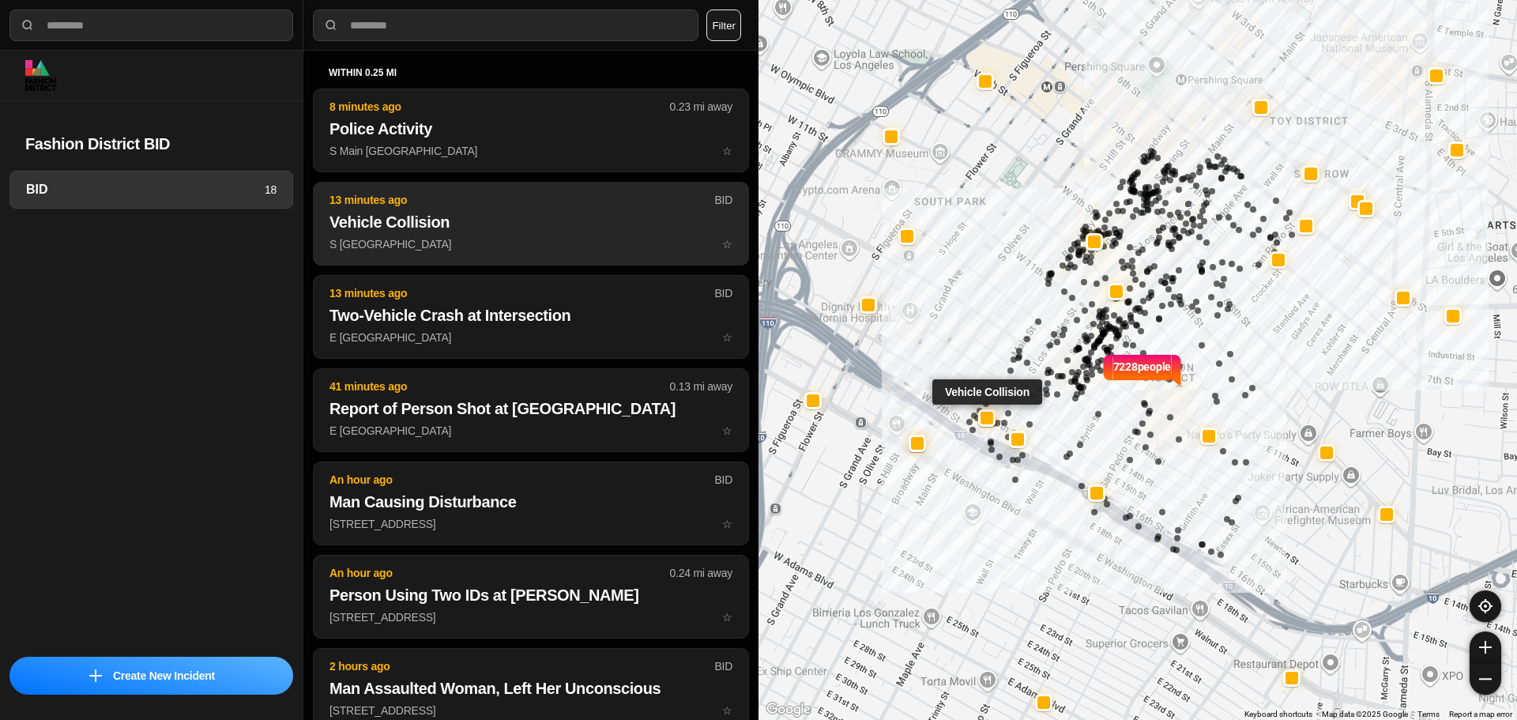
click at [489, 226] on h2 "Vehicle Collision" at bounding box center [530, 222] width 403 height 22
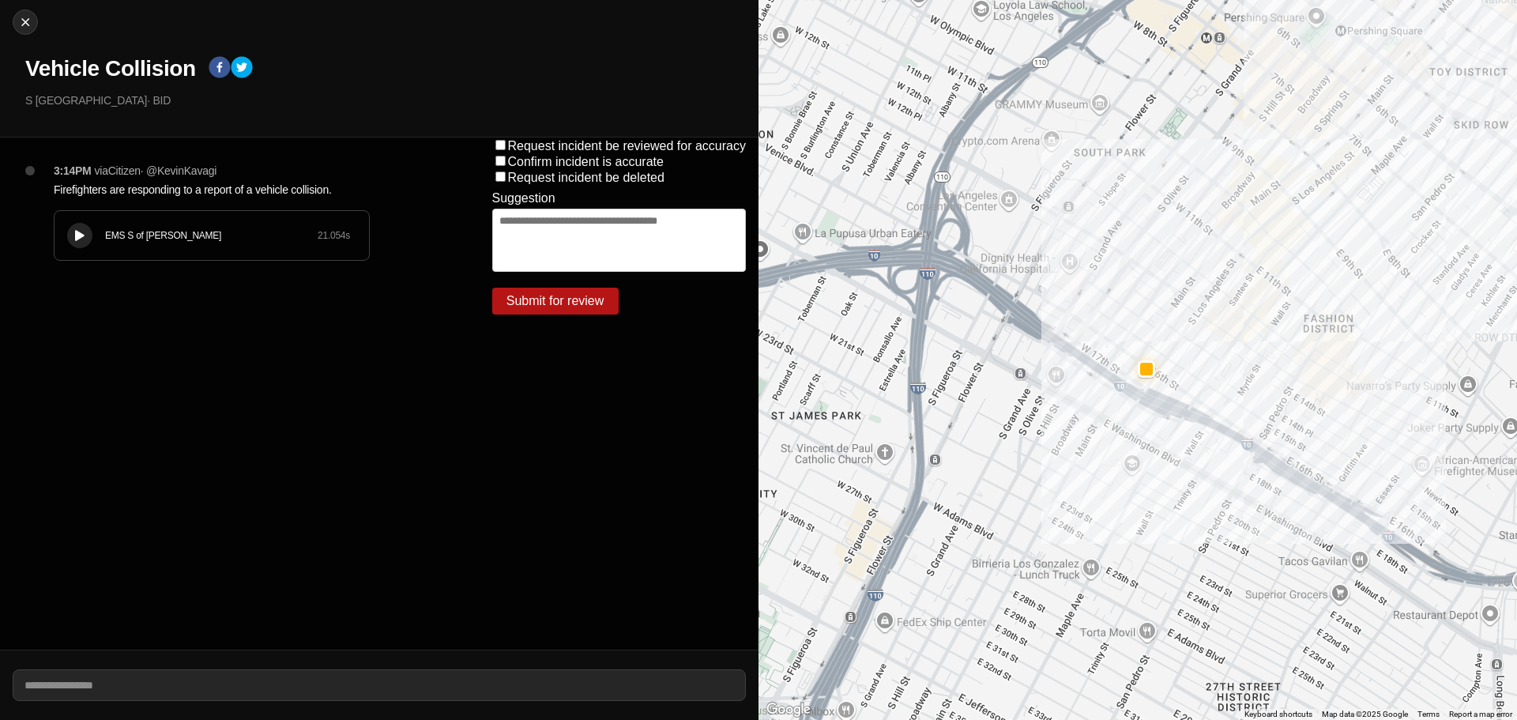
click at [76, 231] on icon at bounding box center [79, 236] width 9 height 10
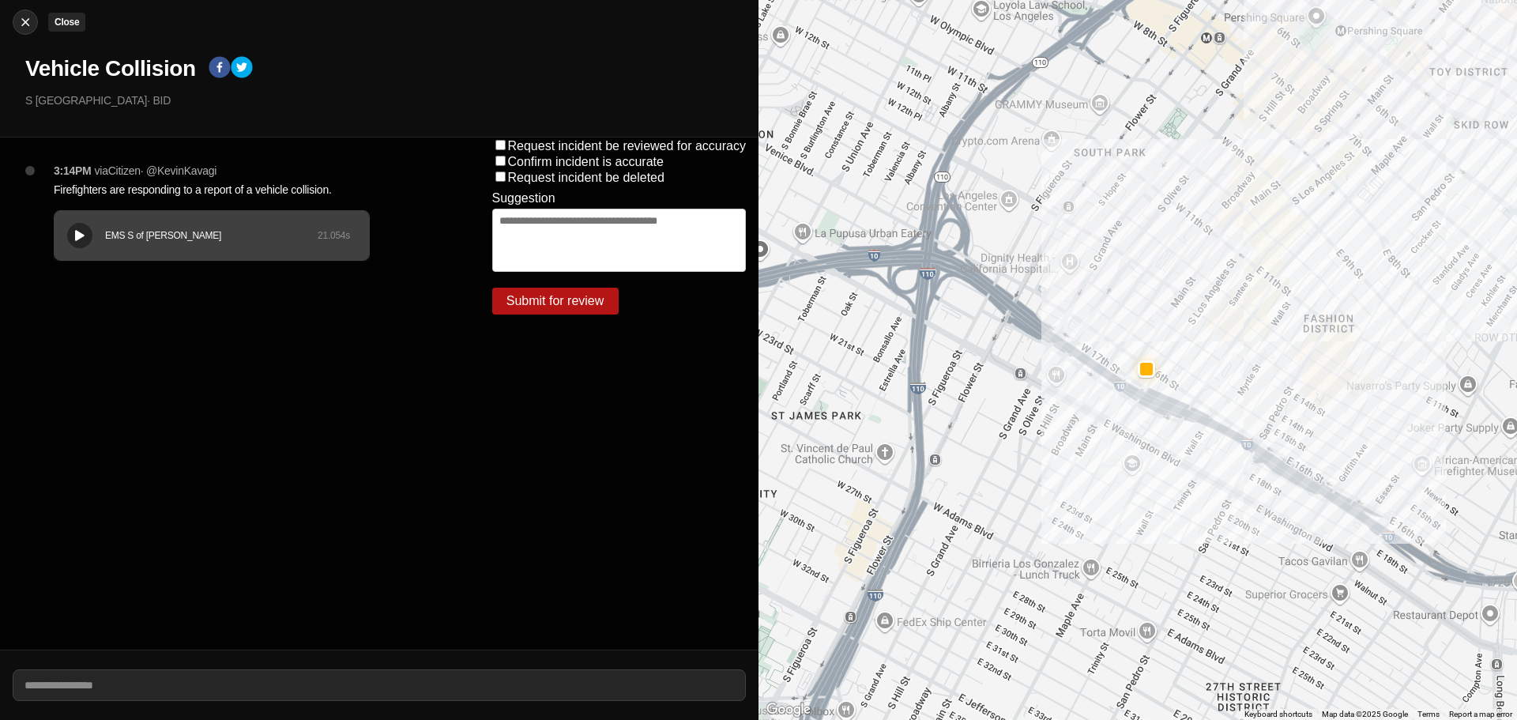
click at [28, 21] on img at bounding box center [25, 22] width 16 height 16
select select "*"
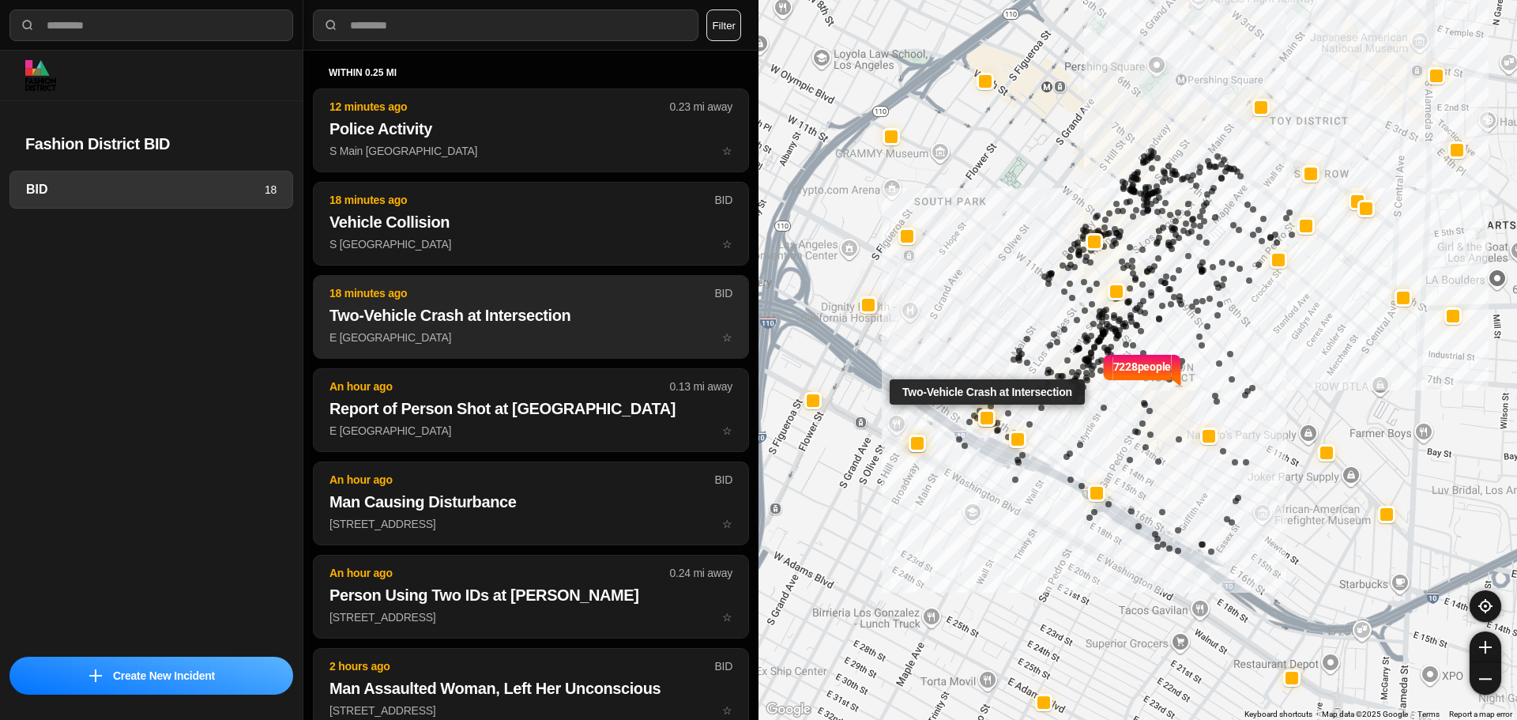
click at [502, 334] on p "E 16th St & S Main St ☆" at bounding box center [530, 337] width 403 height 16
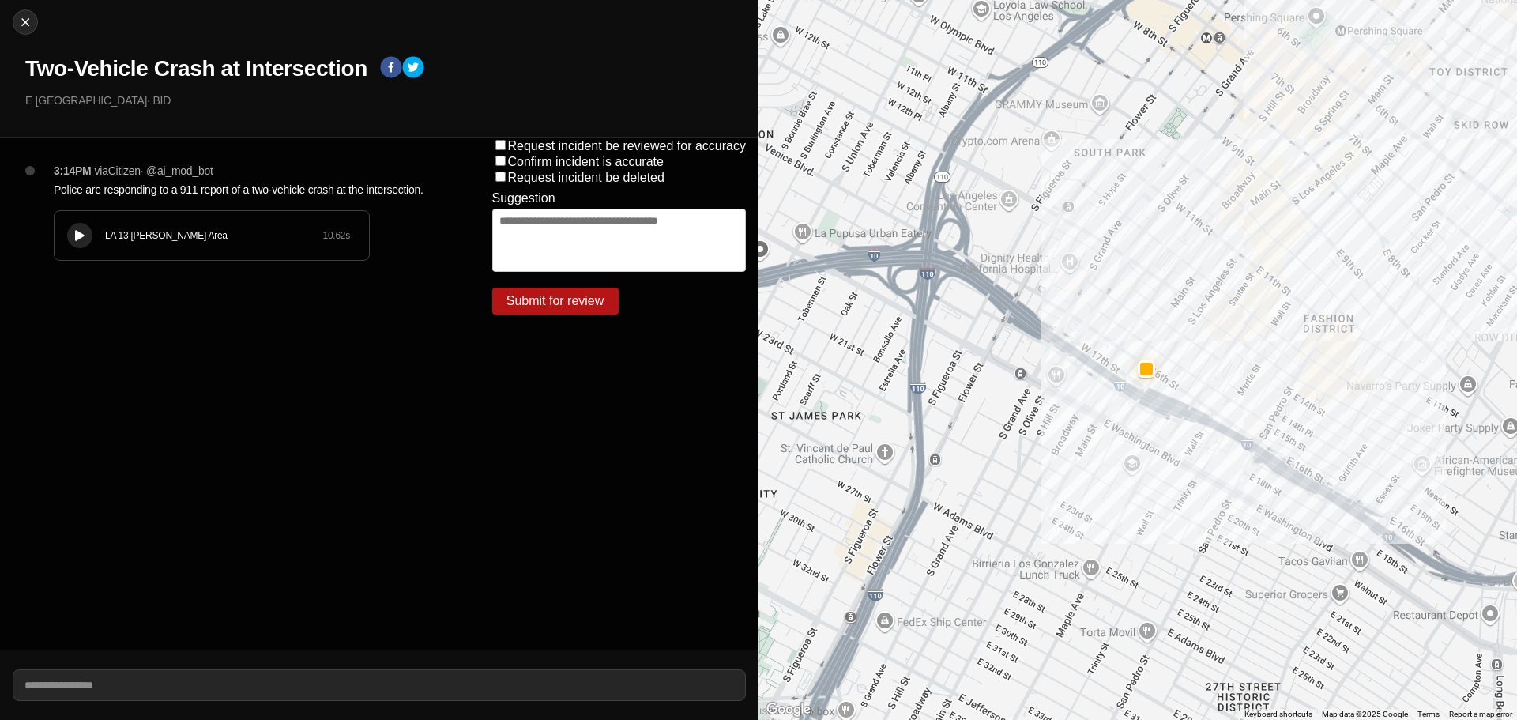
click at [99, 242] on div "LA 13 [PERSON_NAME] Area 10.62 s" at bounding box center [212, 235] width 314 height 49
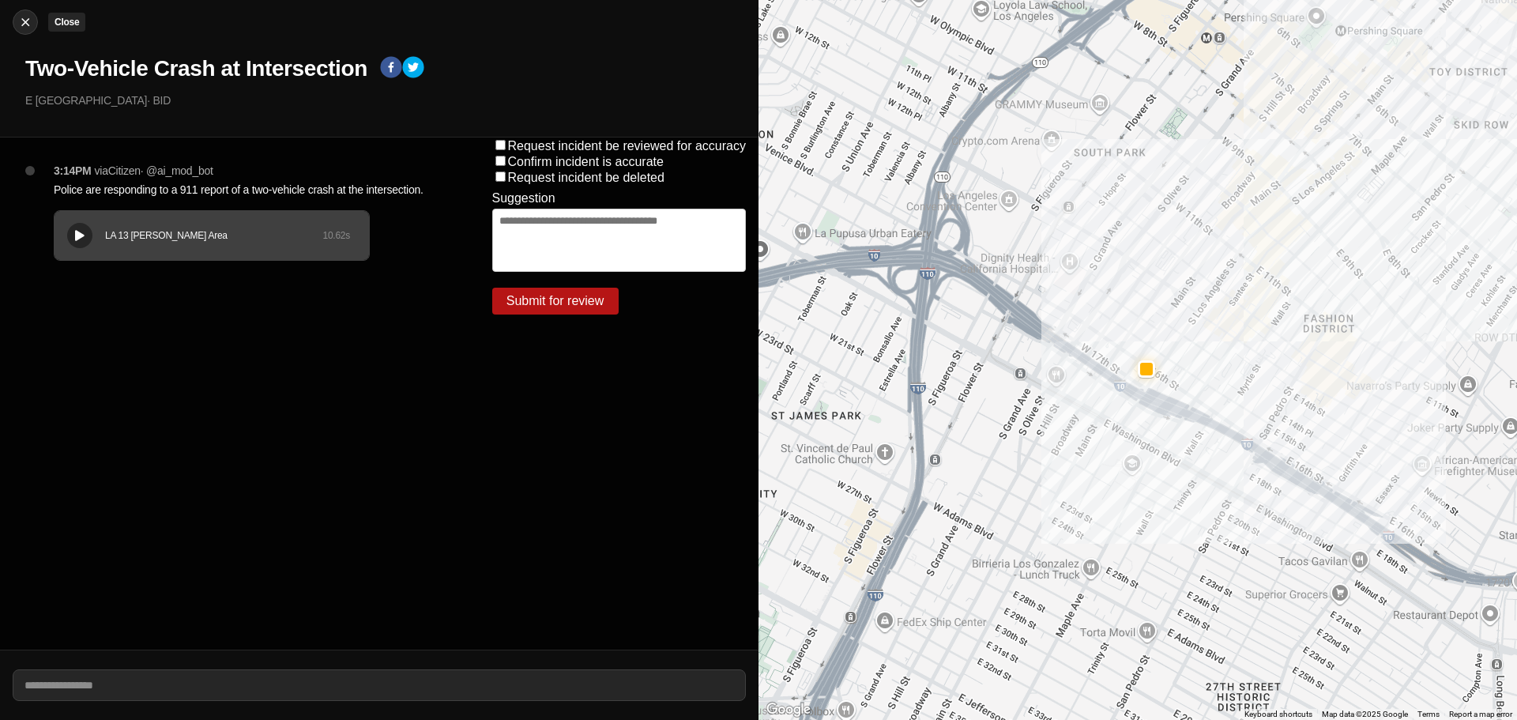
click at [27, 23] on img at bounding box center [25, 22] width 16 height 16
select select "*"
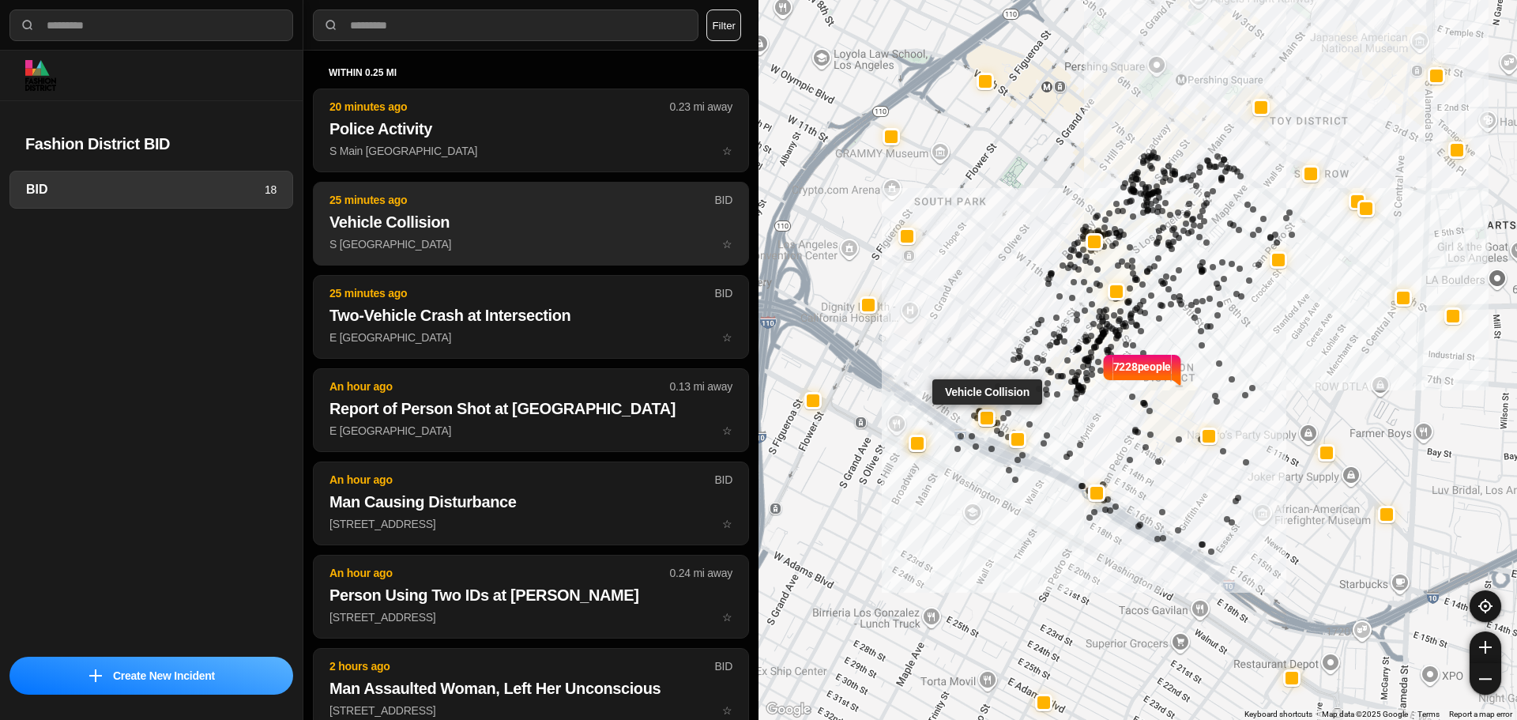
click at [494, 247] on p "S Main St & E 16th St ☆" at bounding box center [530, 244] width 403 height 16
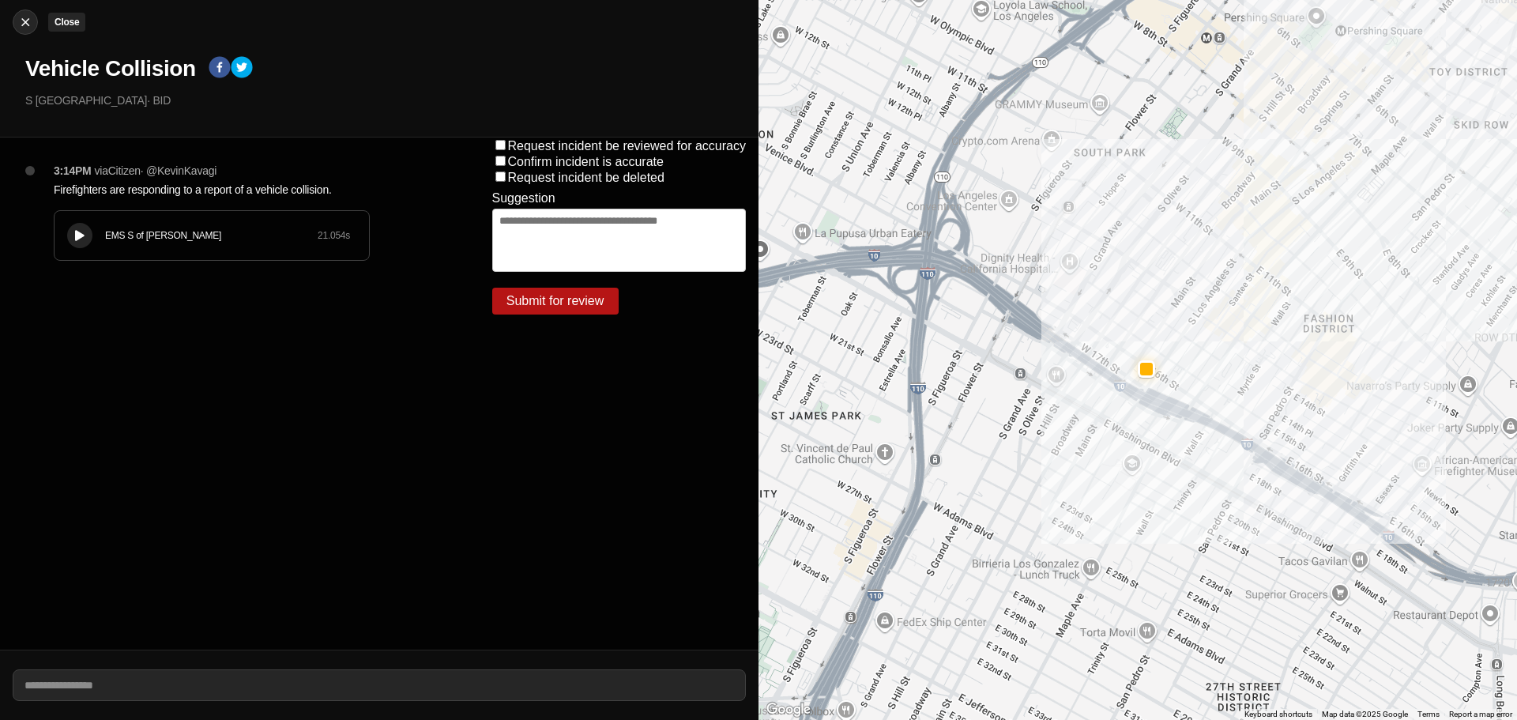
click at [32, 29] on img at bounding box center [25, 22] width 16 height 16
select select "*"
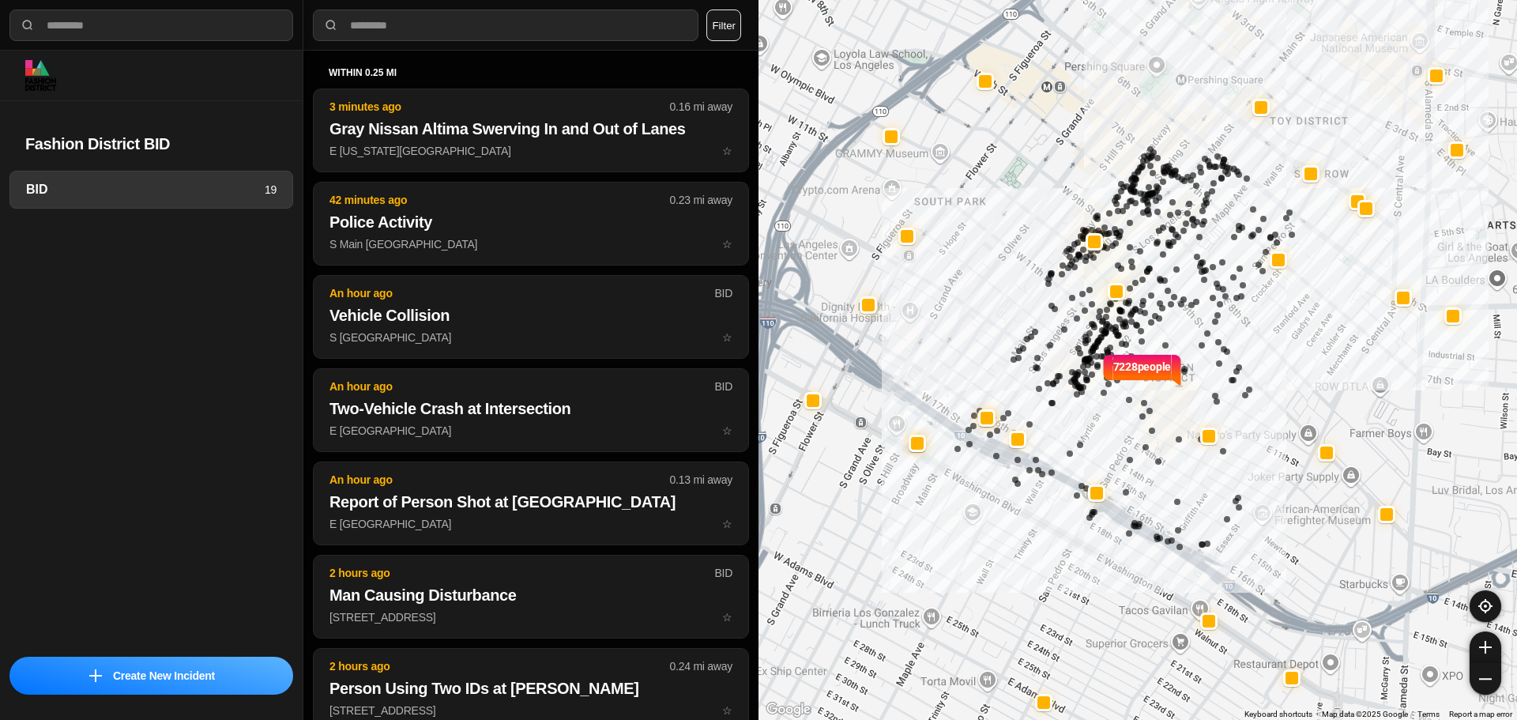
select select "*"
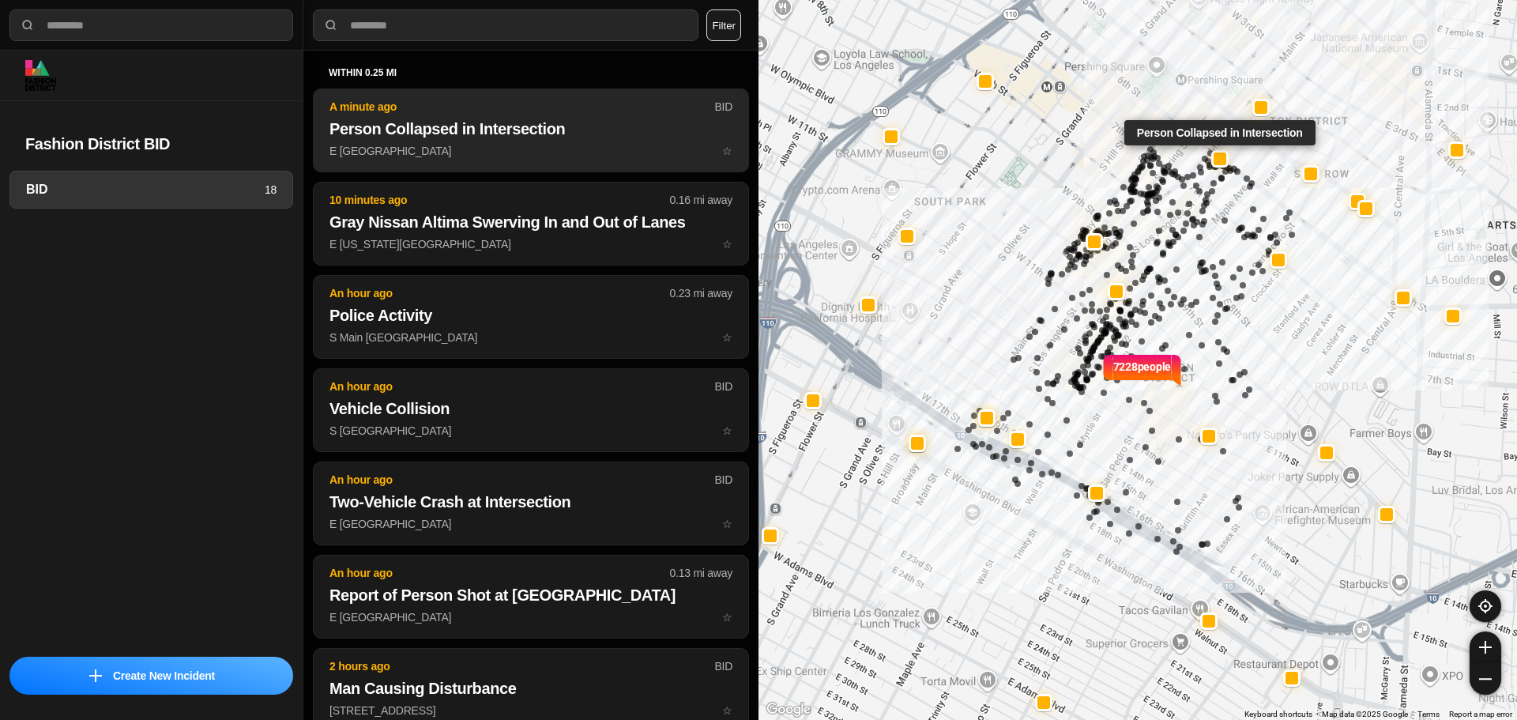
click at [504, 138] on h2 "Person Collapsed in Intersection" at bounding box center [530, 129] width 403 height 22
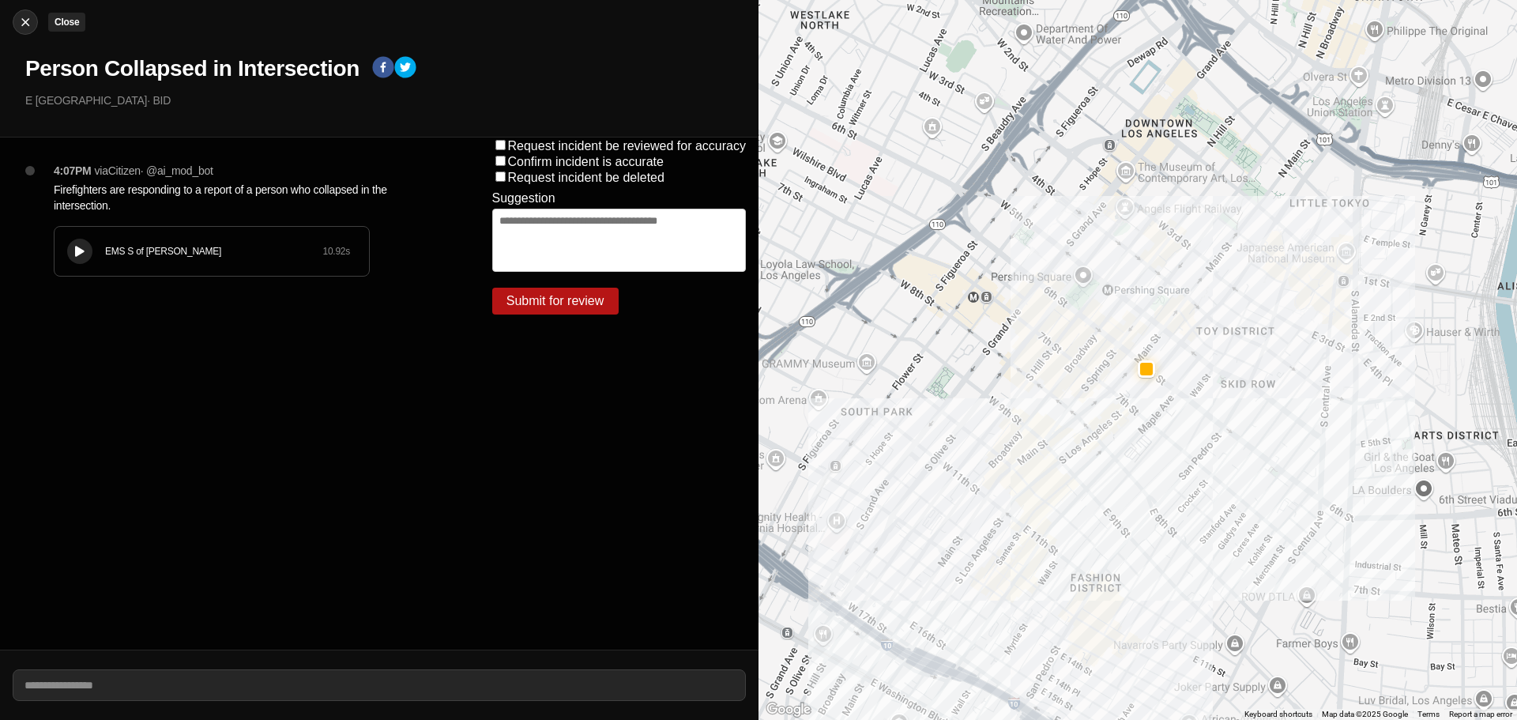
click at [21, 19] on img at bounding box center [25, 22] width 16 height 16
select select "*"
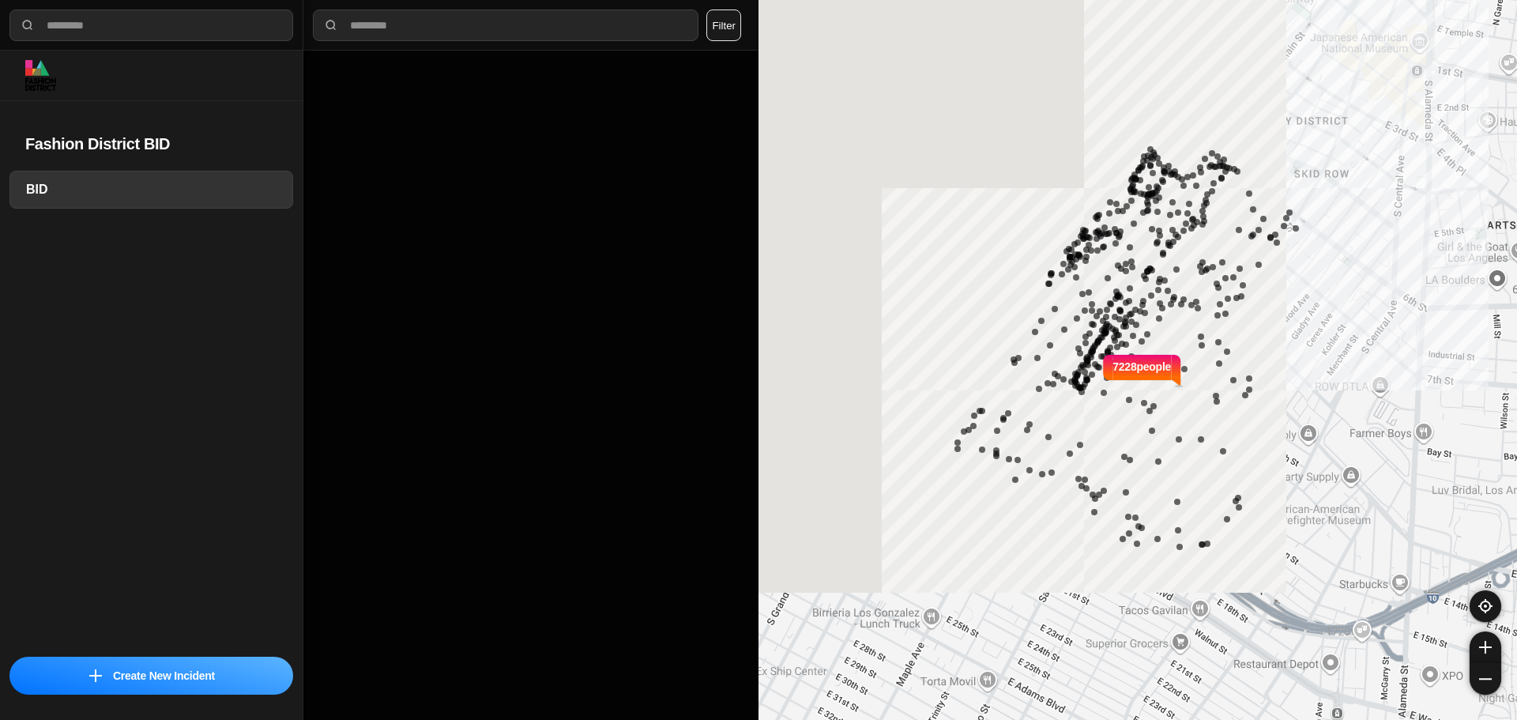
select select "*"
